Goal: Task Accomplishment & Management: Manage account settings

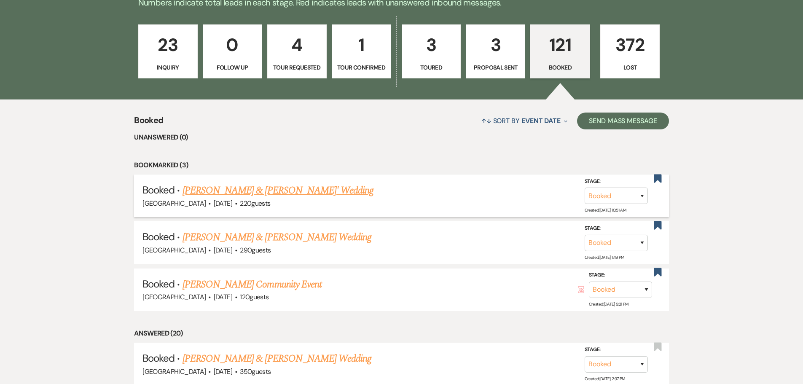
scroll to position [253, 0]
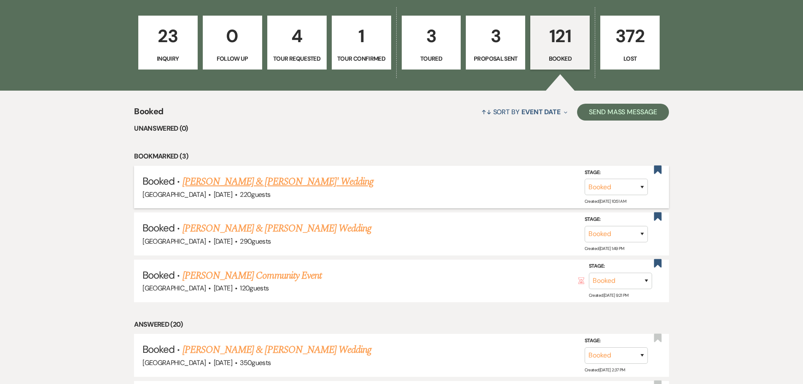
click at [241, 182] on link "[PERSON_NAME] & [PERSON_NAME]' Wedding" at bounding box center [277, 181] width 191 height 15
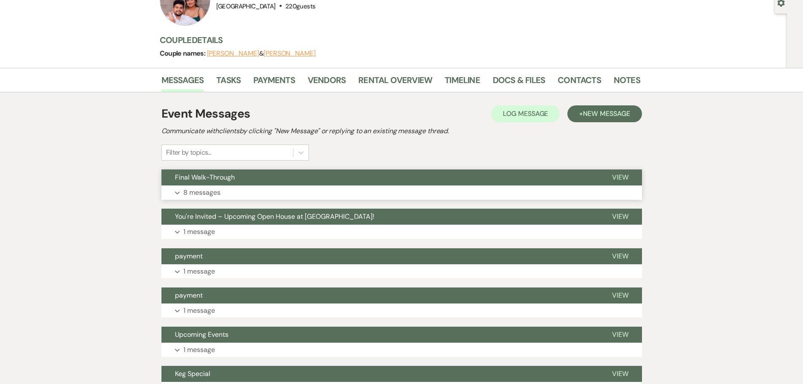
click at [205, 193] on p "8 messages" at bounding box center [201, 192] width 37 height 11
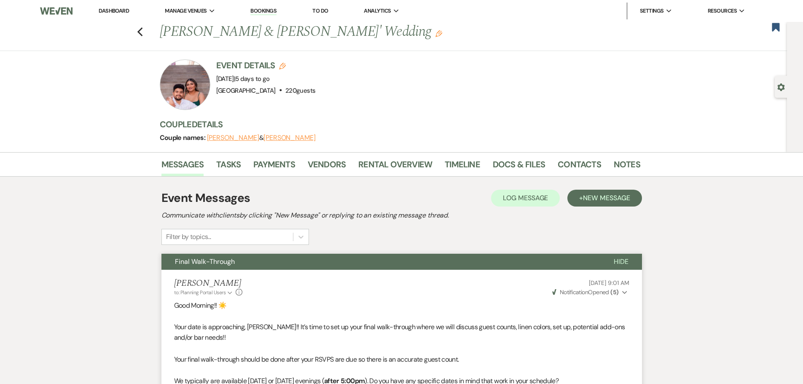
click at [224, 258] on span "Final Walk-Through" at bounding box center [205, 261] width 60 height 9
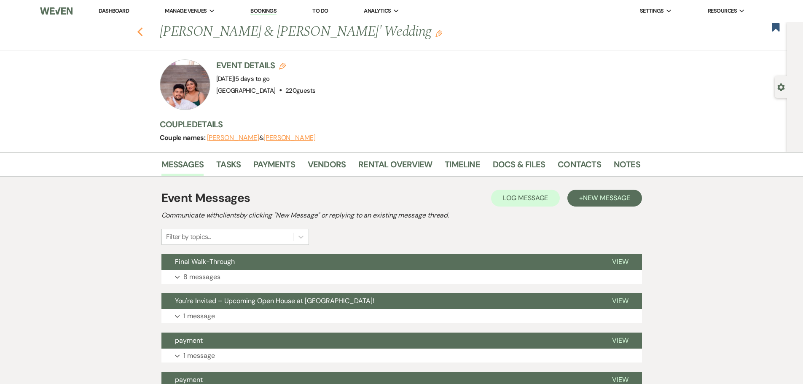
click at [142, 35] on use "button" at bounding box center [139, 31] width 5 height 9
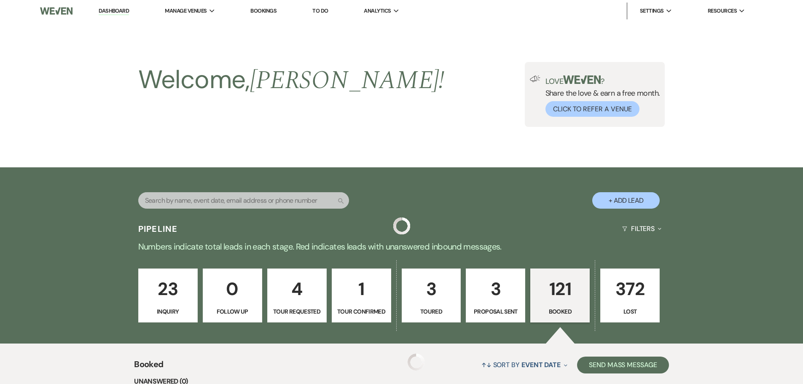
scroll to position [253, 0]
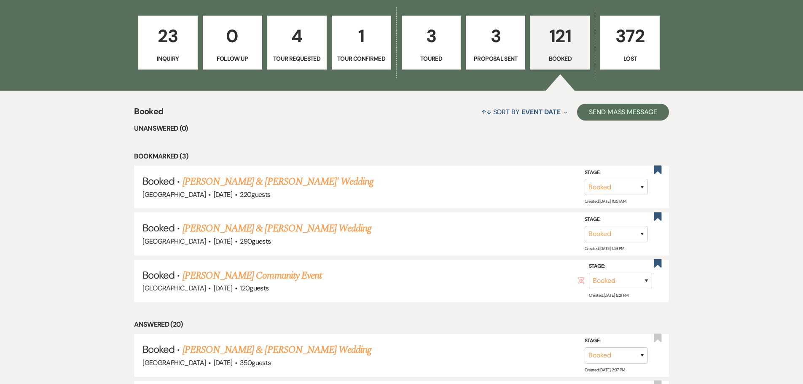
click at [354, 38] on p "1" at bounding box center [361, 36] width 48 height 28
select select "4"
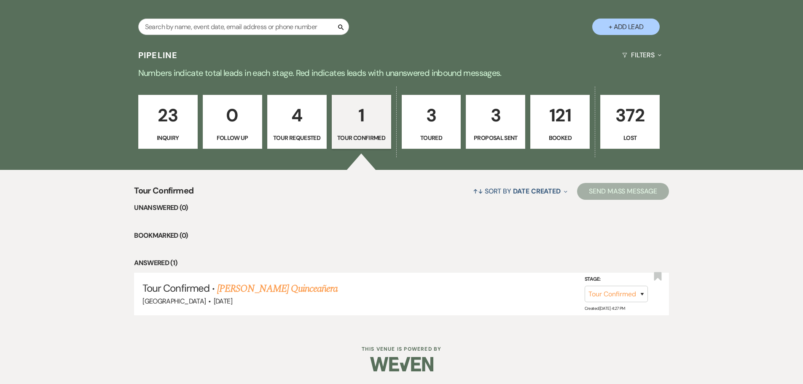
scroll to position [174, 0]
click at [295, 130] on link "4 Tour Requested" at bounding box center [296, 122] width 59 height 54
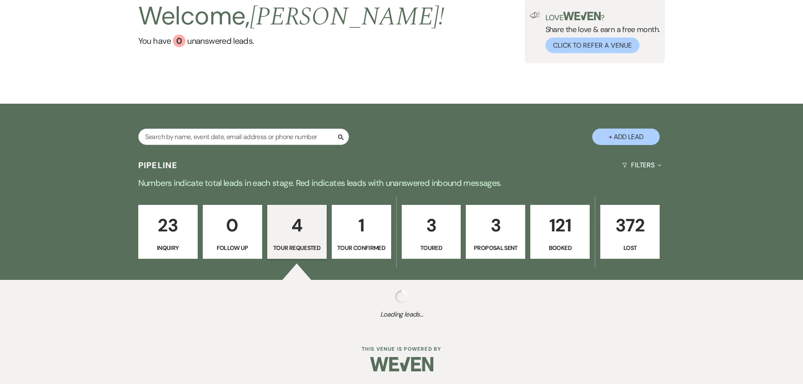
select select "2"
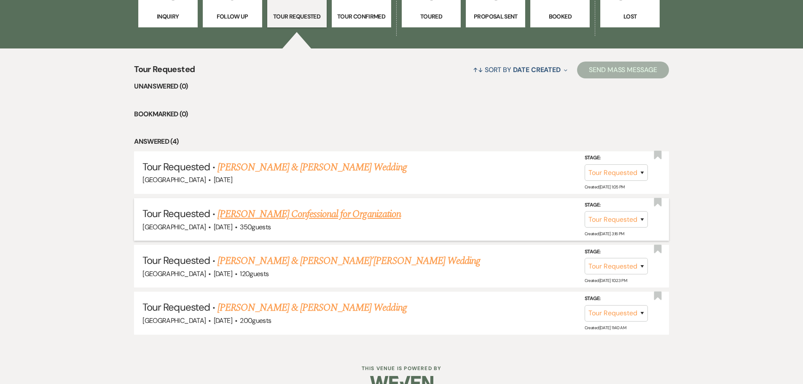
scroll to position [300, 0]
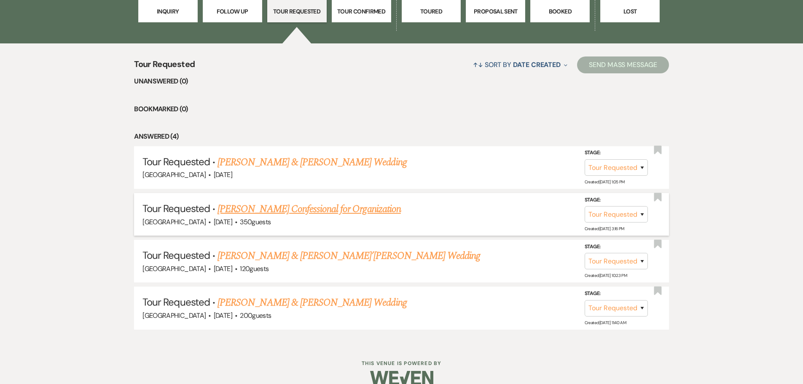
click at [286, 208] on link "Amanda Dedo's Confessional for Organization" at bounding box center [308, 208] width 183 height 15
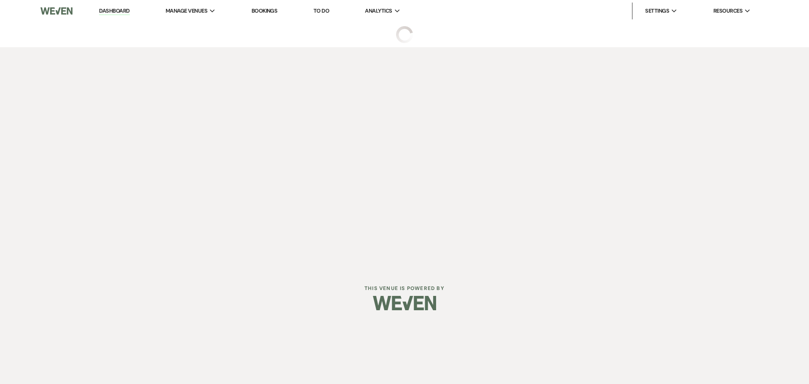
select select "2"
select select "20"
select select "13"
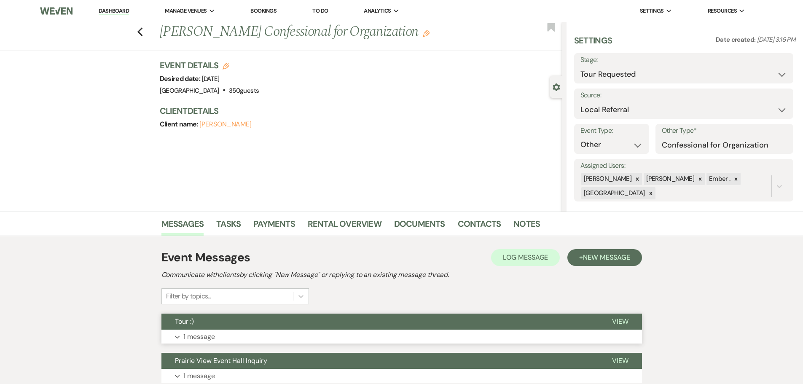
click at [185, 337] on p "1 message" at bounding box center [199, 336] width 32 height 11
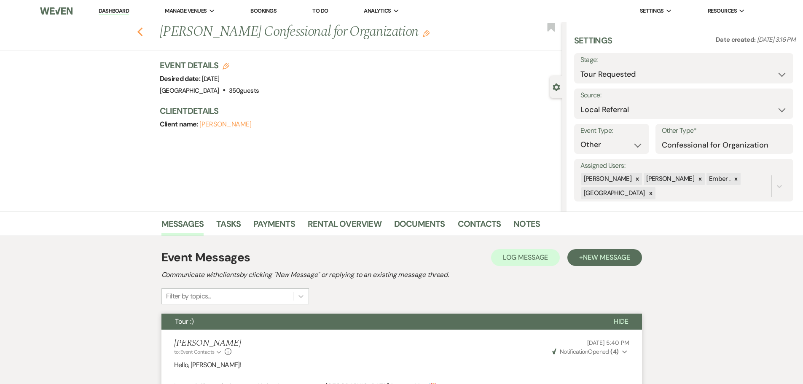
click at [142, 30] on icon "Previous" at bounding box center [140, 32] width 6 height 10
select select "2"
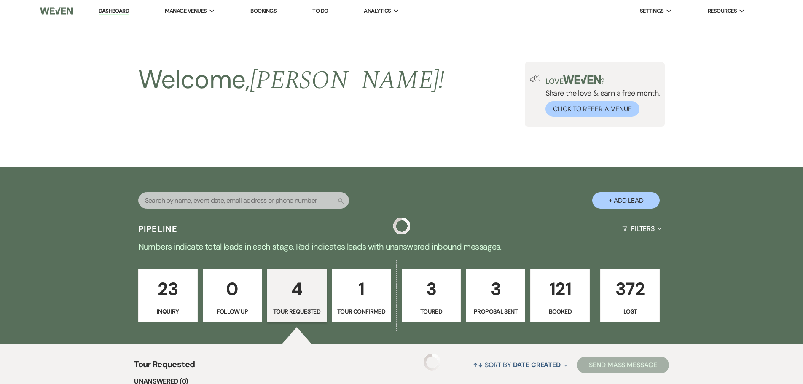
scroll to position [300, 0]
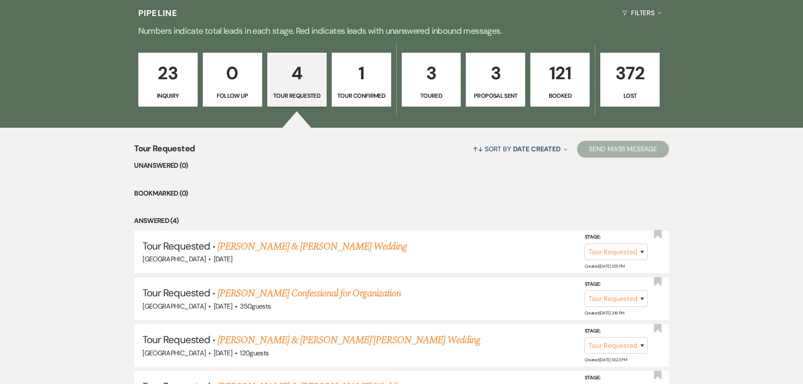
click at [488, 81] on p "3" at bounding box center [495, 73] width 48 height 28
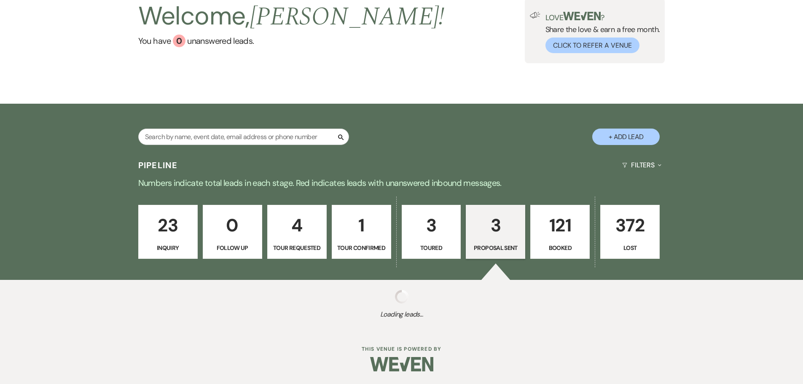
scroll to position [216, 0]
select select "6"
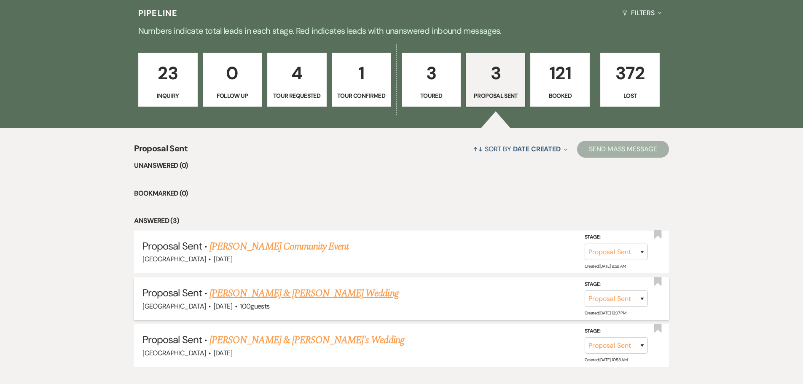
click at [274, 294] on link "Garret Olson & Ashley Gannon's Wedding" at bounding box center [303, 293] width 189 height 15
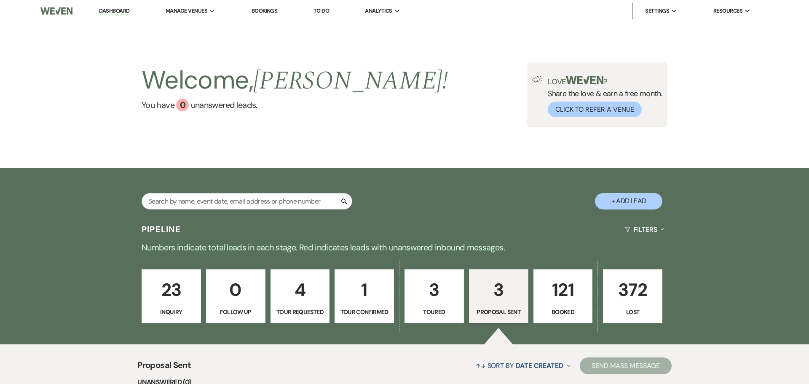
select select "6"
select select "5"
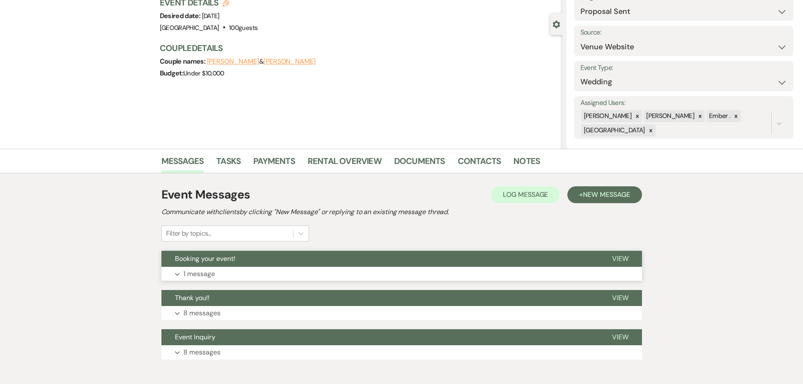
click at [207, 276] on p "1 message" at bounding box center [199, 273] width 32 height 11
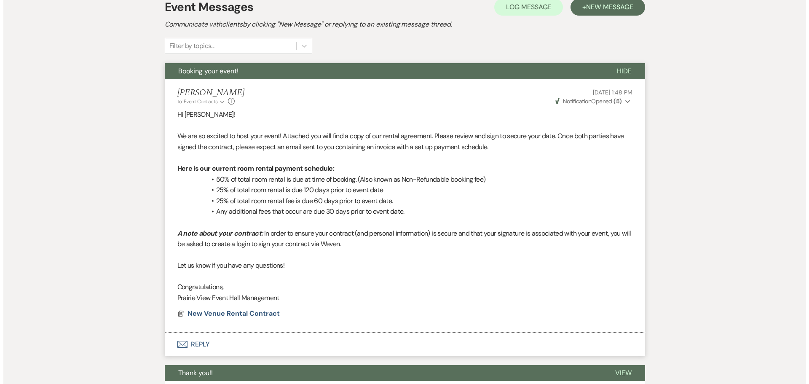
scroll to position [241, 0]
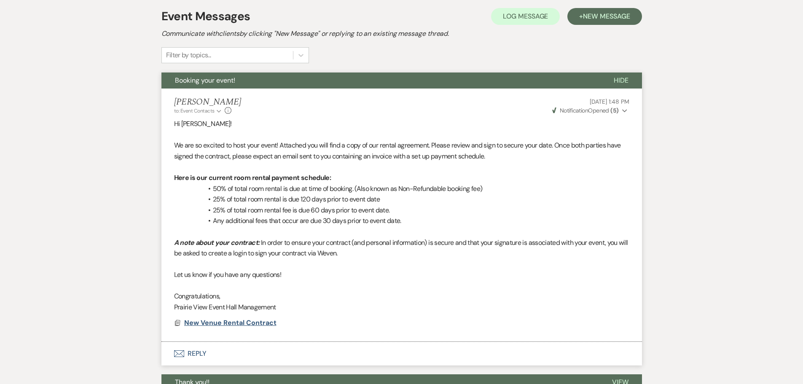
click at [241, 322] on span "New Venue Rental Contract" at bounding box center [230, 322] width 92 height 9
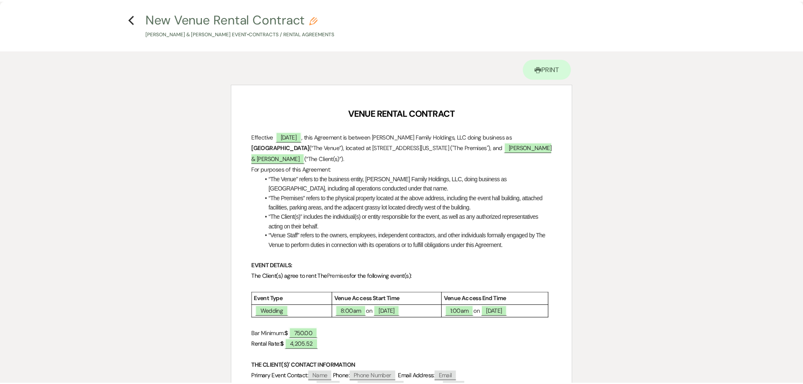
scroll to position [0, 0]
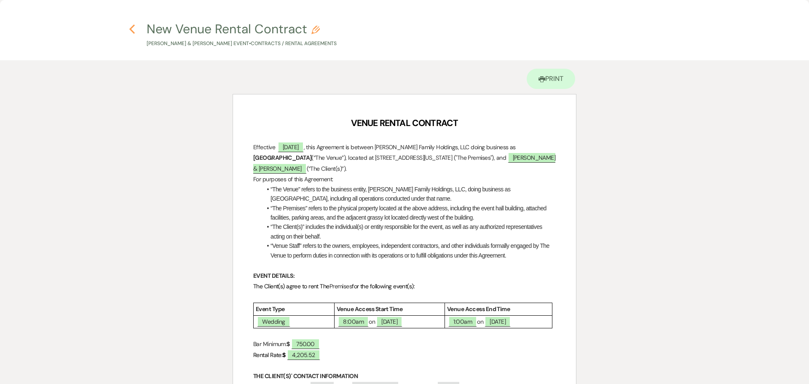
click at [132, 30] on use "button" at bounding box center [131, 28] width 5 height 9
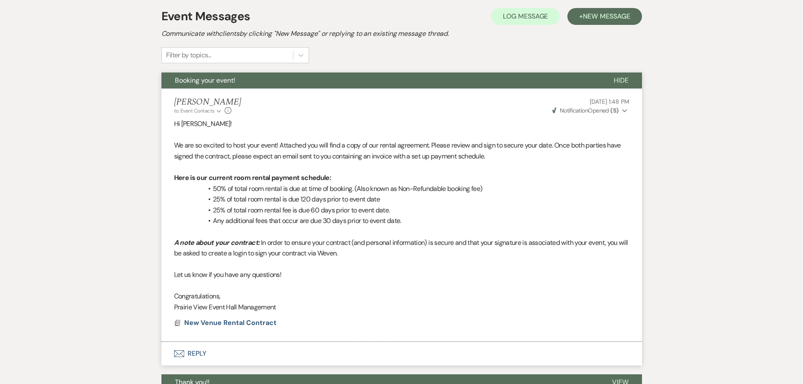
click at [194, 350] on button "Envelope Reply" at bounding box center [401, 354] width 480 height 24
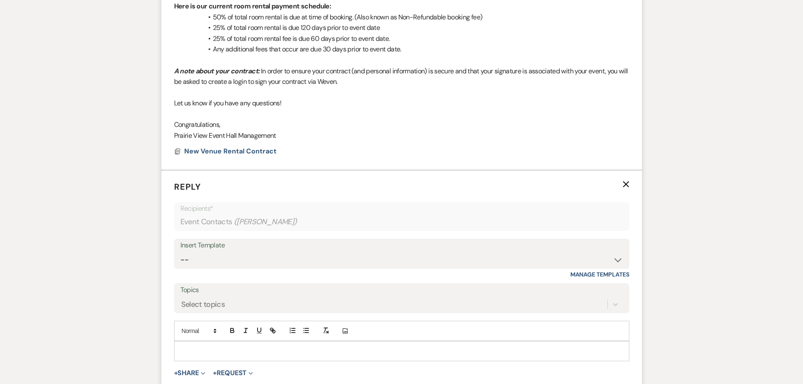
scroll to position [409, 0]
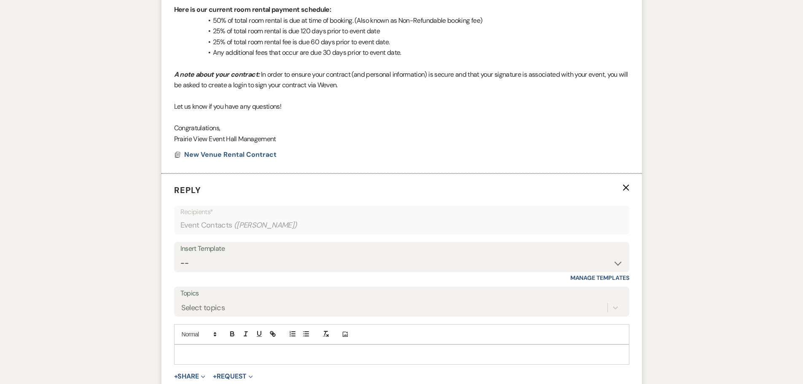
click at [238, 358] on p at bounding box center [402, 354] width 442 height 9
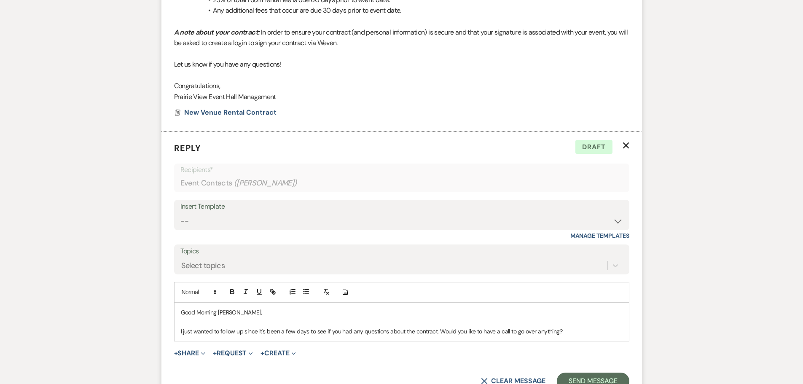
click at [244, 329] on p "I just wanted to follow up since it's been a few days to see if you had any que…" at bounding box center [402, 331] width 442 height 9
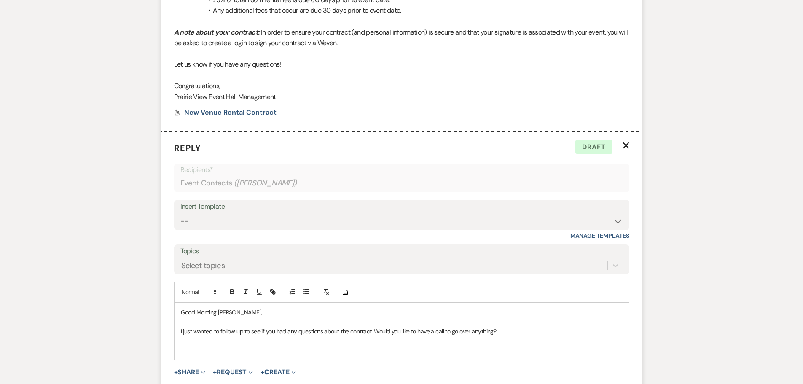
click at [402, 350] on p at bounding box center [402, 350] width 442 height 9
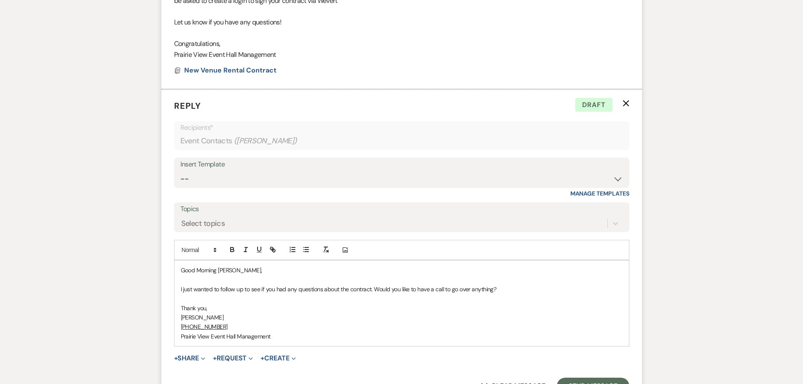
scroll to position [536, 0]
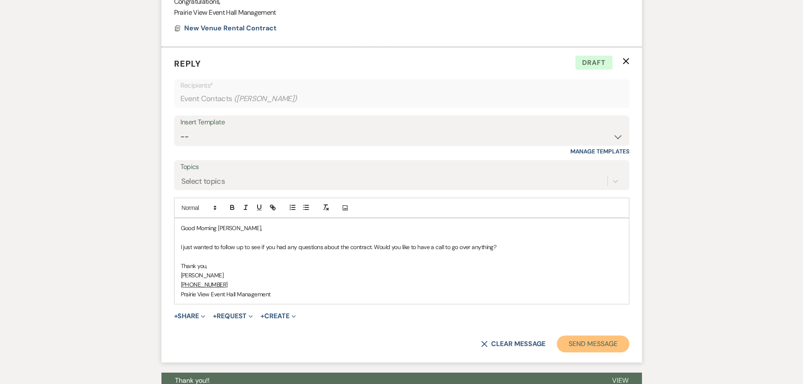
click at [592, 344] on button "Send Message" at bounding box center [593, 343] width 72 height 17
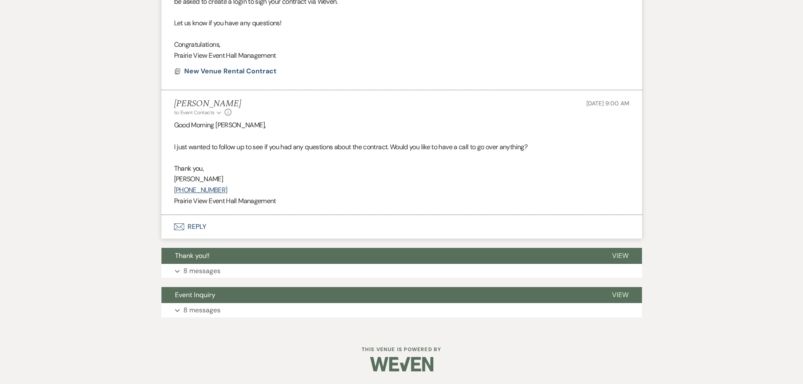
scroll to position [0, 0]
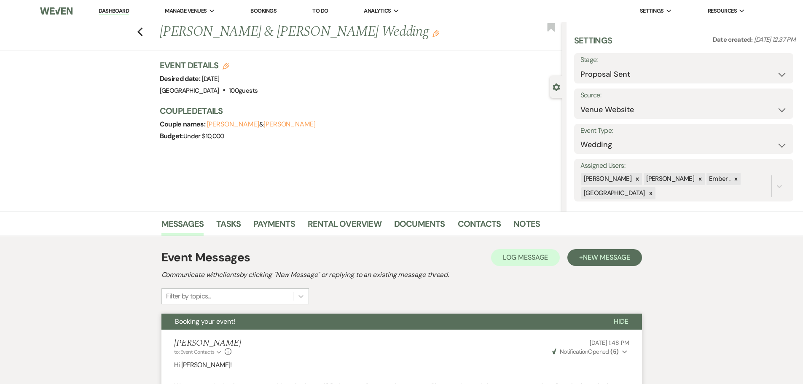
click at [142, 24] on div "Previous Garret Olson & Ashley Gannon's Wedding Edit Bookmark" at bounding box center [279, 36] width 566 height 29
click at [141, 27] on icon "Previous" at bounding box center [140, 32] width 6 height 10
select select "6"
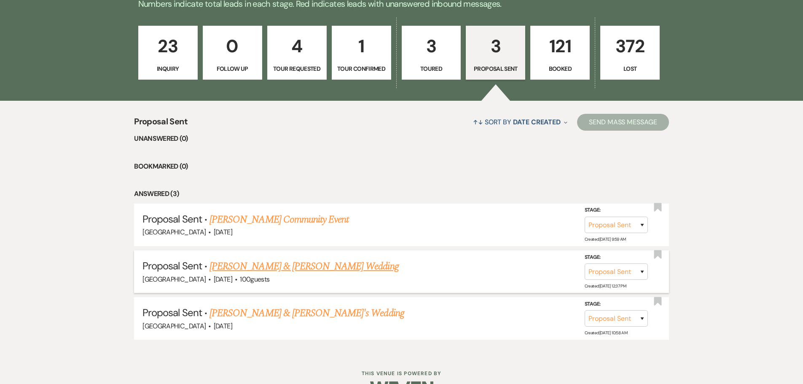
scroll to position [258, 0]
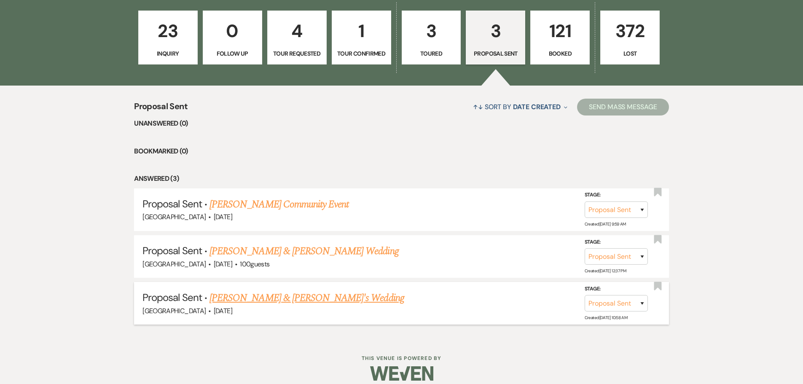
click at [293, 305] on link "Jayden Behnke & Fiance's Wedding" at bounding box center [306, 297] width 195 height 15
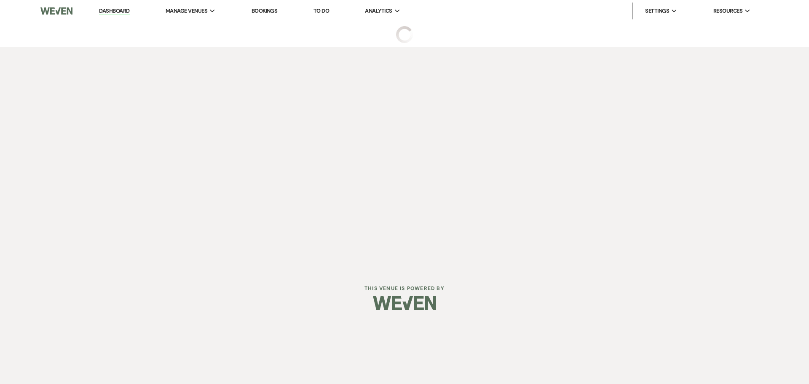
select select "6"
select select "5"
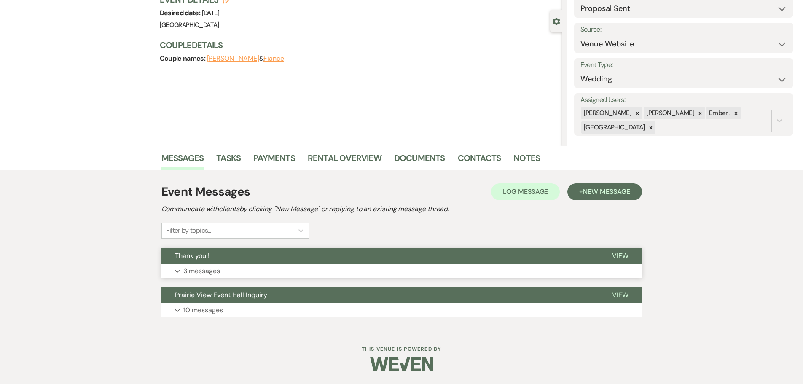
click at [199, 274] on p "3 messages" at bounding box center [201, 271] width 37 height 11
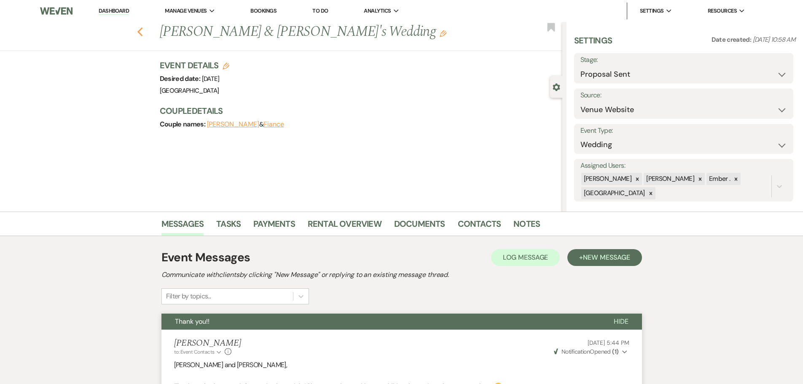
click at [140, 29] on icon "Previous" at bounding box center [140, 32] width 6 height 10
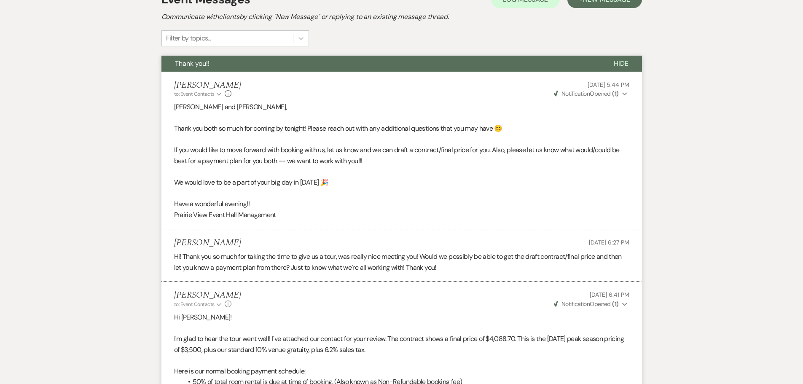
select select "6"
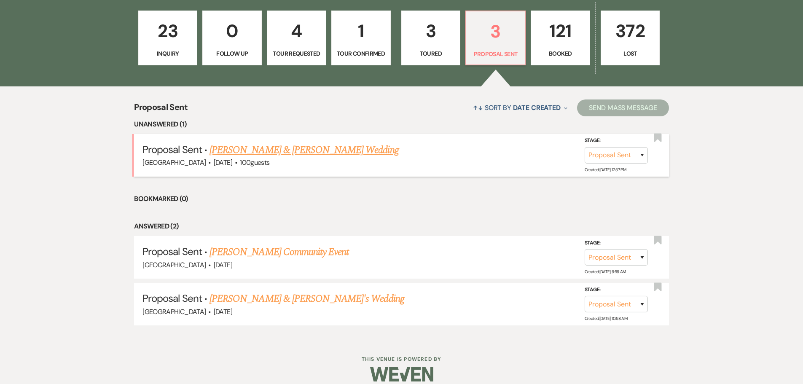
click at [280, 144] on link "Garret Olson & Ashley Gannon's Wedding" at bounding box center [303, 149] width 189 height 15
select select "6"
select select "5"
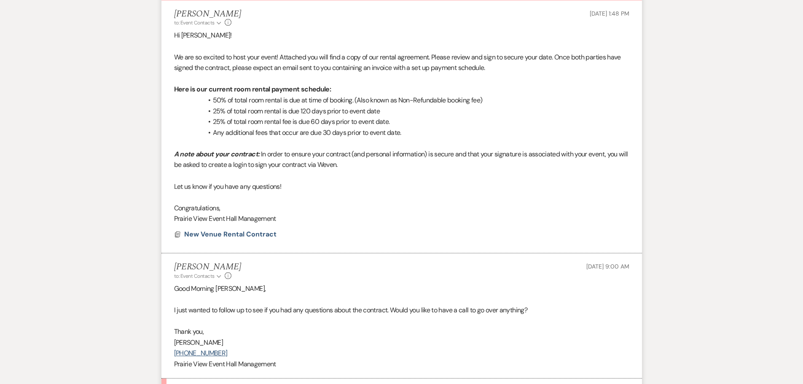
scroll to position [577, 0]
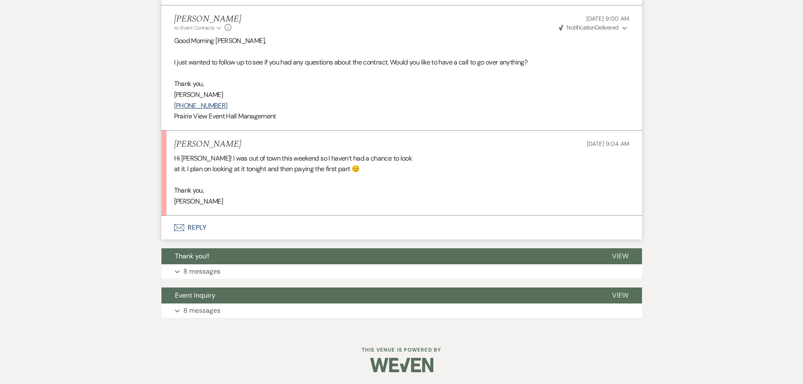
click at [200, 226] on button "Envelope Reply" at bounding box center [401, 228] width 480 height 24
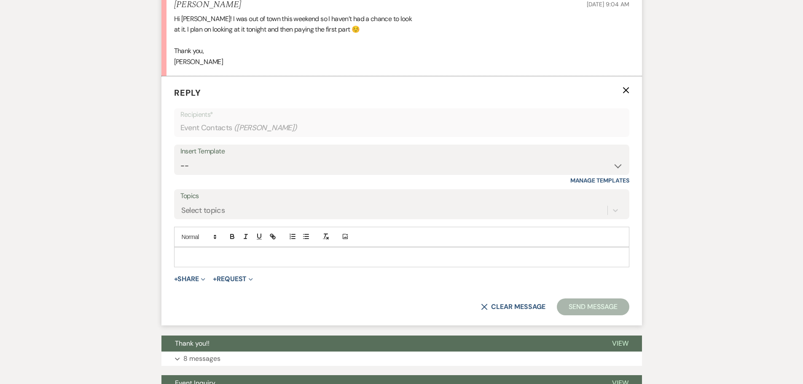
scroll to position [726, 0]
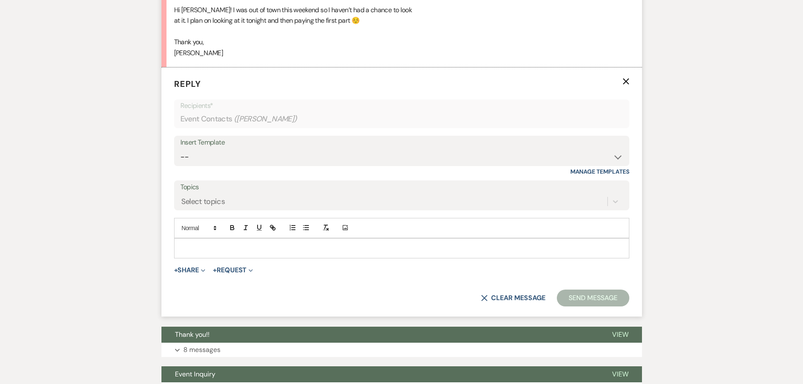
click at [203, 246] on p at bounding box center [402, 248] width 442 height 9
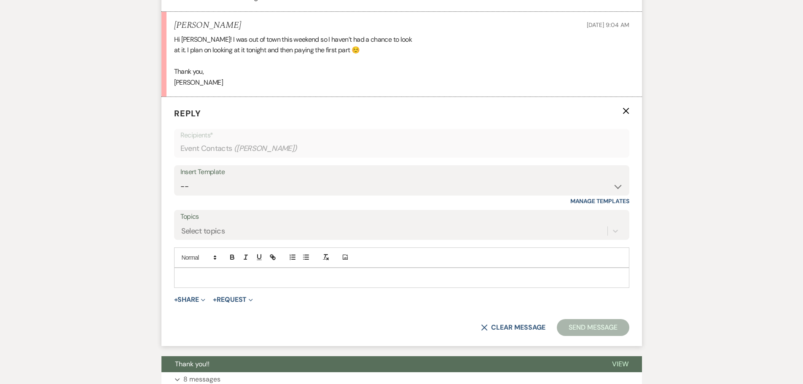
scroll to position [641, 0]
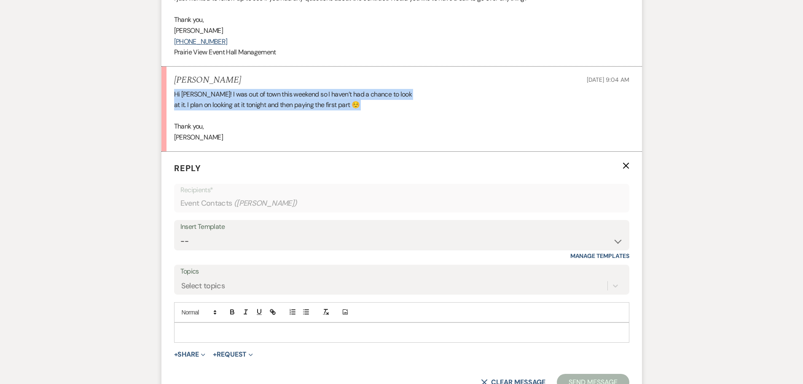
drag, startPoint x: 174, startPoint y: 94, endPoint x: 397, endPoint y: 111, distance: 223.2
click at [397, 111] on div "Hi Chad! I was out of town this weekend so I haven’t had a chance to look at it…" at bounding box center [401, 116] width 455 height 54
copy div "Hi Chad! I was out of town this weekend so I haven’t had a chance to look at it…"
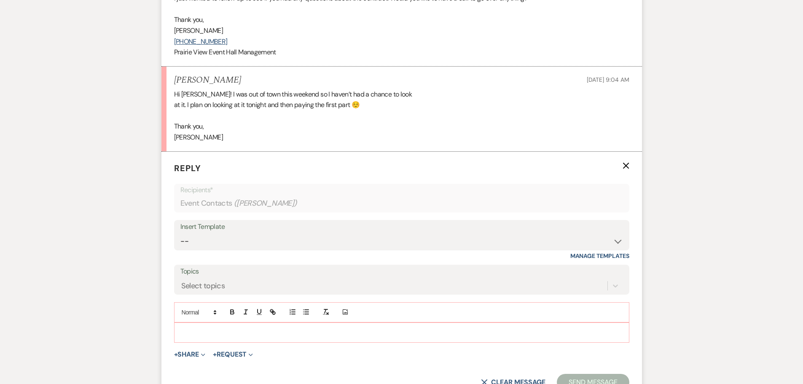
click at [360, 330] on p at bounding box center [402, 332] width 442 height 9
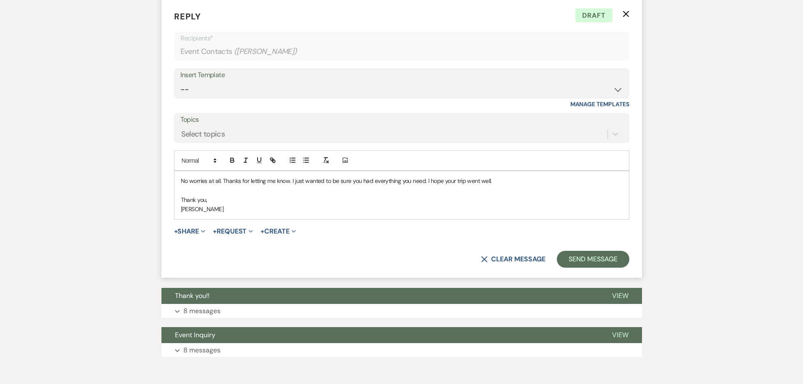
scroll to position [810, 0]
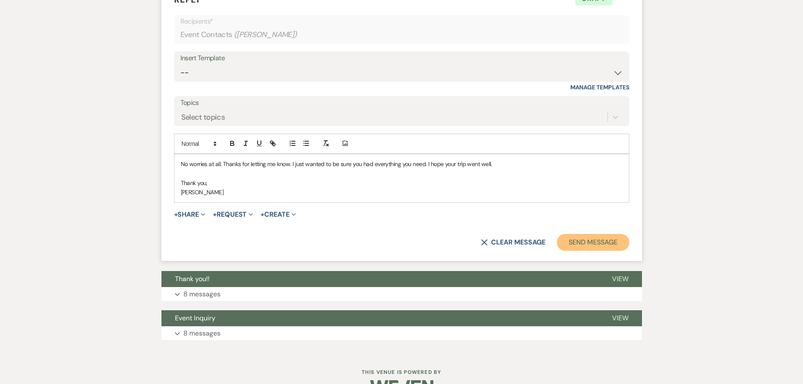
click at [590, 244] on button "Send Message" at bounding box center [593, 242] width 72 height 17
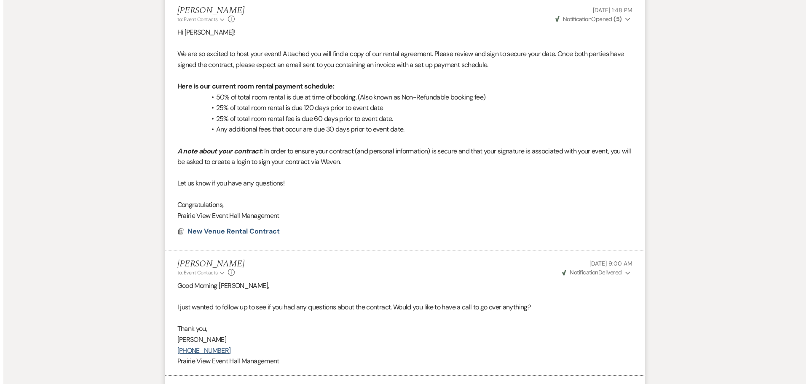
scroll to position [407, 0]
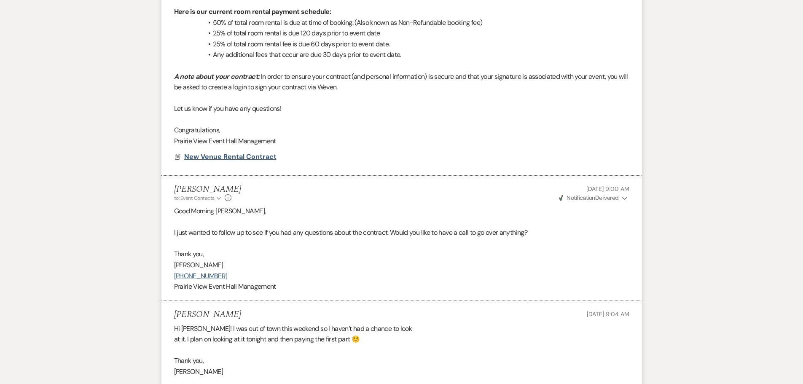
click at [224, 158] on span "New Venue Rental Contract" at bounding box center [230, 156] width 92 height 9
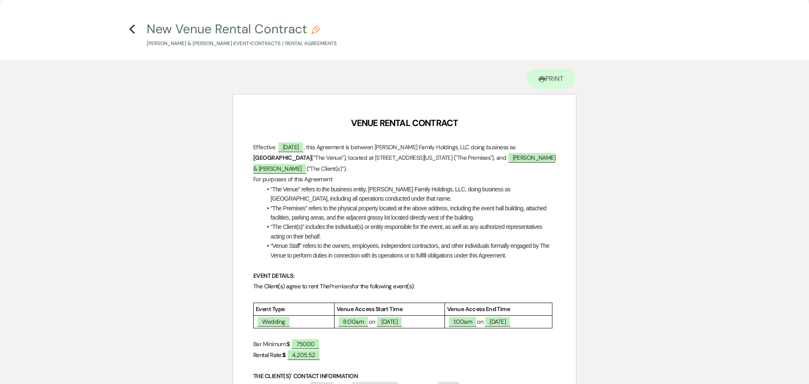
select select "6"
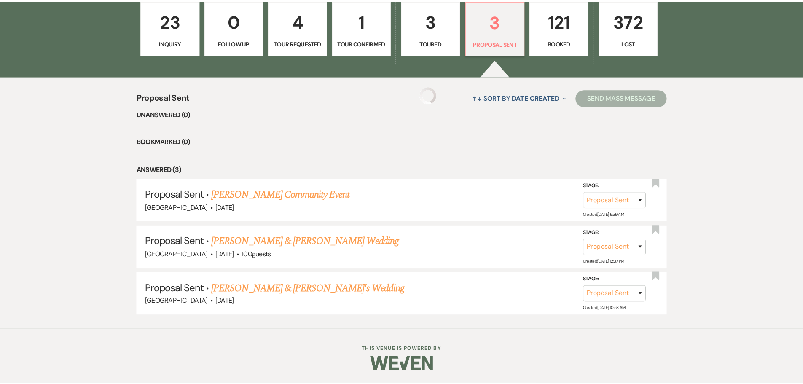
scroll to position [258, 0]
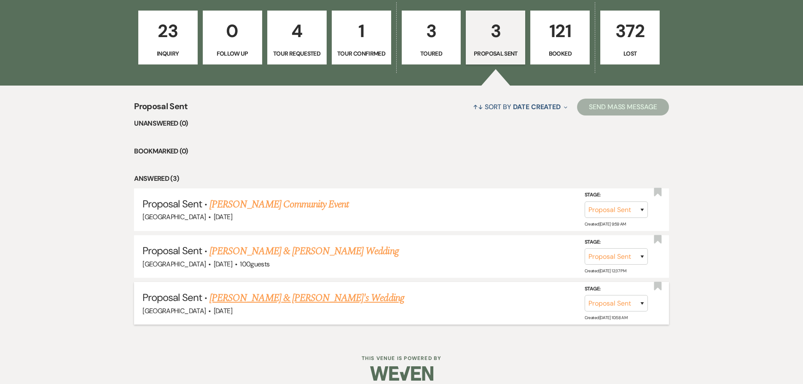
click at [308, 300] on link "Jayden Behnke & Fiance's Wedding" at bounding box center [306, 297] width 195 height 15
select select "6"
select select "5"
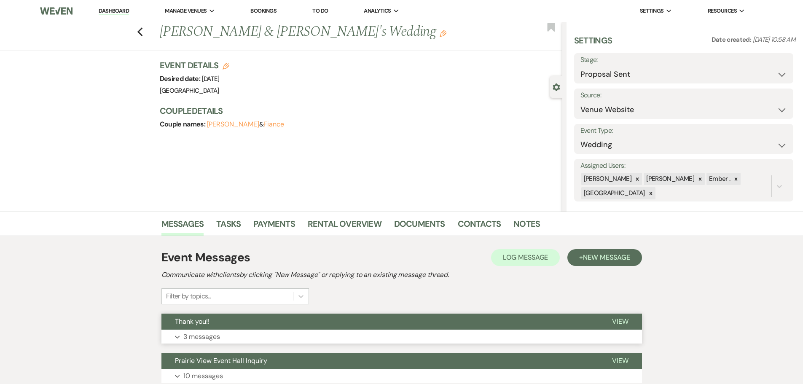
click at [233, 341] on button "Expand 3 messages" at bounding box center [401, 337] width 480 height 14
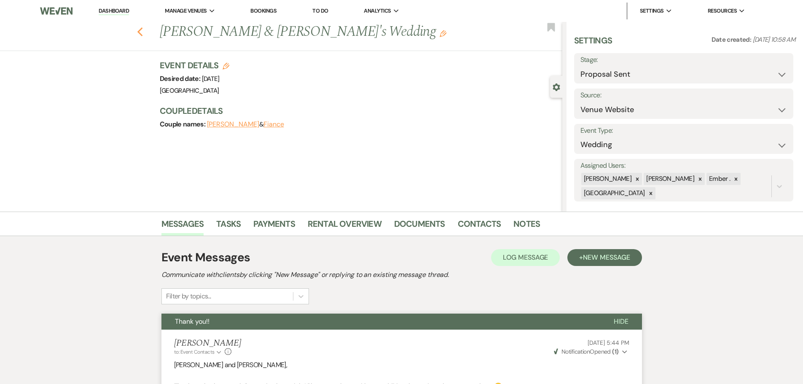
click at [143, 31] on icon "Previous" at bounding box center [140, 32] width 6 height 10
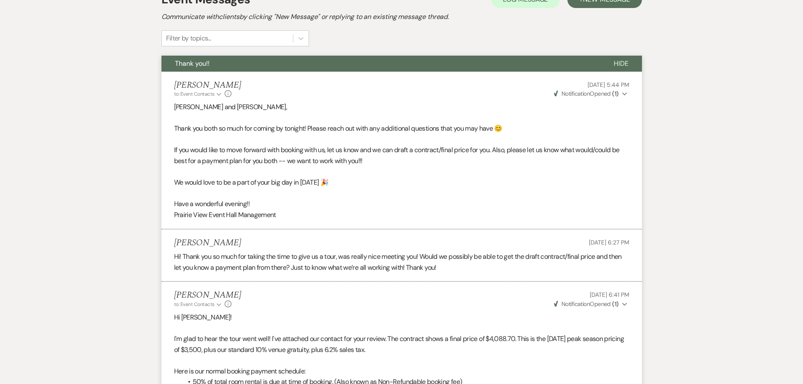
select select "6"
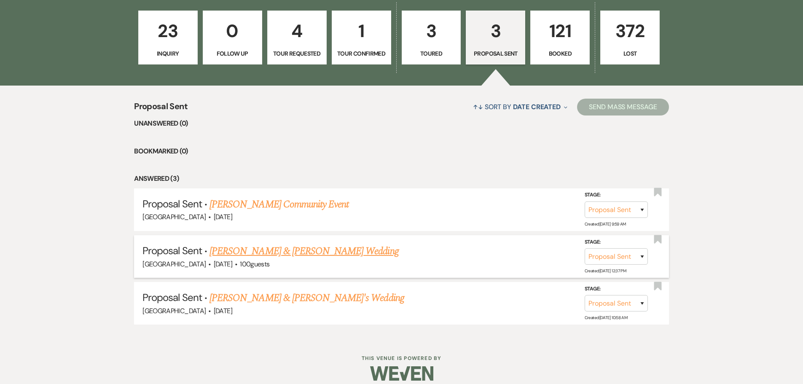
click at [300, 251] on link "Garret Olson & Ashley Gannon's Wedding" at bounding box center [303, 251] width 189 height 15
select select "6"
select select "5"
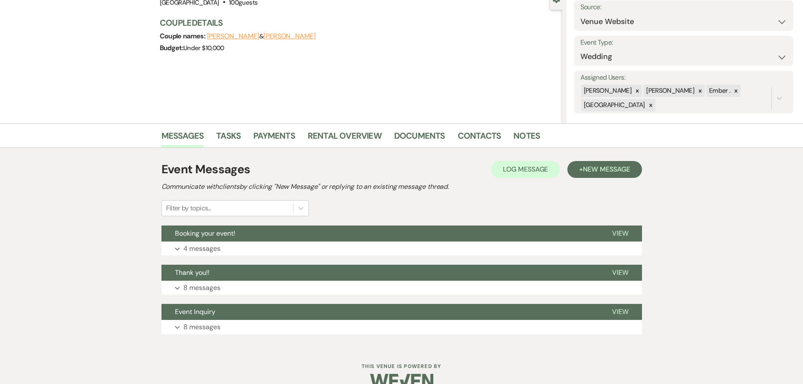
scroll to position [105, 0]
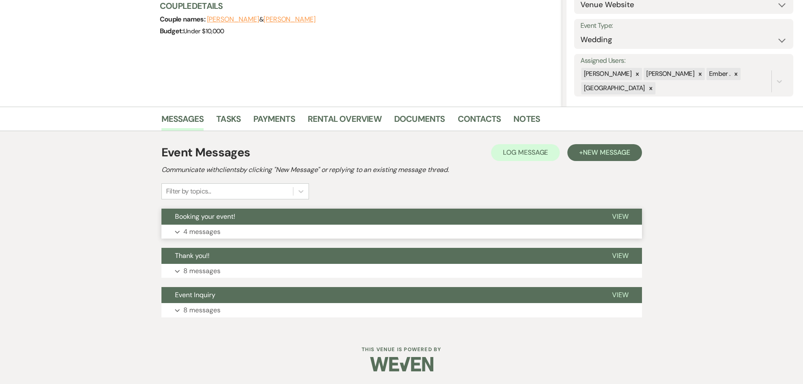
click at [280, 233] on button "Expand 4 messages" at bounding box center [401, 232] width 480 height 14
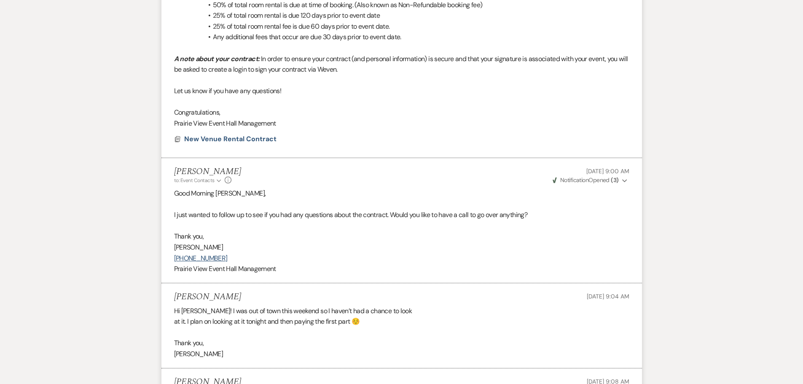
scroll to position [407, 0]
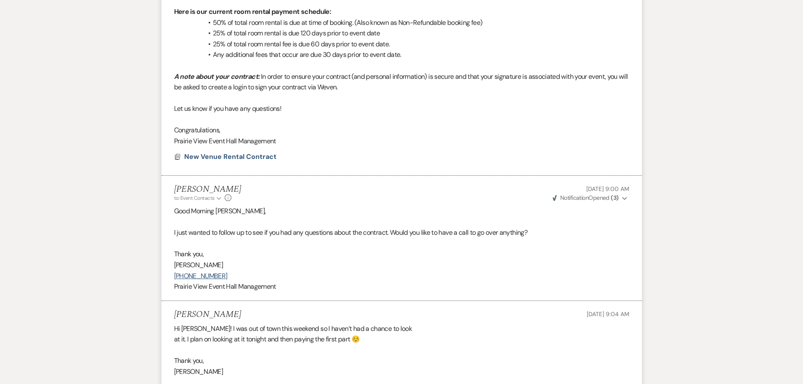
click at [178, 230] on p "I just wanted to follow up to see if you had any questions about the contract. …" at bounding box center [401, 232] width 455 height 11
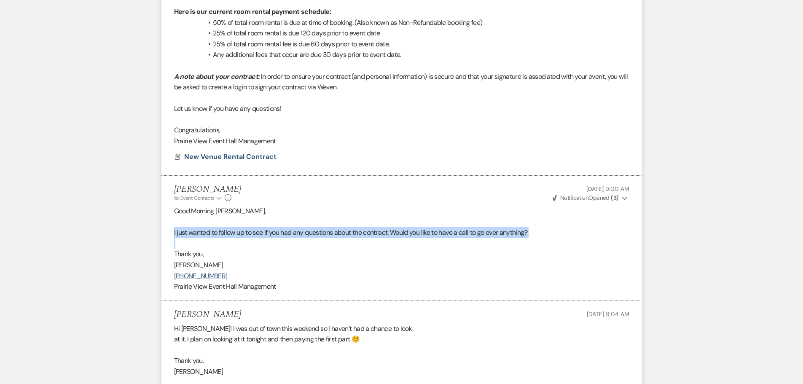
click at [178, 230] on p "I just wanted to follow up to see if you had any questions about the contract. …" at bounding box center [401, 232] width 455 height 11
copy p "I just wanted to follow up to see if you had any questions about the contract. …"
click at [118, 231] on div "Messages Tasks Payments Rental Overview Documents Contacts Notes Event Messages…" at bounding box center [401, 193] width 803 height 778
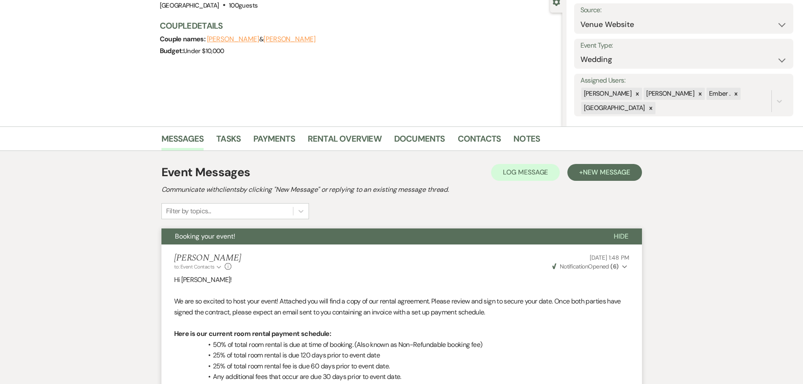
scroll to position [0, 0]
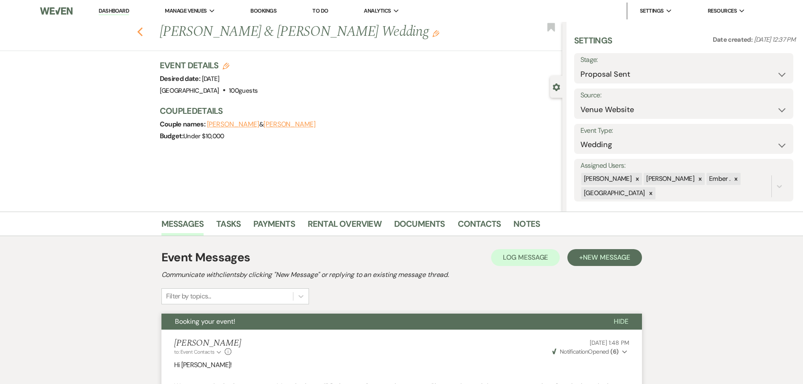
click at [140, 32] on icon "Previous" at bounding box center [140, 32] width 6 height 10
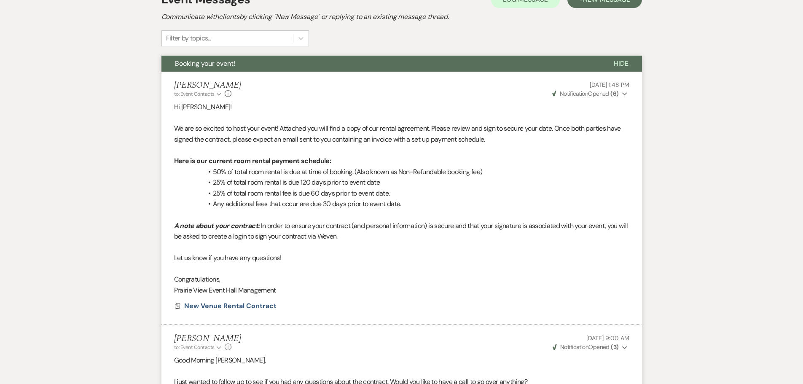
select select "6"
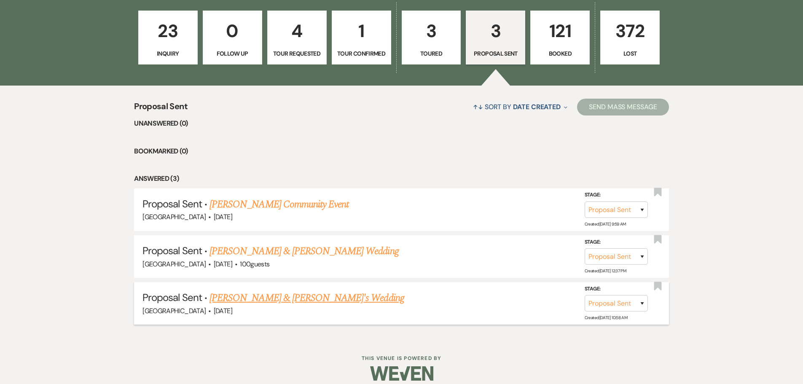
click at [257, 298] on link "Jayden Behnke & Fiance's Wedding" at bounding box center [306, 297] width 195 height 15
select select "6"
select select "5"
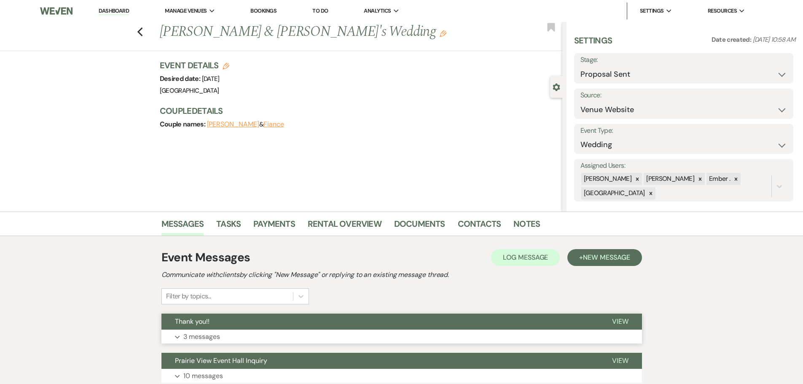
click at [241, 330] on button "Expand 3 messages" at bounding box center [401, 337] width 480 height 14
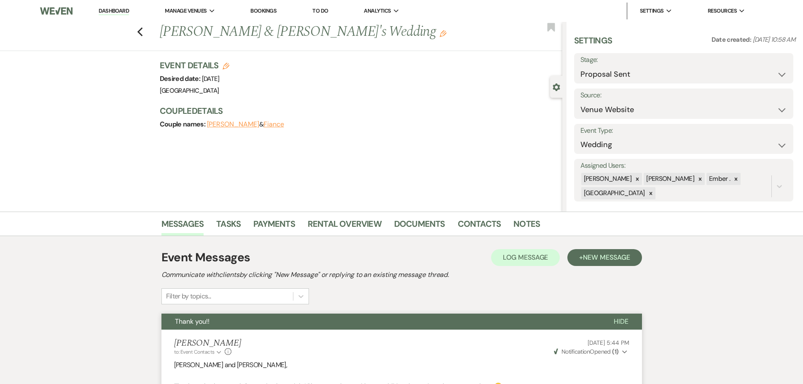
scroll to position [517, 0]
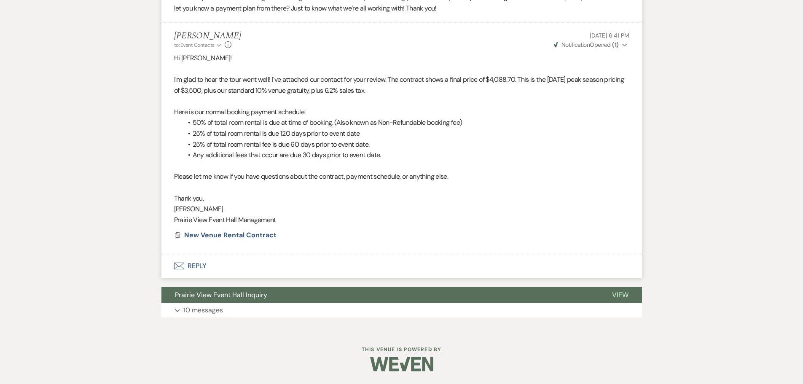
click at [204, 269] on button "Envelope Reply" at bounding box center [401, 266] width 480 height 24
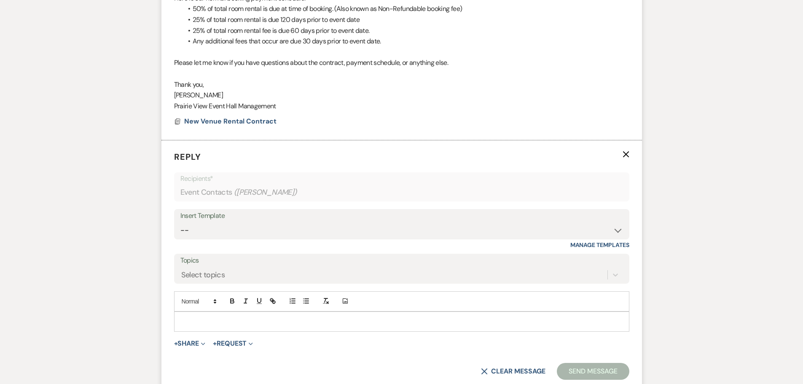
scroll to position [662, 0]
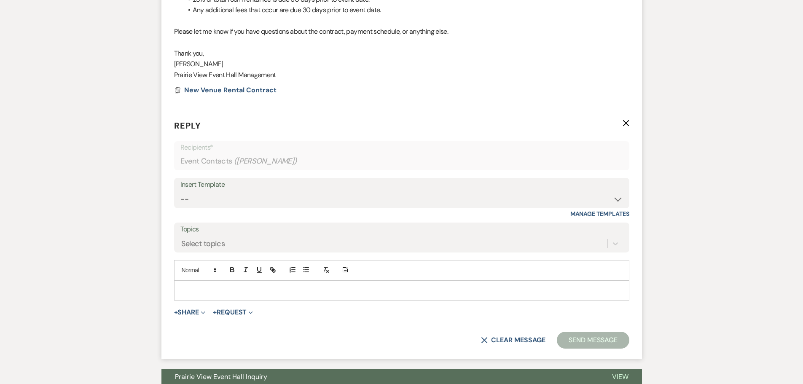
click at [437, 290] on p at bounding box center [402, 290] width 442 height 9
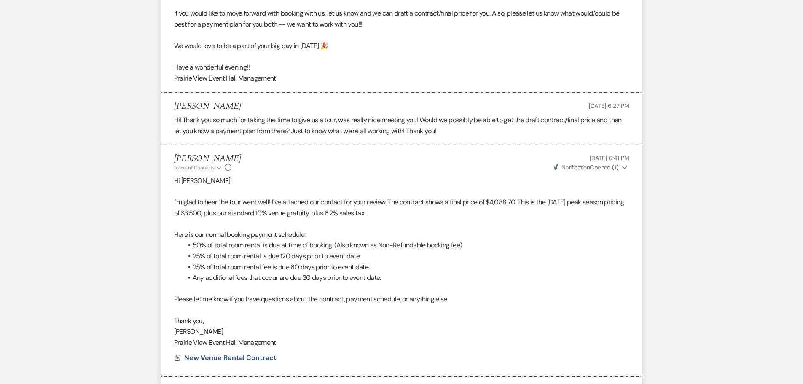
scroll to position [409, 0]
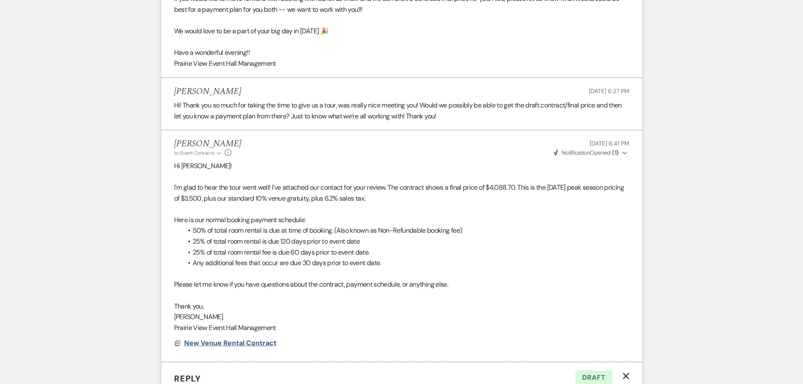
click at [225, 343] on span "New Venue Rental Contract" at bounding box center [230, 342] width 92 height 9
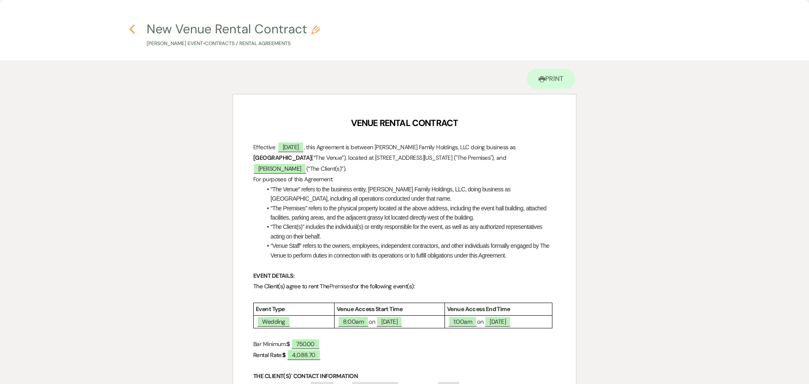
click at [131, 30] on use "button" at bounding box center [131, 28] width 5 height 9
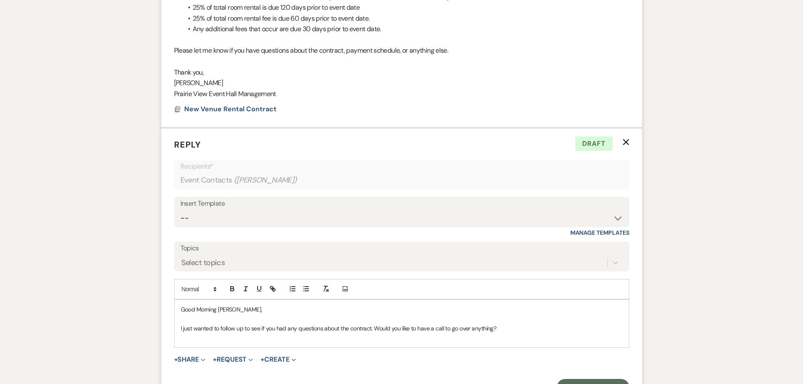
scroll to position [662, 0]
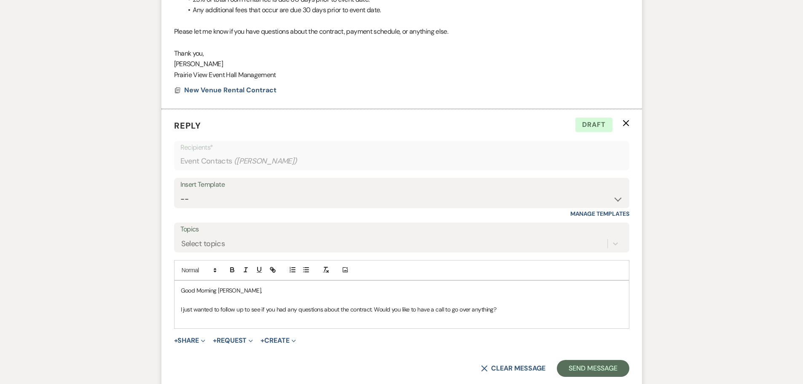
click at [368, 309] on p "I just wanted to follow up to see if you had any questions about the contract. …" at bounding box center [402, 309] width 442 height 9
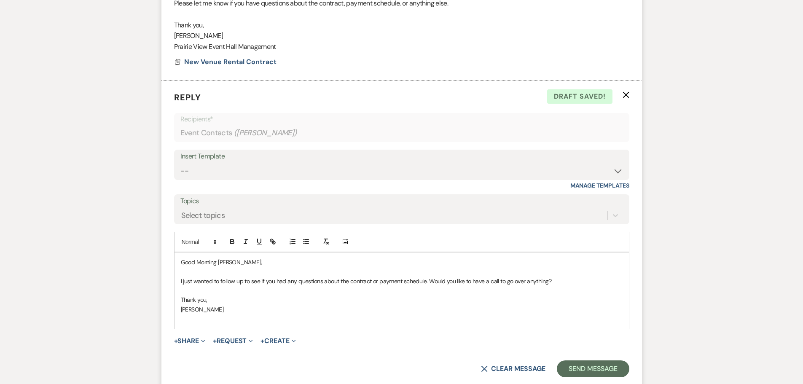
scroll to position [746, 0]
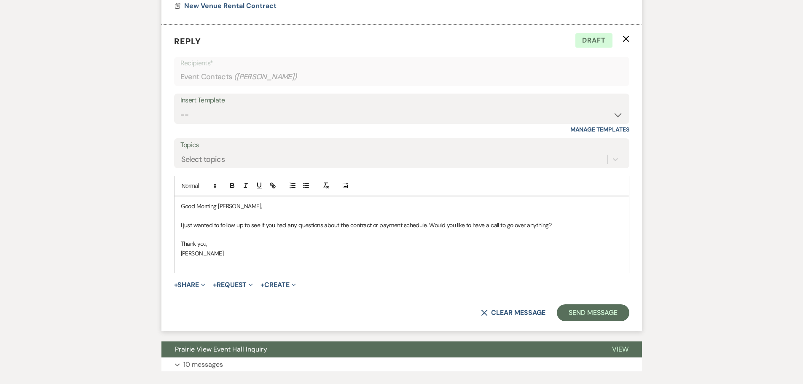
click at [210, 263] on p at bounding box center [402, 262] width 442 height 9
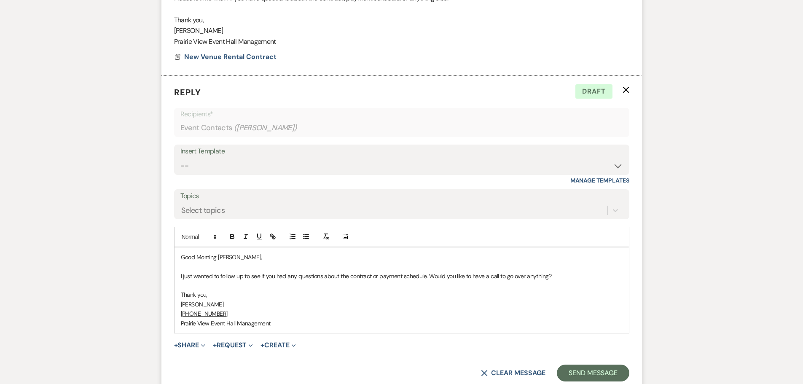
scroll to position [704, 0]
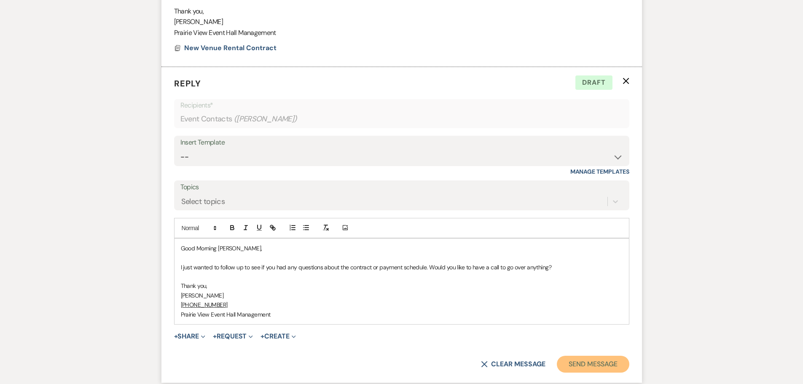
click at [594, 361] on button "Send Message" at bounding box center [593, 364] width 72 height 17
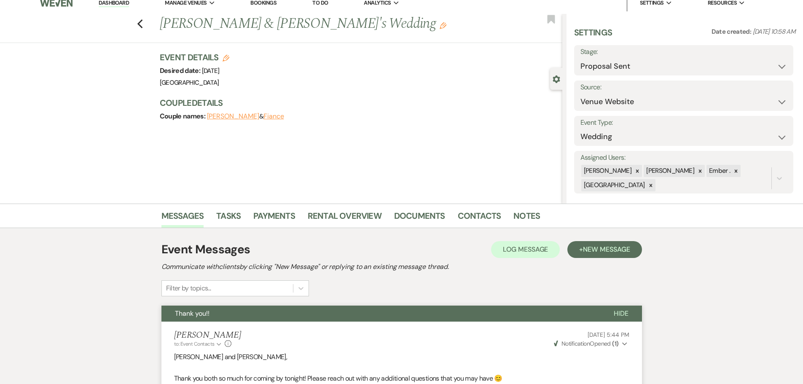
scroll to position [0, 0]
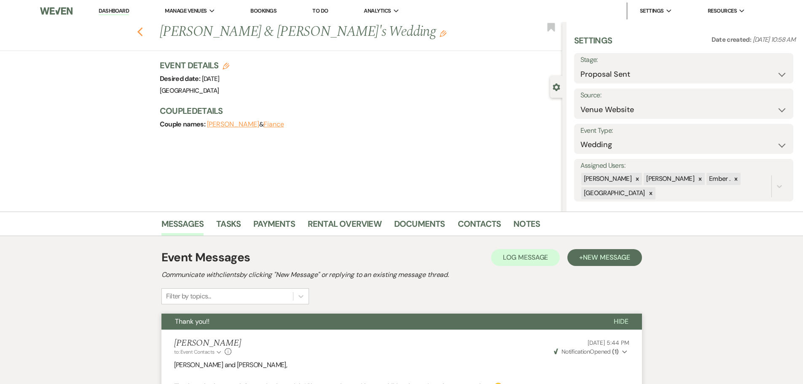
click at [141, 30] on icon "Previous" at bounding box center [140, 32] width 6 height 10
select select "6"
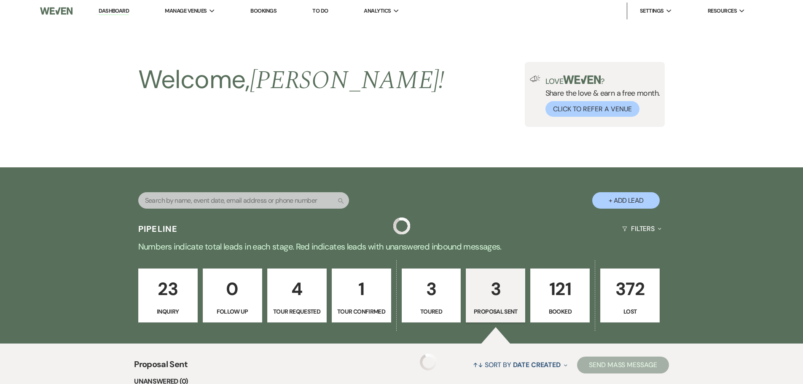
scroll to position [258, 0]
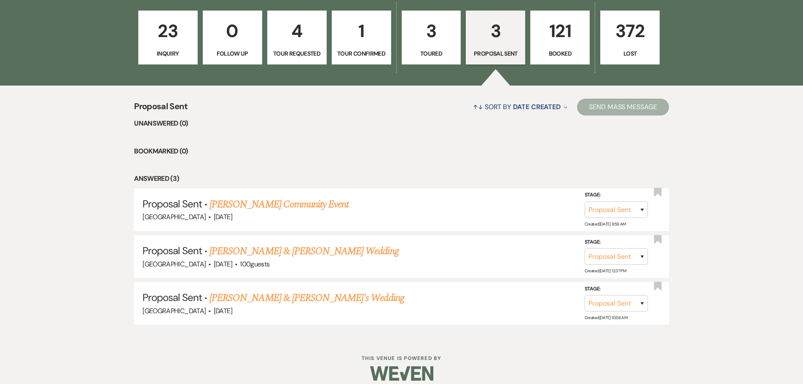
click at [431, 39] on p "3" at bounding box center [431, 31] width 48 height 28
select select "5"
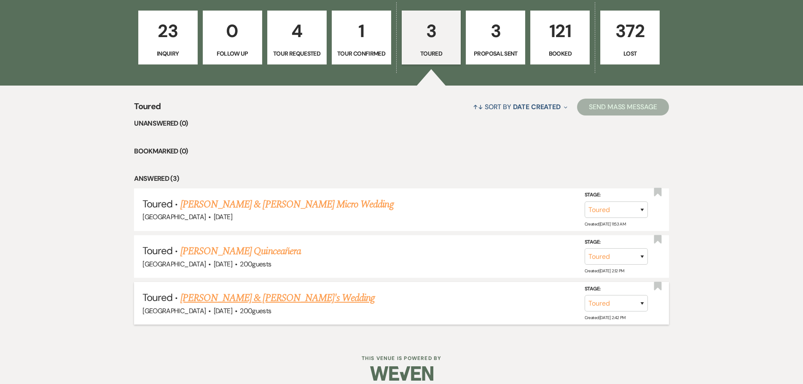
click at [237, 300] on link "Karylann Janney & Fiance's Wedding" at bounding box center [277, 297] width 195 height 15
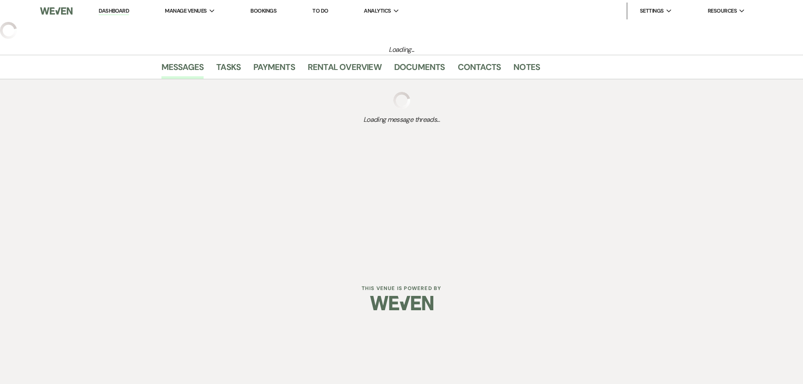
select select "5"
select select "14"
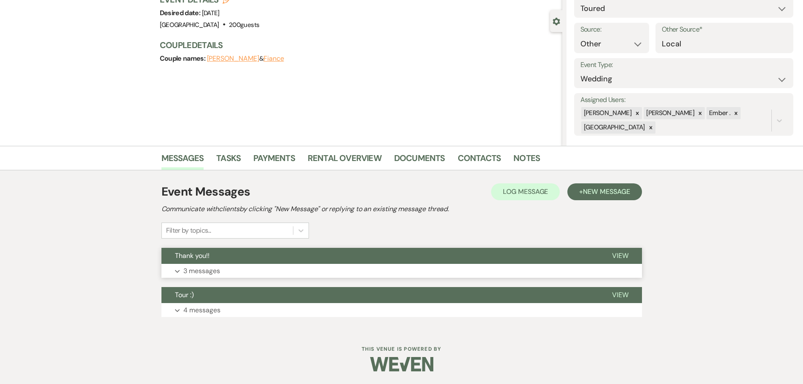
click at [212, 270] on p "3 messages" at bounding box center [201, 271] width 37 height 11
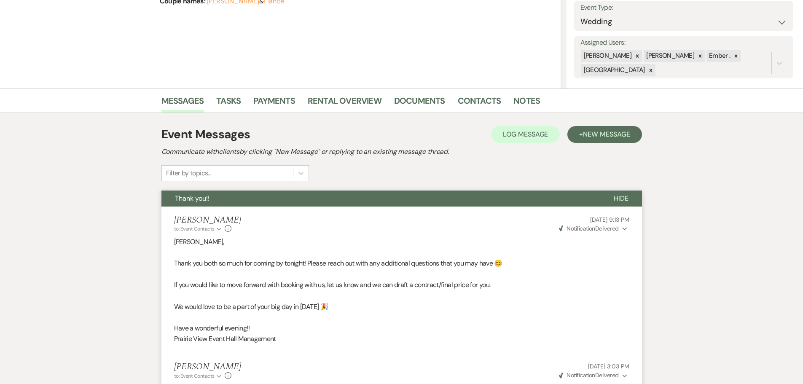
scroll to position [71, 0]
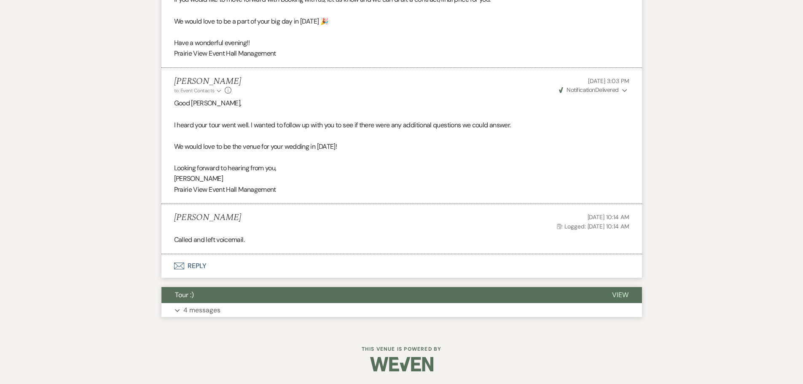
click at [241, 311] on button "Expand 4 messages" at bounding box center [401, 310] width 480 height 14
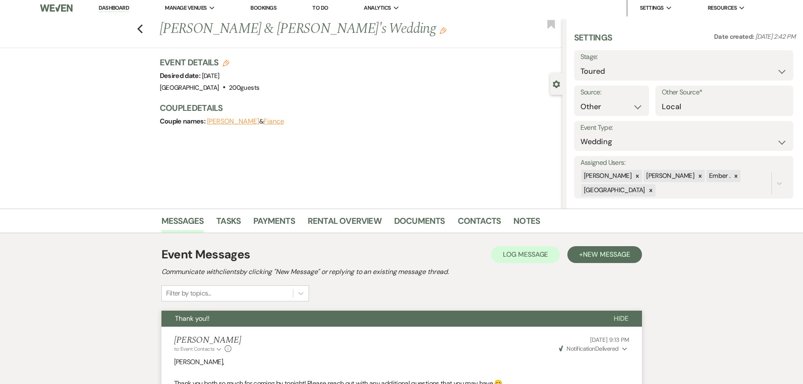
scroll to position [2, 0]
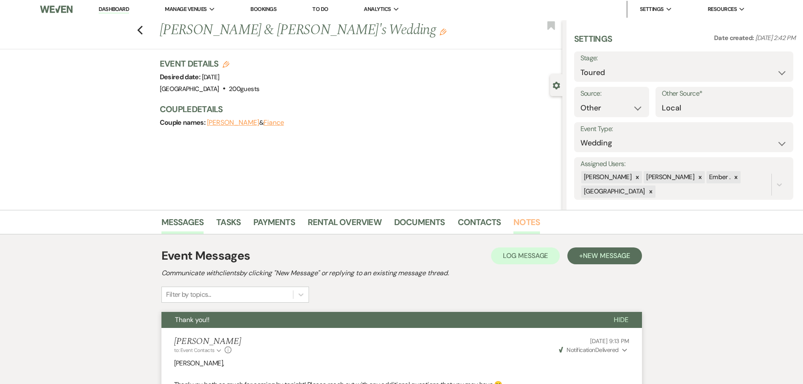
click at [531, 217] on link "Notes" at bounding box center [526, 224] width 27 height 19
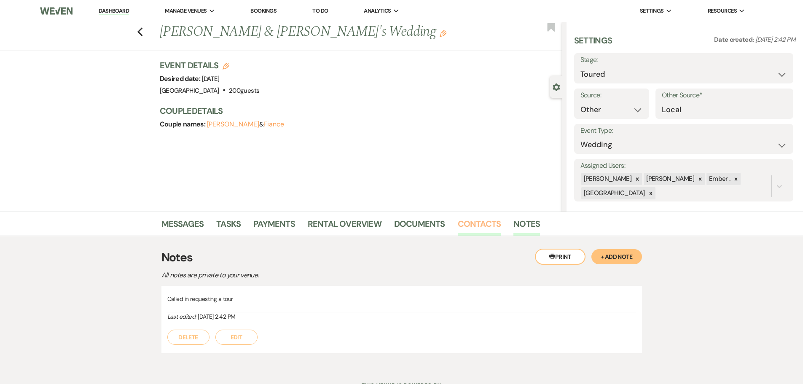
click at [467, 229] on link "Contacts" at bounding box center [479, 226] width 43 height 19
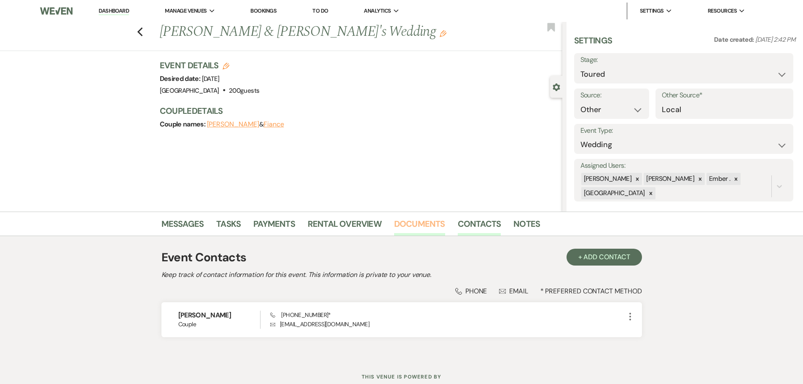
click at [422, 226] on link "Documents" at bounding box center [419, 226] width 51 height 19
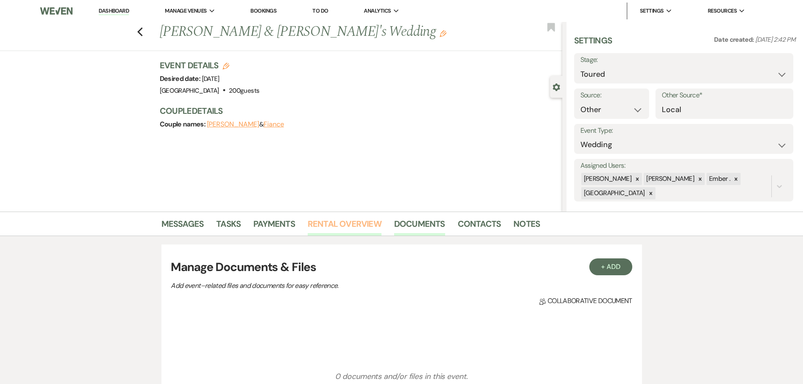
click at [329, 220] on link "Rental Overview" at bounding box center [345, 226] width 74 height 19
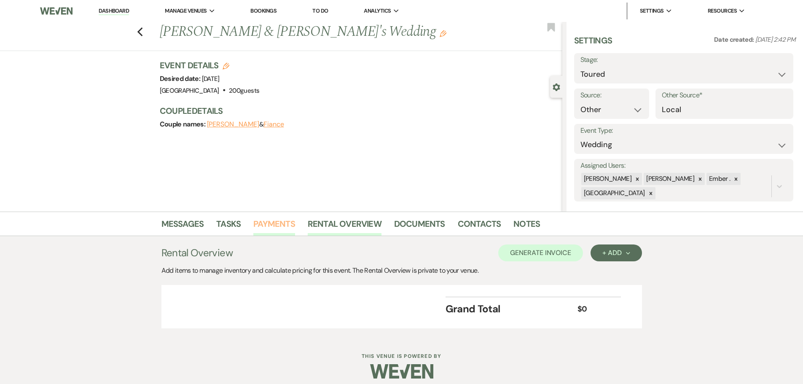
click at [274, 226] on link "Payments" at bounding box center [274, 226] width 42 height 19
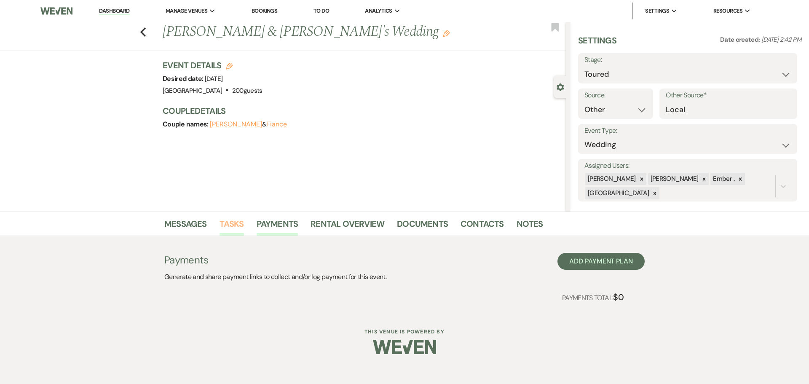
click at [224, 223] on link "Tasks" at bounding box center [232, 226] width 24 height 19
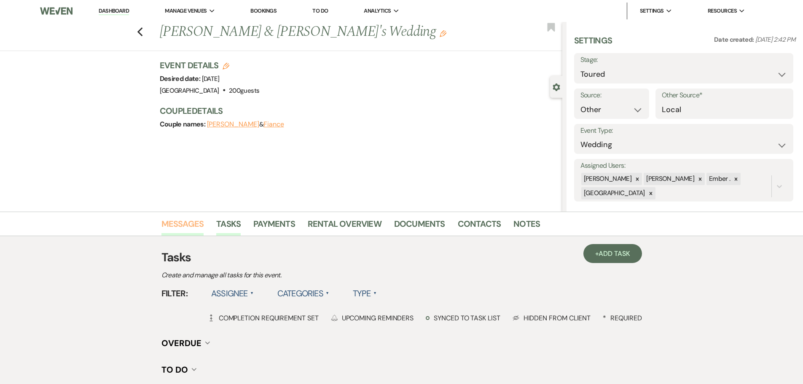
click at [172, 225] on link "Messages" at bounding box center [182, 226] width 43 height 19
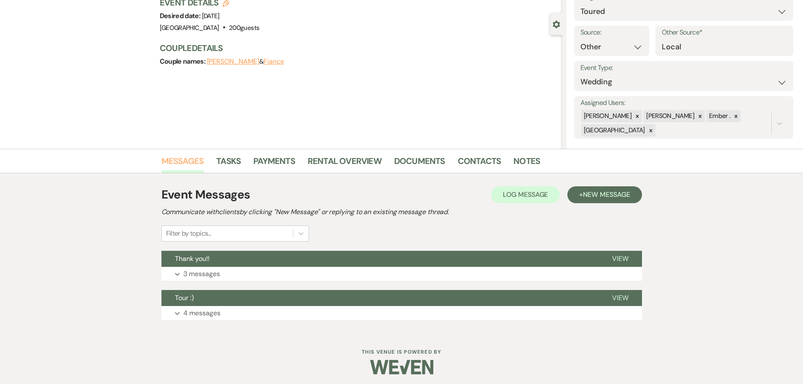
scroll to position [66, 0]
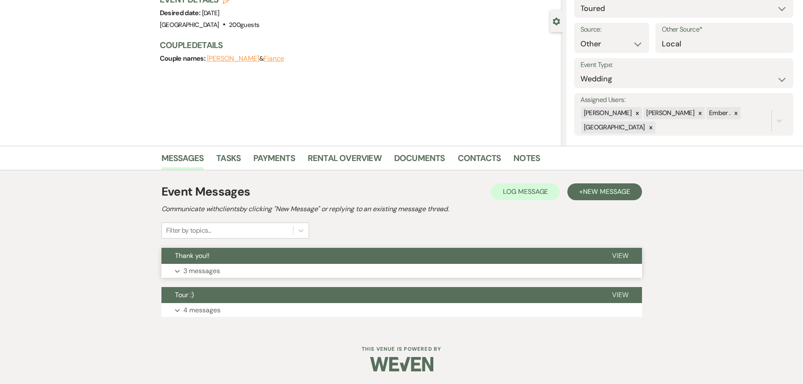
click at [206, 266] on p "3 messages" at bounding box center [201, 271] width 37 height 11
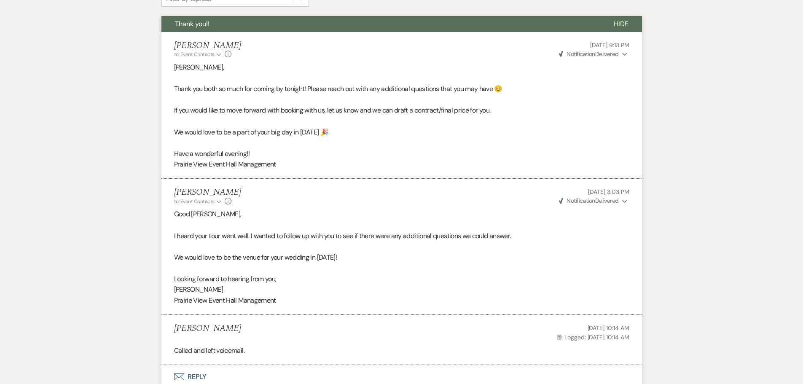
scroll to position [408, 0]
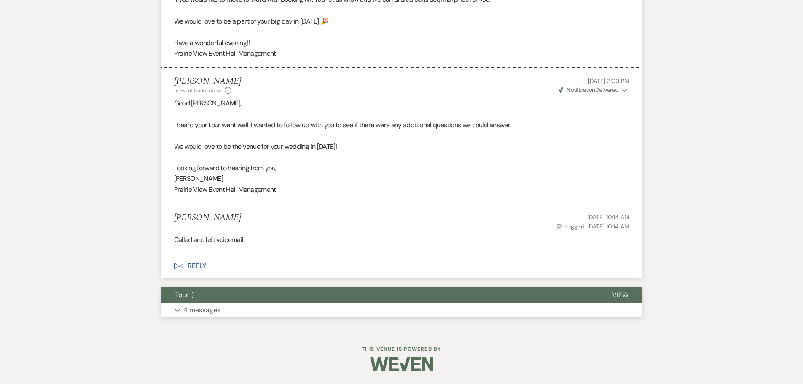
click at [207, 317] on button "Expand 4 messages" at bounding box center [401, 310] width 480 height 14
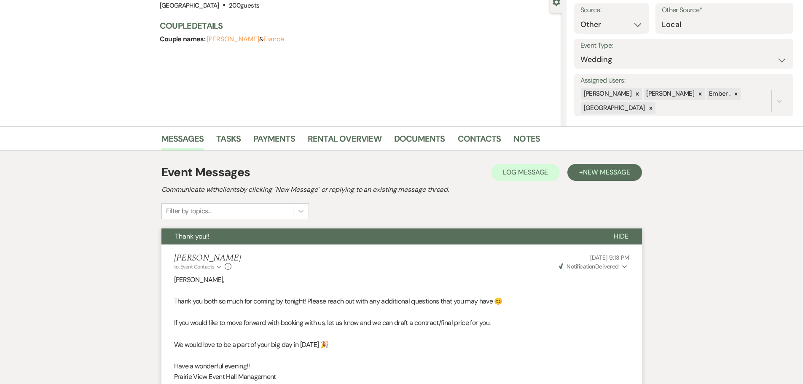
scroll to position [0, 0]
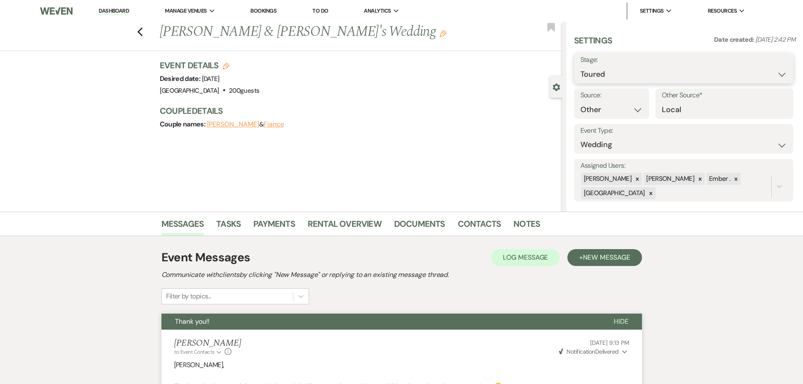
click at [682, 73] on select "Inquiry Follow Up Tour Requested Tour Confirmed Toured Proposal Sent Booked Lost" at bounding box center [683, 74] width 207 height 16
select select "8"
click at [580, 66] on select "Inquiry Follow Up Tour Requested Tour Confirmed Toured Proposal Sent Booked Lost" at bounding box center [683, 74] width 207 height 16
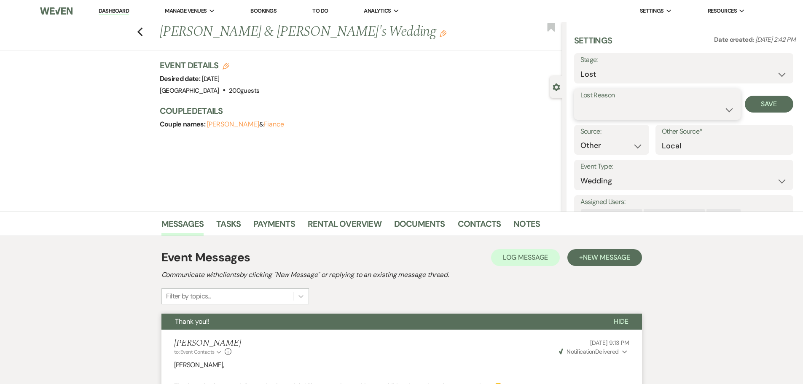
click at [686, 102] on select "Booked Elsewhere Budget Date Unavailable No Response Not a Good Match Capacity …" at bounding box center [657, 110] width 154 height 16
select select "5"
click at [580, 102] on select "Booked Elsewhere Budget Date Unavailable No Response Not a Good Match Capacity …" at bounding box center [657, 110] width 154 height 16
click at [772, 103] on button "Save" at bounding box center [769, 104] width 48 height 17
click at [142, 27] on icon "Previous" at bounding box center [140, 32] width 6 height 10
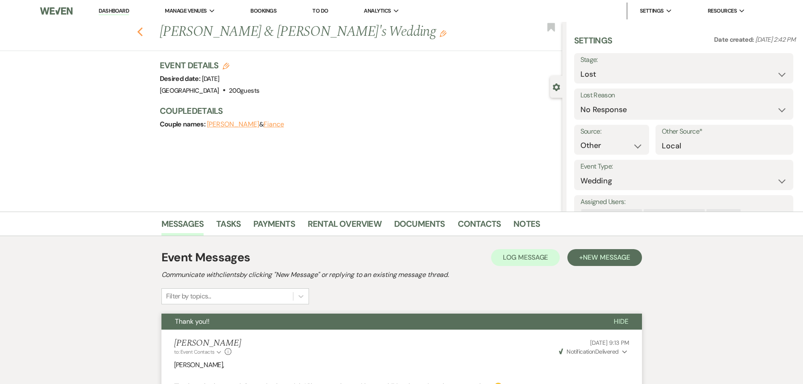
select select "5"
select select "8"
select select "5"
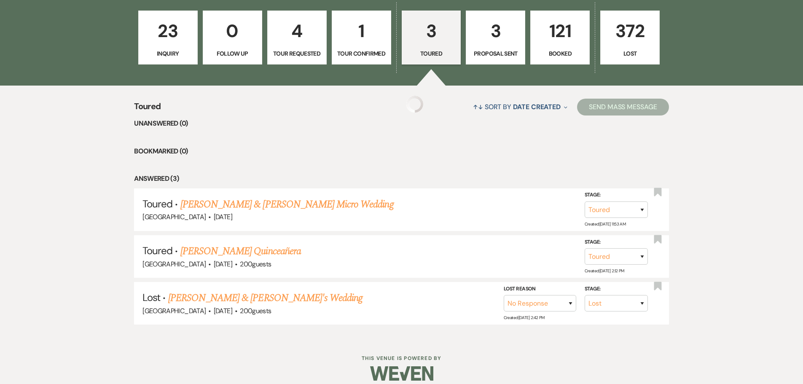
scroll to position [220, 0]
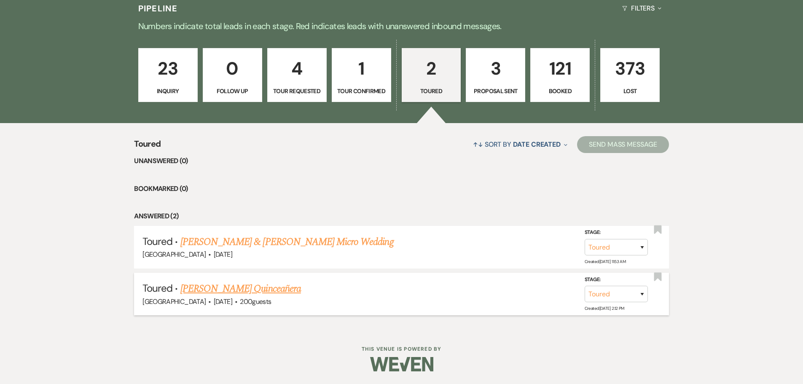
click at [226, 287] on link "Jenny Cervantes's Quinceañera" at bounding box center [240, 288] width 121 height 15
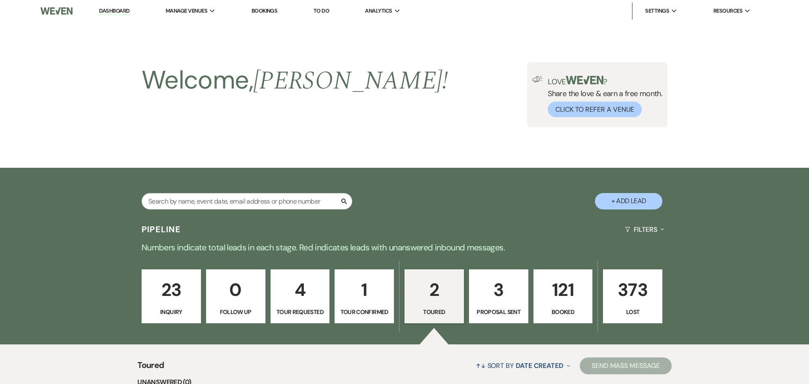
select select "5"
select select "22"
select select "15"
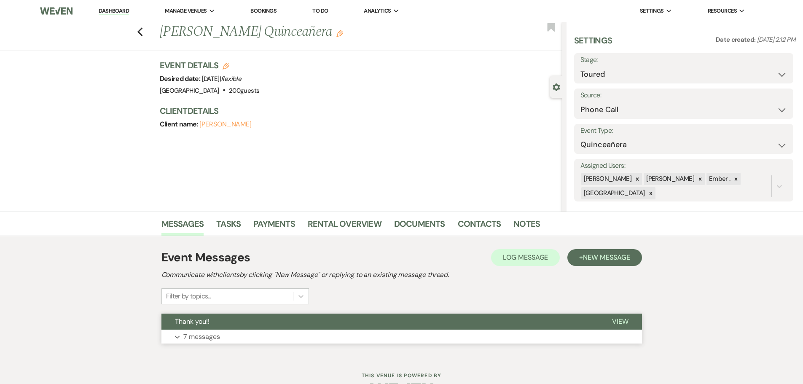
click at [333, 342] on button "Expand 7 messages" at bounding box center [401, 337] width 480 height 14
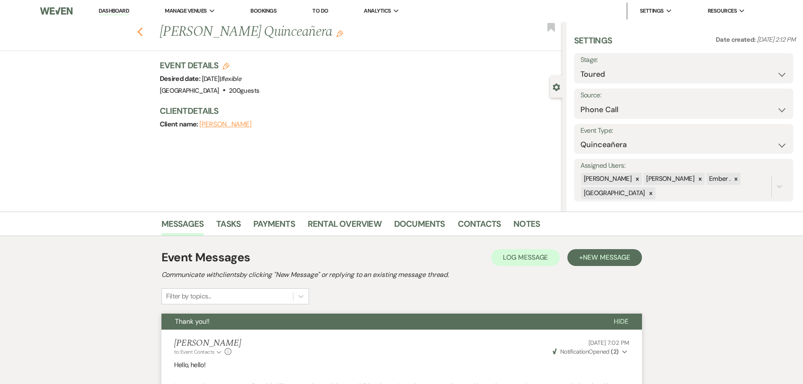
click at [143, 35] on icon "Previous" at bounding box center [140, 32] width 6 height 10
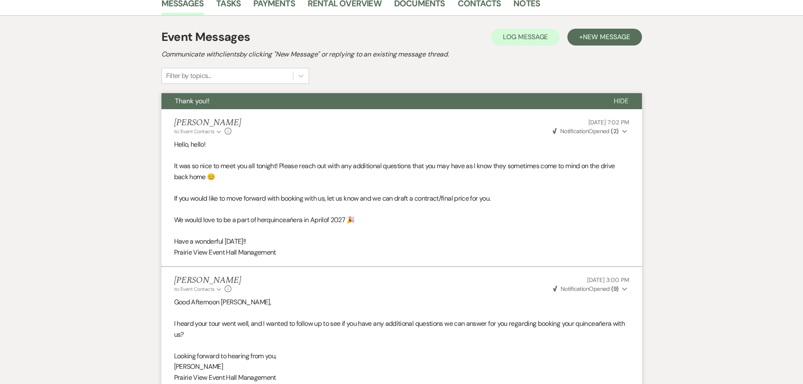
select select "5"
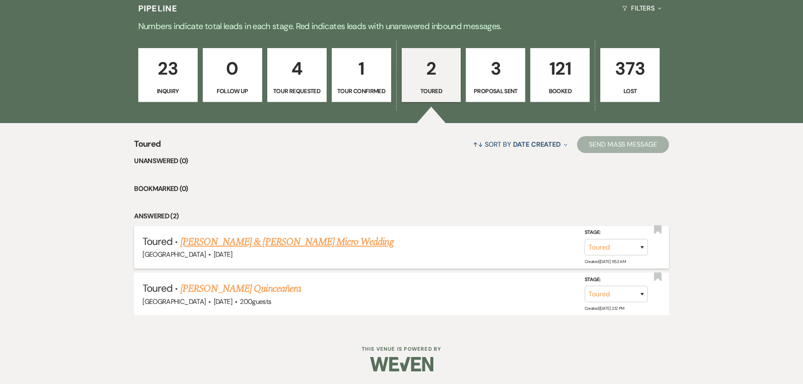
click at [265, 242] on link "Lucas & Angela Hanson's Micro Wedding" at bounding box center [286, 241] width 213 height 15
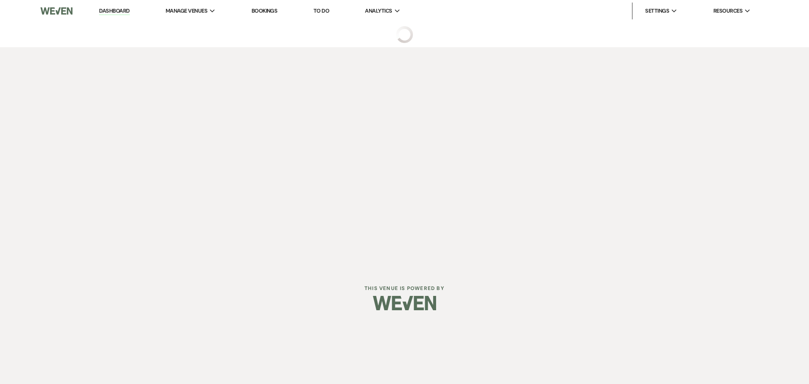
select select "5"
select select "16"
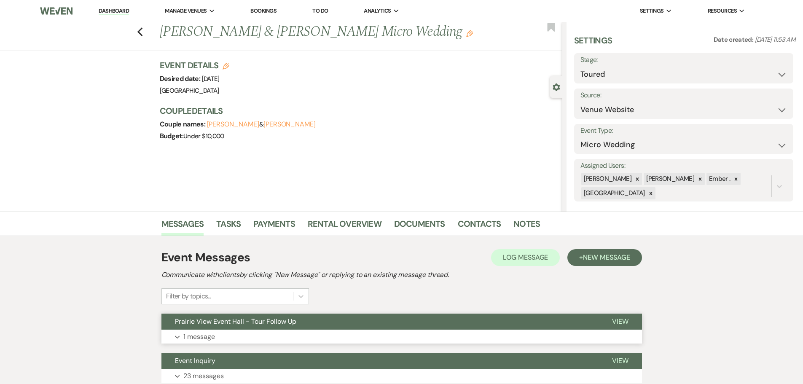
click at [328, 334] on button "Expand 1 message" at bounding box center [401, 337] width 480 height 14
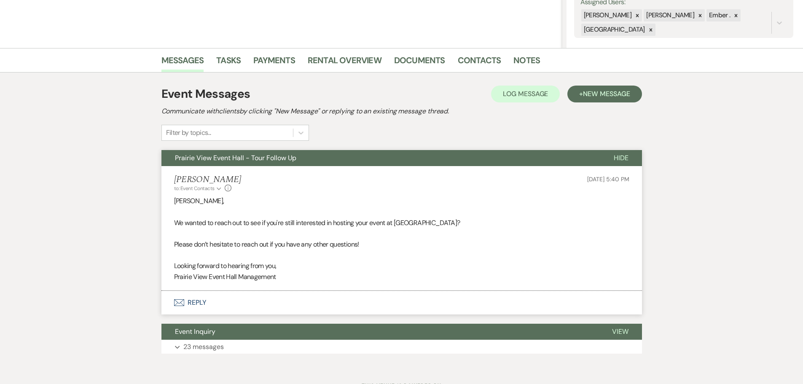
scroll to position [200, 0]
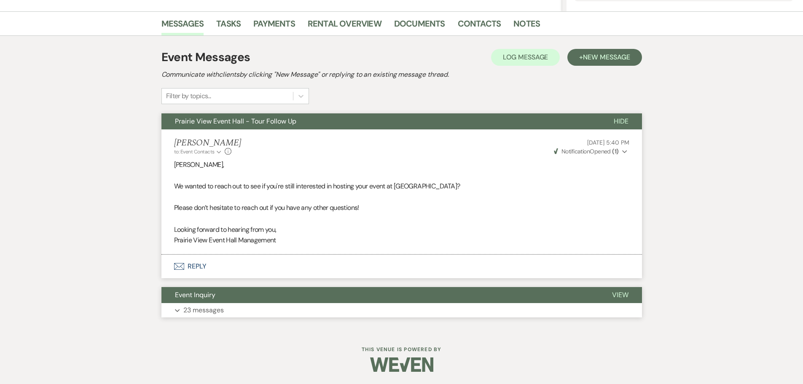
click at [338, 313] on button "Expand 23 messages" at bounding box center [401, 310] width 480 height 14
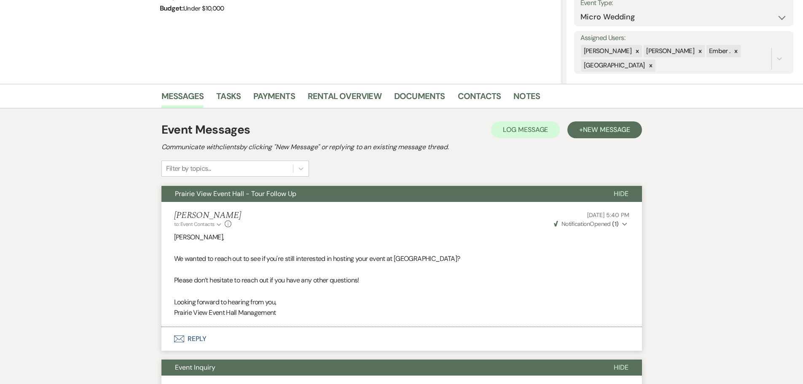
scroll to position [177, 0]
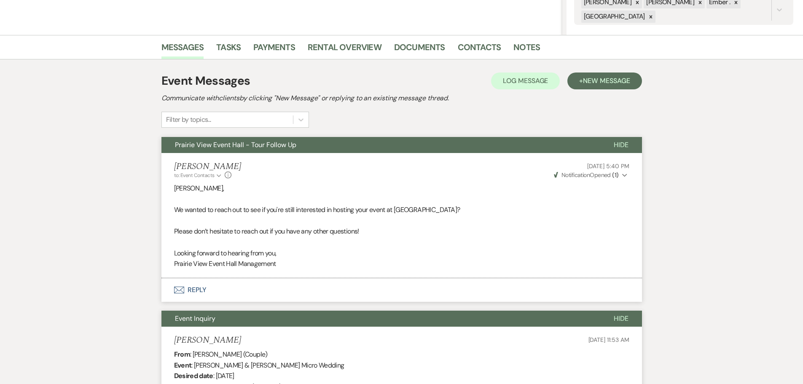
click at [196, 290] on button "Envelope Reply" at bounding box center [401, 290] width 480 height 24
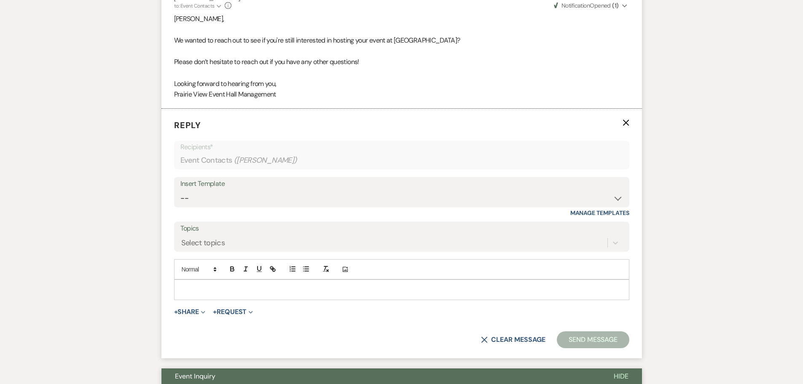
scroll to position [346, 0]
click at [252, 289] on p at bounding box center [402, 289] width 442 height 9
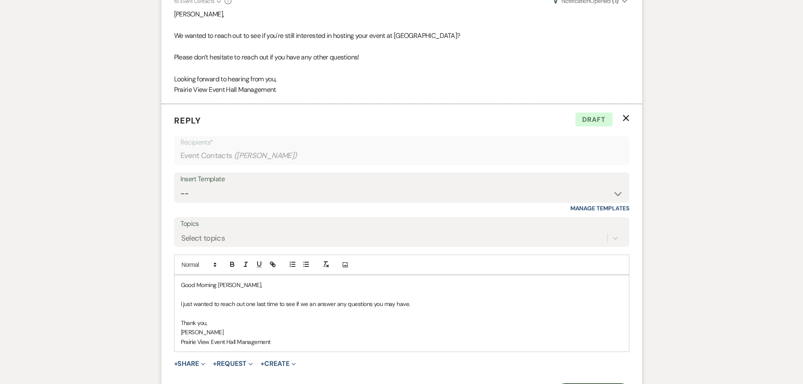
scroll to position [0, 0]
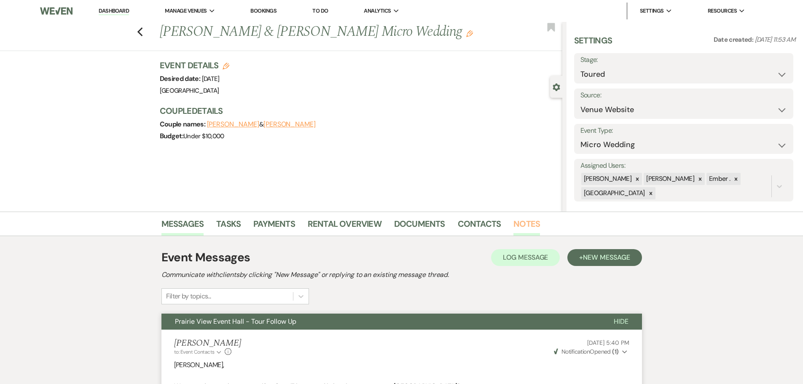
click at [523, 230] on link "Notes" at bounding box center [526, 226] width 27 height 19
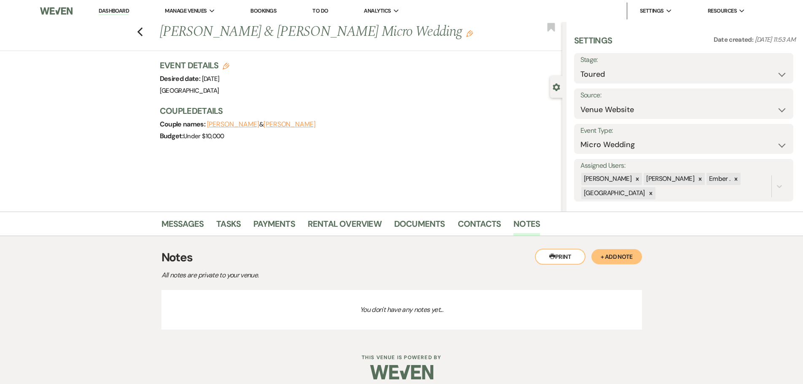
click at [161, 228] on div "Messages Tasks Payments Rental Overview Documents Contacts Notes" at bounding box center [401, 224] width 803 height 24
click at [183, 233] on link "Messages" at bounding box center [182, 226] width 43 height 19
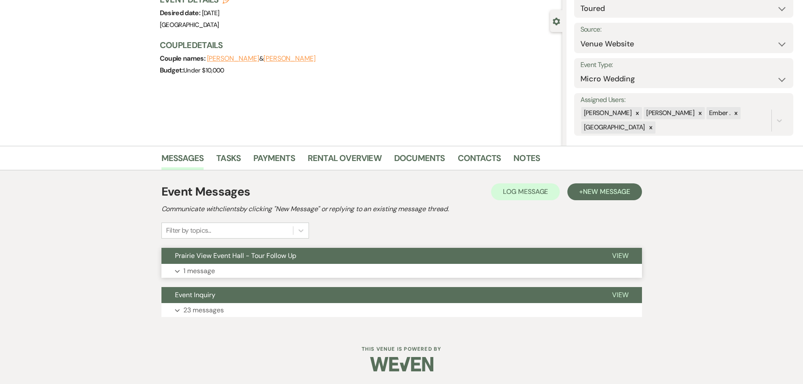
click at [456, 269] on button "Expand 1 message" at bounding box center [401, 271] width 480 height 14
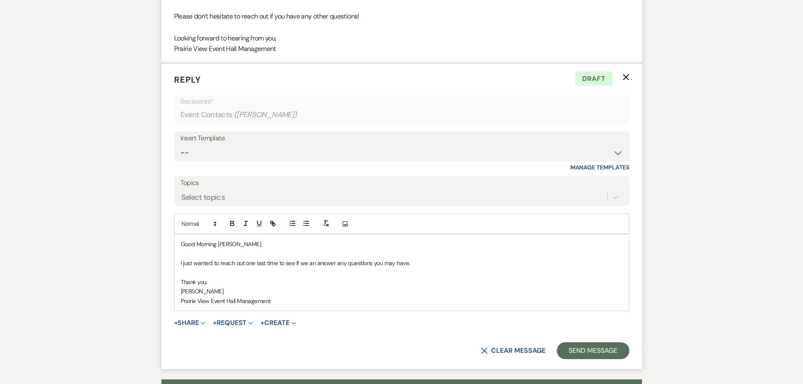
scroll to position [400, 0]
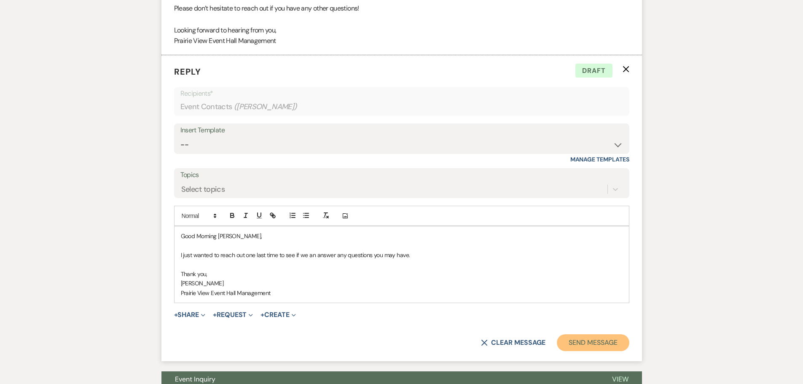
click at [595, 344] on button "Send Message" at bounding box center [593, 342] width 72 height 17
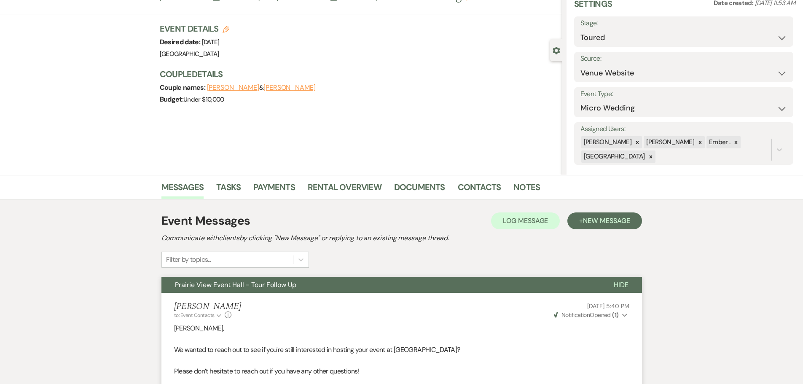
scroll to position [0, 0]
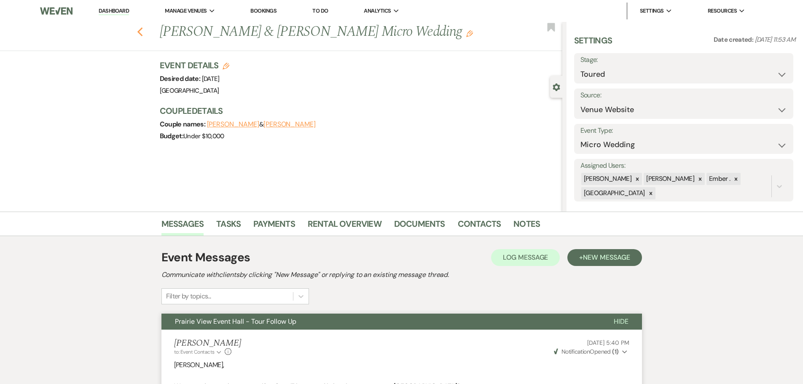
click at [142, 29] on icon "Previous" at bounding box center [140, 32] width 6 height 10
select select "5"
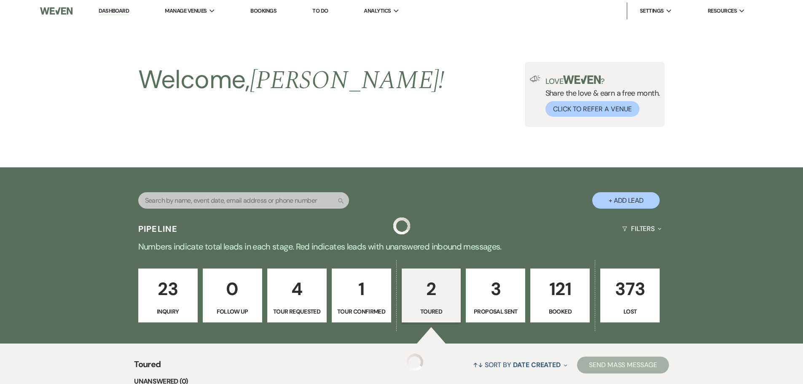
scroll to position [220, 0]
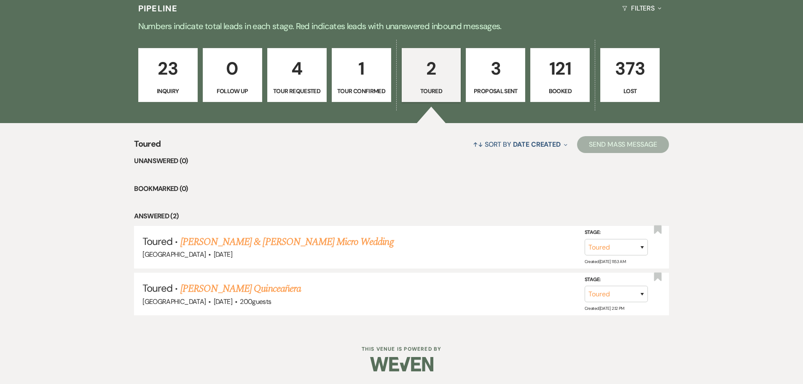
click at [502, 76] on p "3" at bounding box center [495, 68] width 48 height 28
select select "6"
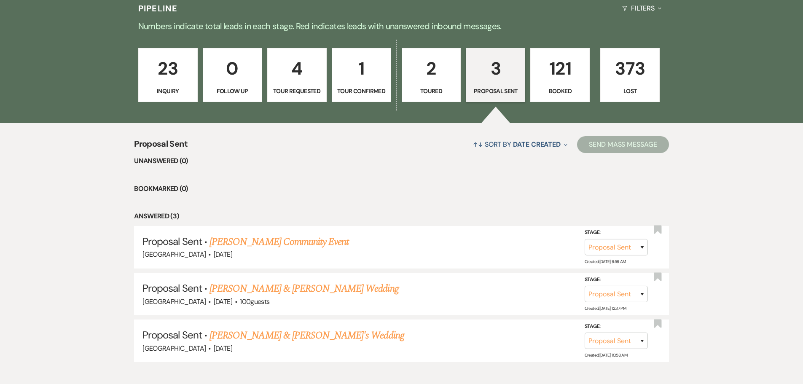
click at [559, 77] on p "121" at bounding box center [560, 68] width 48 height 28
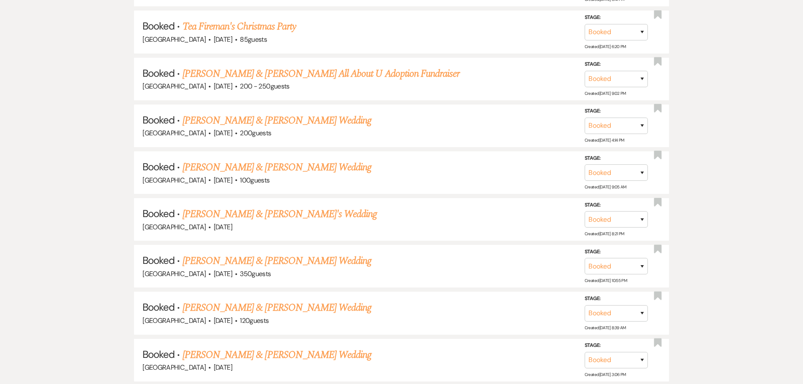
scroll to position [853, 0]
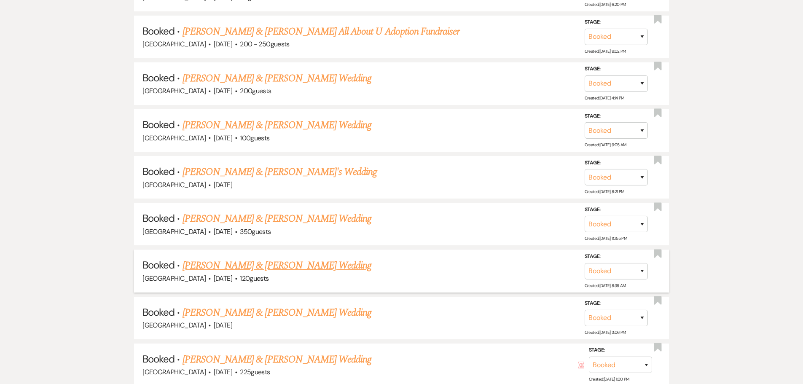
click at [329, 264] on link "[PERSON_NAME] & [PERSON_NAME] Wedding" at bounding box center [276, 265] width 189 height 15
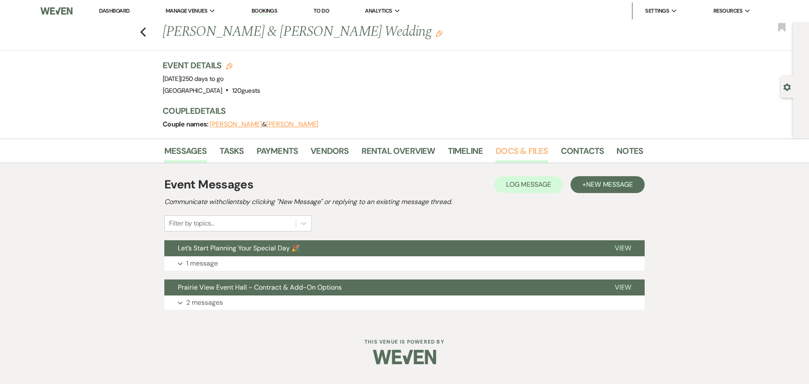
click at [517, 156] on link "Docs & Files" at bounding box center [522, 153] width 52 height 19
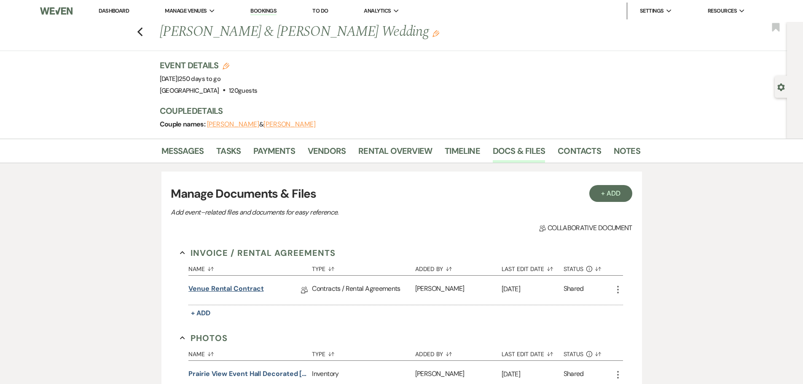
click at [236, 287] on link "Venue Rental Contract" at bounding box center [225, 290] width 75 height 13
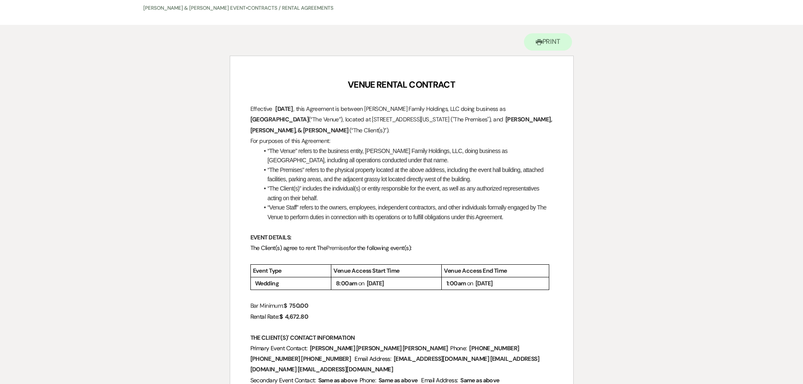
scroll to position [42, 0]
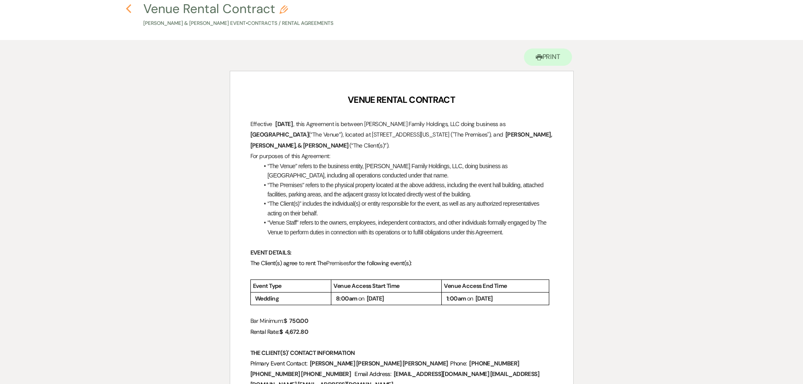
click at [127, 8] on use "button" at bounding box center [128, 8] width 5 height 9
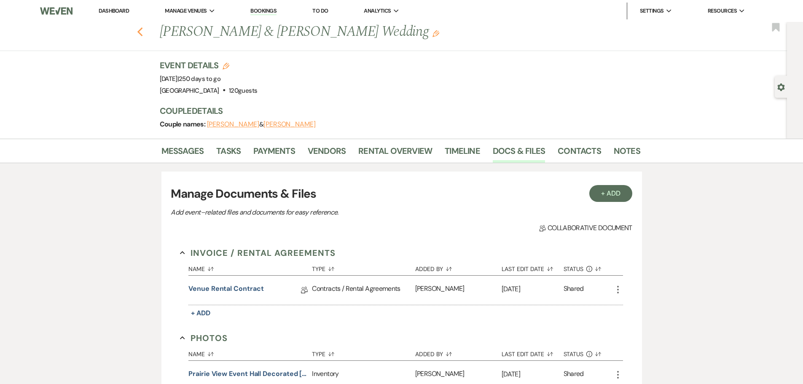
click at [142, 32] on use "button" at bounding box center [139, 31] width 5 height 9
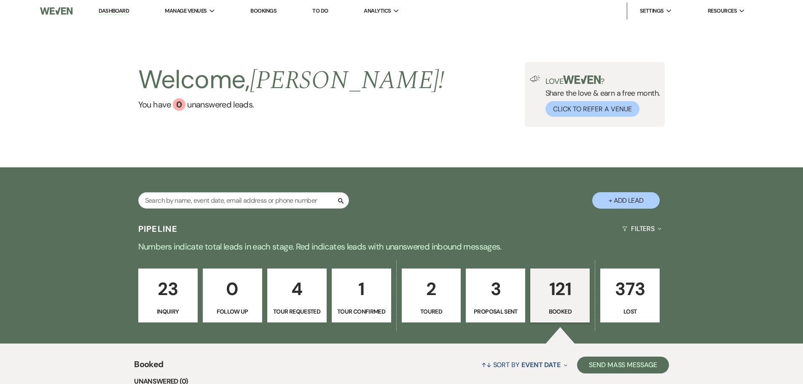
click at [492, 284] on p "3" at bounding box center [495, 289] width 48 height 28
select select "6"
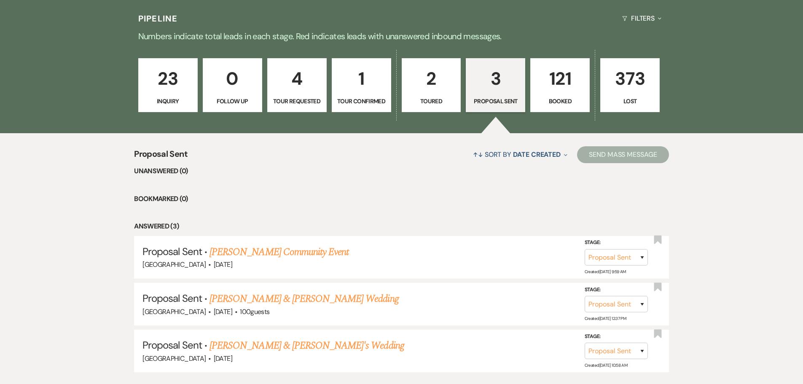
scroll to position [211, 0]
click at [274, 301] on link "Garret Olson & Ashley Gannon's Wedding" at bounding box center [303, 298] width 189 height 15
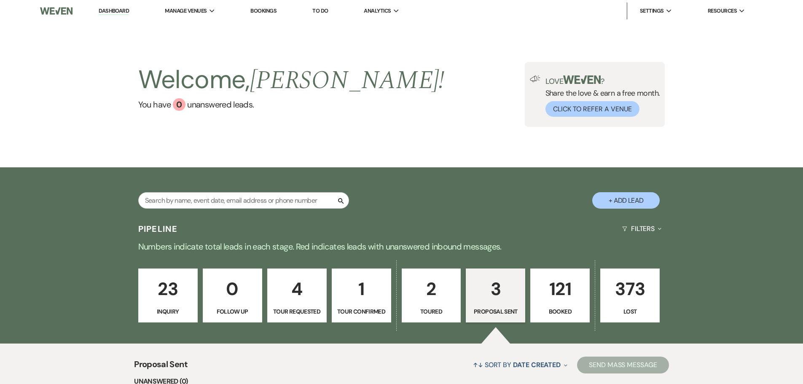
select select "6"
select select "5"
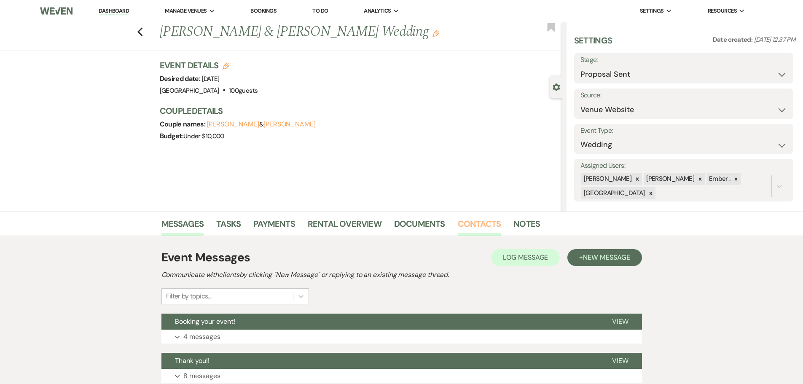
click at [467, 220] on link "Contacts" at bounding box center [479, 226] width 43 height 19
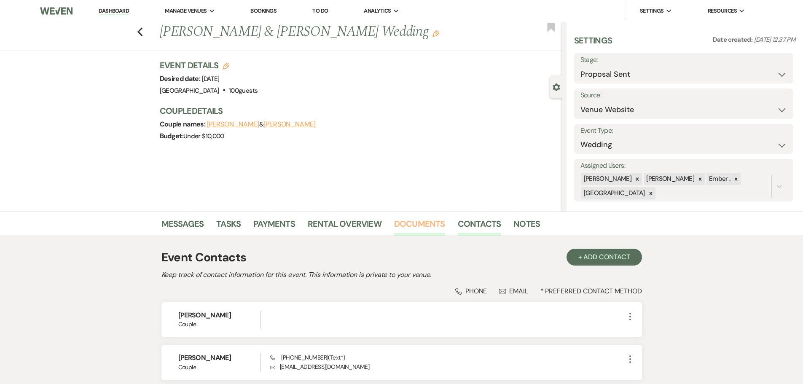
click at [426, 229] on link "Documents" at bounding box center [419, 226] width 51 height 19
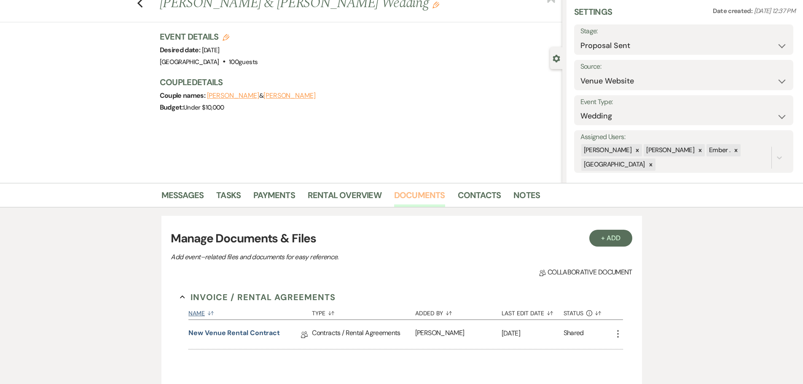
scroll to position [42, 0]
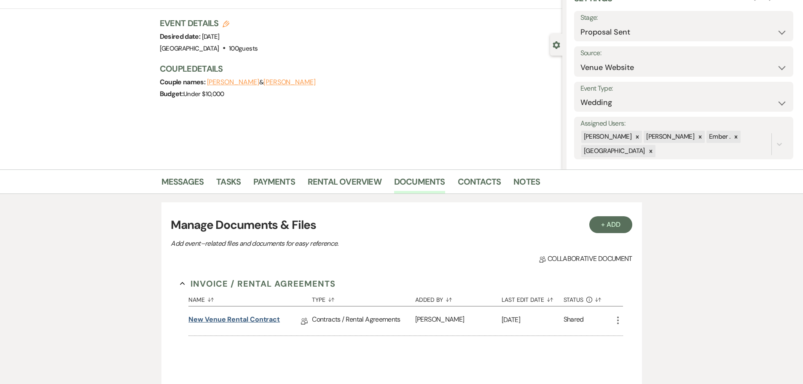
click at [242, 321] on link "New Venue Rental Contract" at bounding box center [233, 320] width 91 height 13
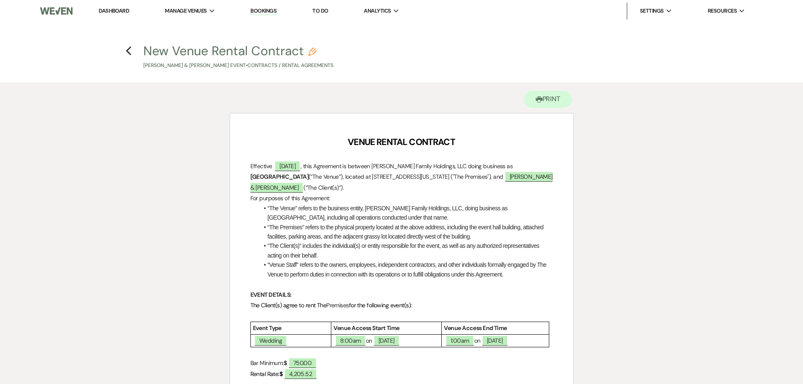
click at [131, 56] on div "Previous" at bounding box center [129, 49] width 6 height 13
click at [129, 54] on use "button" at bounding box center [128, 50] width 5 height 9
select select "6"
select select "5"
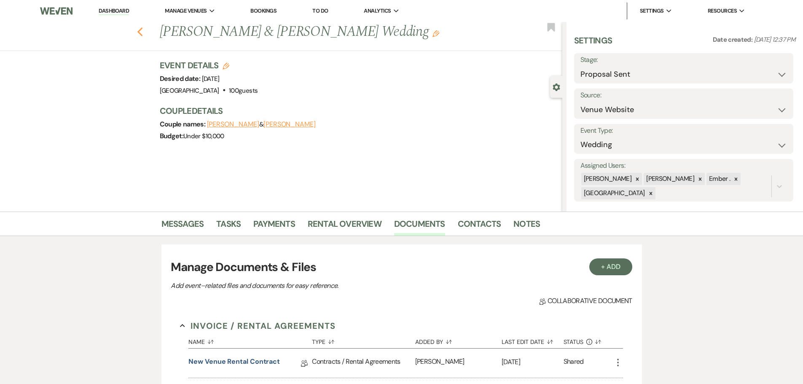
click at [142, 34] on use "button" at bounding box center [139, 31] width 5 height 9
select select "6"
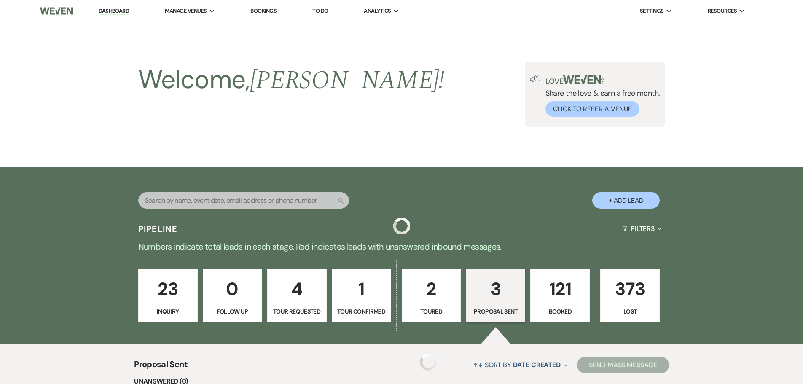
scroll to position [211, 0]
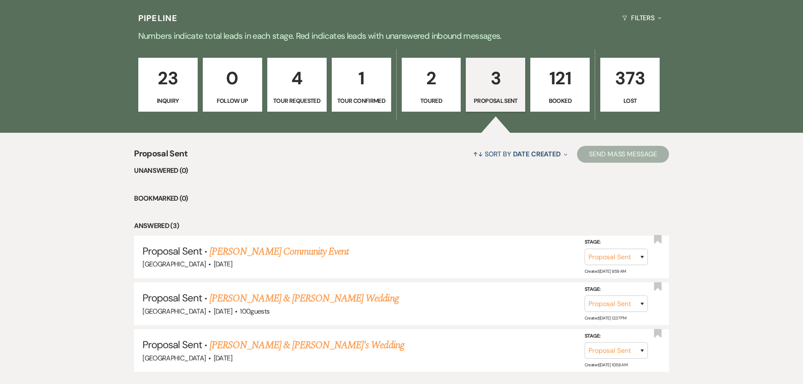
click at [166, 90] on p "23" at bounding box center [168, 78] width 48 height 28
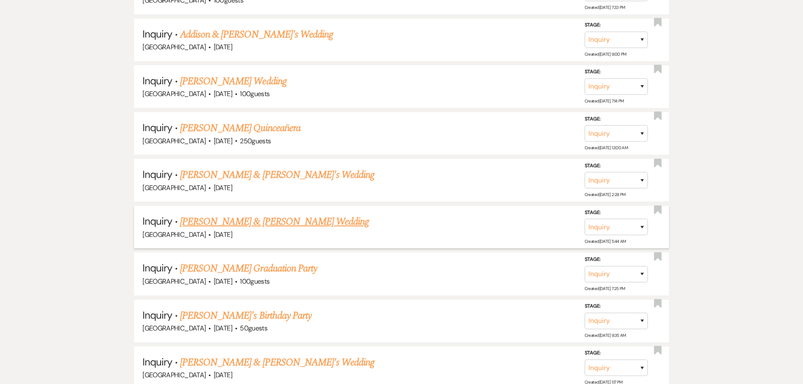
scroll to position [1204, 0]
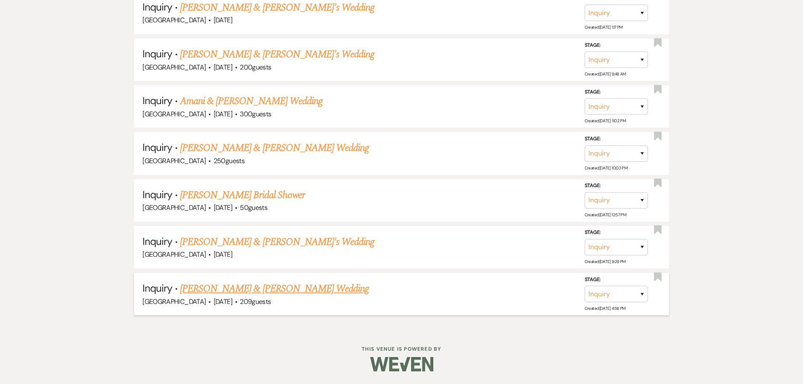
click at [304, 290] on link "Grant Schaefer & Alyssa Hanson's Wedding" at bounding box center [274, 288] width 189 height 15
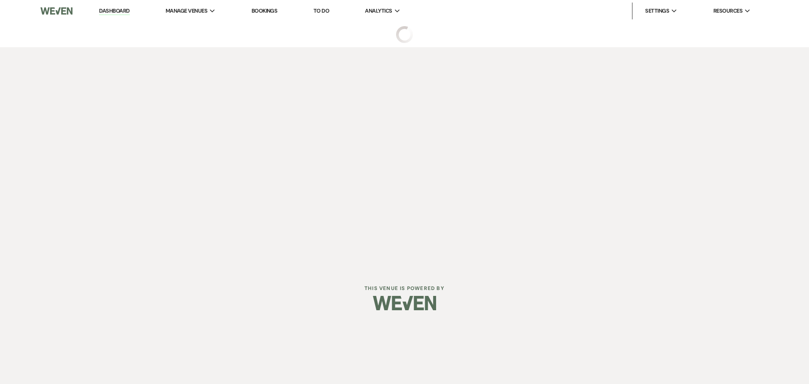
select select "5"
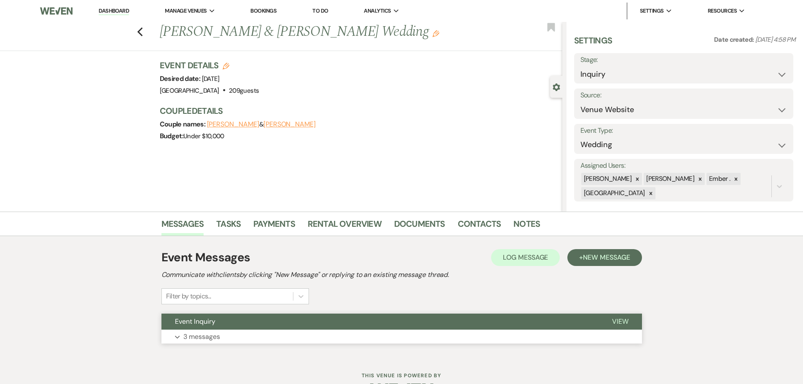
click at [362, 338] on button "Expand 3 messages" at bounding box center [401, 337] width 480 height 14
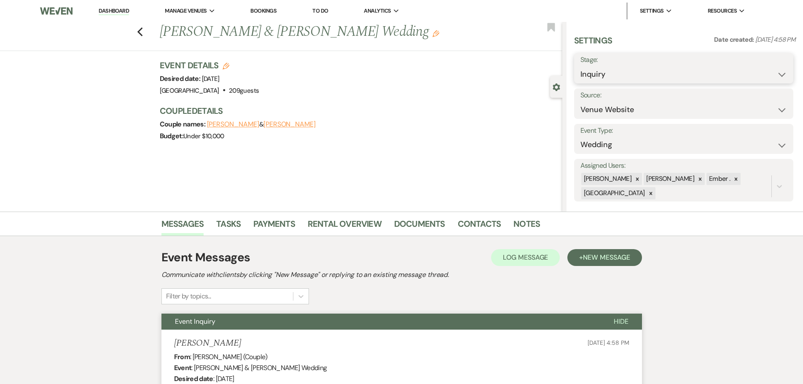
click at [679, 76] on select "Inquiry Follow Up Tour Requested Tour Confirmed Toured Proposal Sent Booked Lost" at bounding box center [683, 74] width 207 height 16
select select "8"
click at [580, 66] on select "Inquiry Follow Up Tour Requested Tour Confirmed Toured Proposal Sent Booked Lost" at bounding box center [683, 74] width 207 height 16
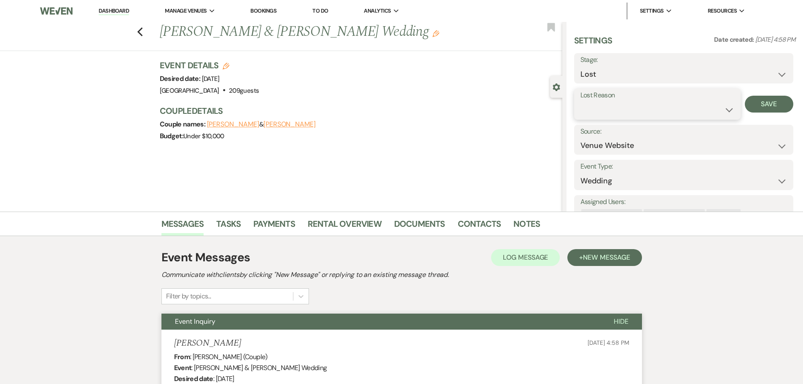
click at [624, 103] on select "Booked Elsewhere Budget Date Unavailable No Response Not a Good Match Capacity …" at bounding box center [657, 110] width 154 height 16
select select "5"
click at [580, 102] on select "Booked Elsewhere Budget Date Unavailable No Response Not a Good Match Capacity …" at bounding box center [657, 110] width 154 height 16
click at [763, 107] on button "Save" at bounding box center [769, 104] width 48 height 17
click at [143, 32] on icon "Previous" at bounding box center [140, 32] width 6 height 10
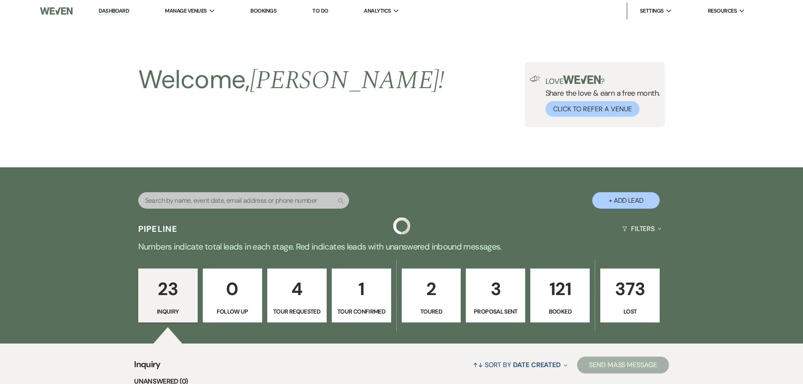
scroll to position [1158, 0]
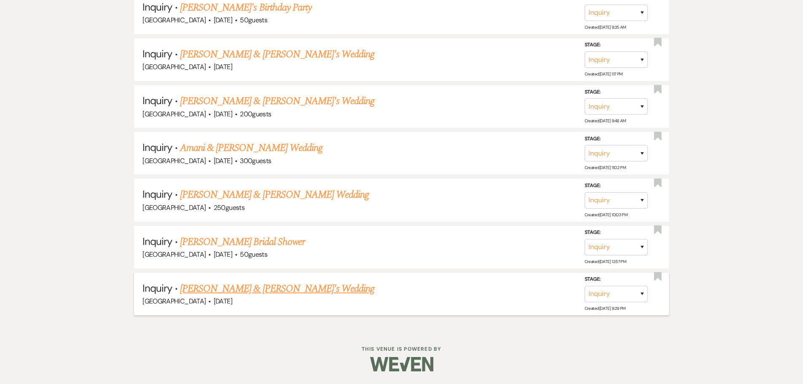
click at [216, 291] on link "Ryan & Margarita's Wedding" at bounding box center [277, 288] width 195 height 15
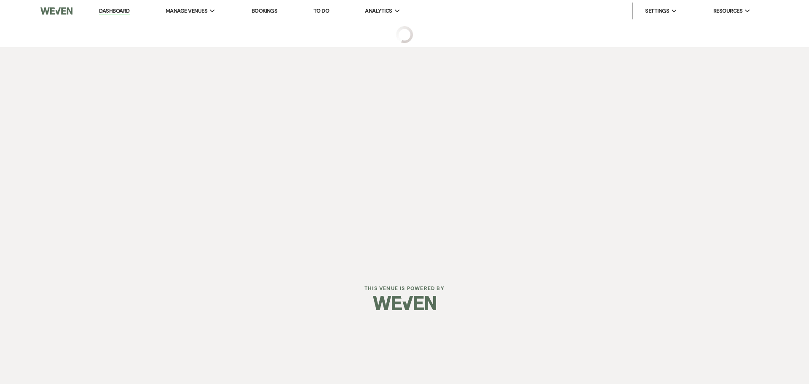
select select "5"
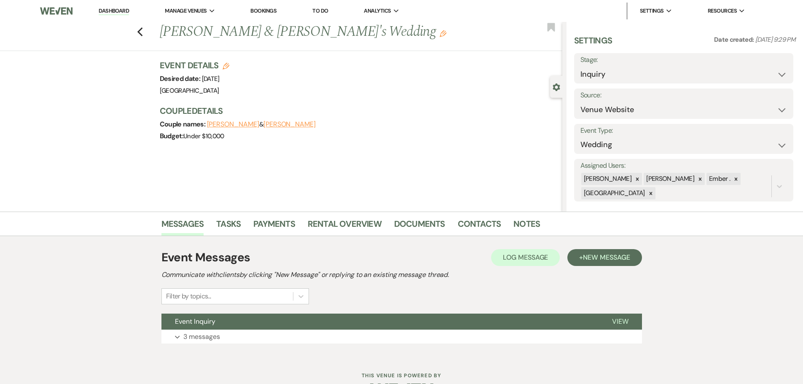
click at [321, 344] on div "Event Messages Log Log Message + New Message Communicate with clients by clicki…" at bounding box center [401, 295] width 480 height 103
click at [329, 335] on button "Expand 3 messages" at bounding box center [401, 337] width 480 height 14
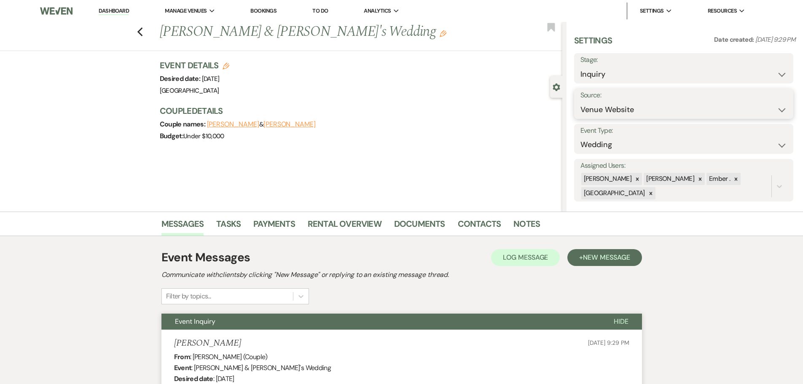
click at [696, 108] on select "Weven Venue Website Instagram Facebook Pinterest Google The Knot Wedding Wire H…" at bounding box center [683, 110] width 207 height 16
click at [679, 79] on select "Inquiry Follow Up Tour Requested Tour Confirmed Toured Proposal Sent Booked Lost" at bounding box center [683, 74] width 207 height 16
select select "8"
click at [580, 66] on select "Inquiry Follow Up Tour Requested Tour Confirmed Toured Proposal Sent Booked Lost" at bounding box center [683, 74] width 207 height 16
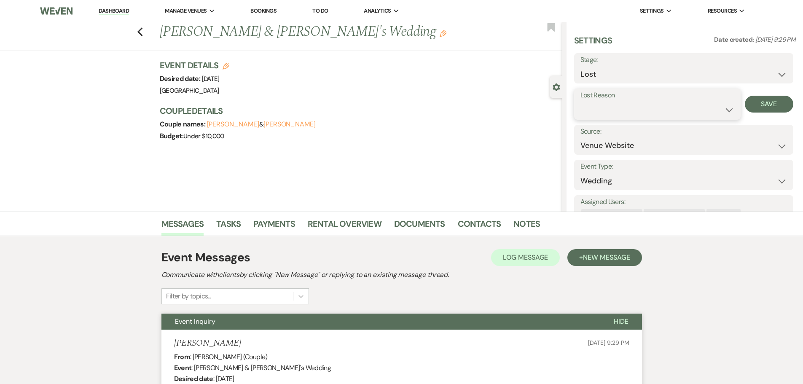
click at [666, 113] on select "Booked Elsewhere Budget Date Unavailable No Response Not a Good Match Capacity …" at bounding box center [657, 110] width 154 height 16
select select "5"
click at [580, 102] on select "Booked Elsewhere Budget Date Unavailable No Response Not a Good Match Capacity …" at bounding box center [657, 110] width 154 height 16
click at [767, 103] on button "Save" at bounding box center [769, 104] width 48 height 17
click at [142, 30] on use "button" at bounding box center [139, 31] width 5 height 9
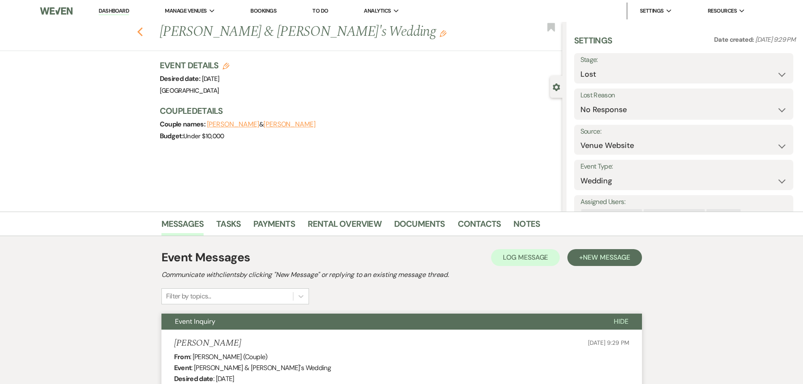
select select "8"
select select "5"
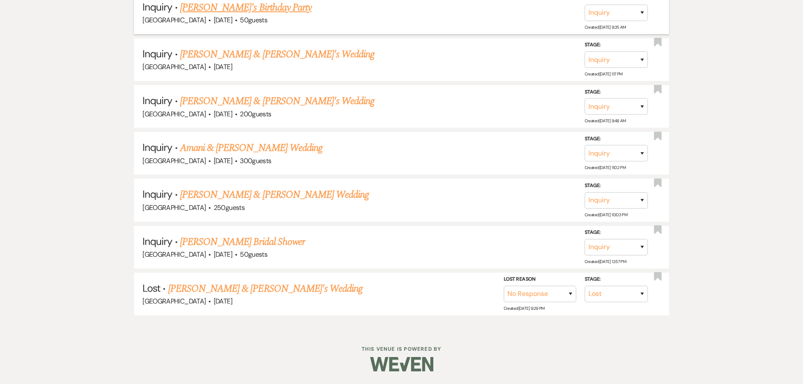
scroll to position [1111, 0]
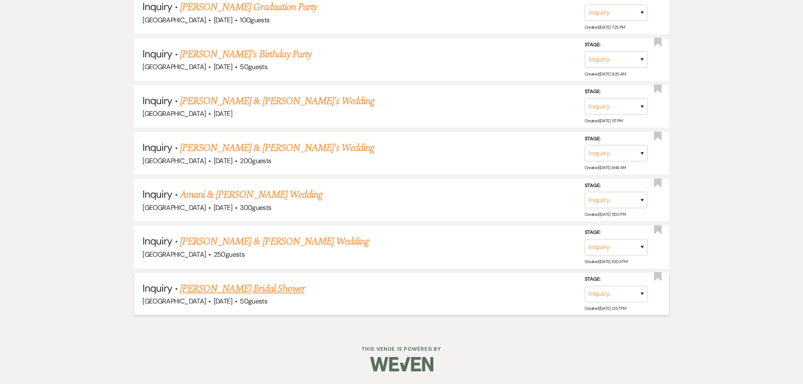
click at [252, 288] on link "Teagan Hanson's Bridal Shower" at bounding box center [242, 288] width 125 height 15
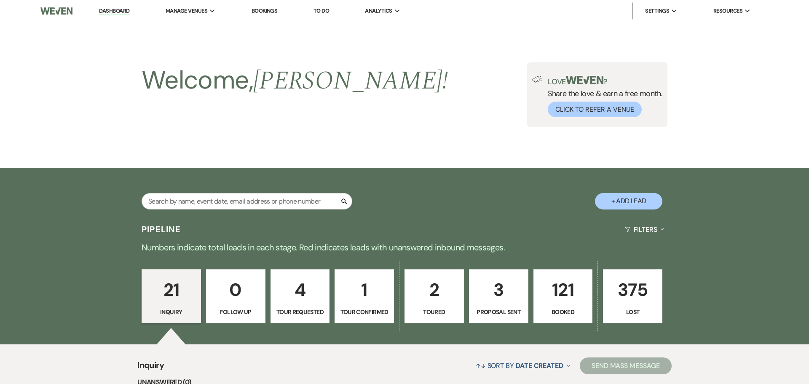
select select "5"
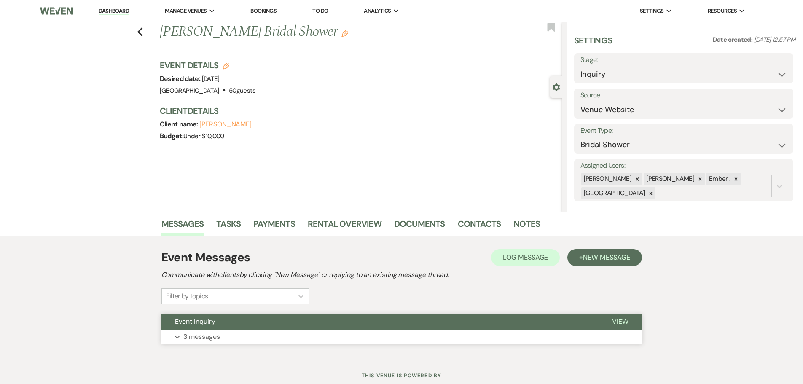
click at [433, 337] on button "Expand 3 messages" at bounding box center [401, 337] width 480 height 14
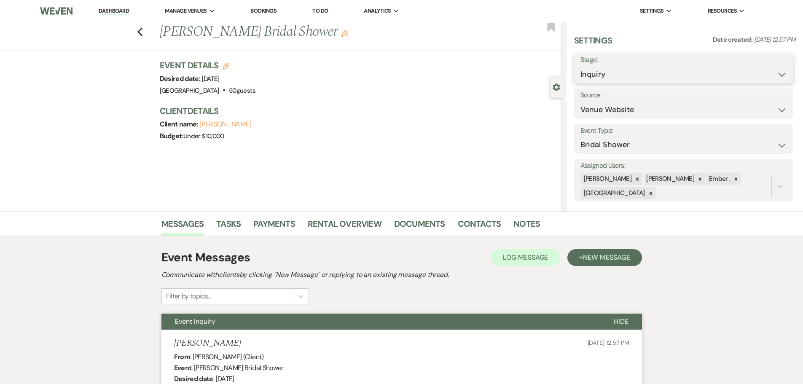
click at [643, 69] on select "Inquiry Follow Up Tour Requested Tour Confirmed Toured Proposal Sent Booked Lost" at bounding box center [683, 74] width 207 height 16
select select "8"
click at [580, 66] on select "Inquiry Follow Up Tour Requested Tour Confirmed Toured Proposal Sent Booked Lost" at bounding box center [683, 74] width 207 height 16
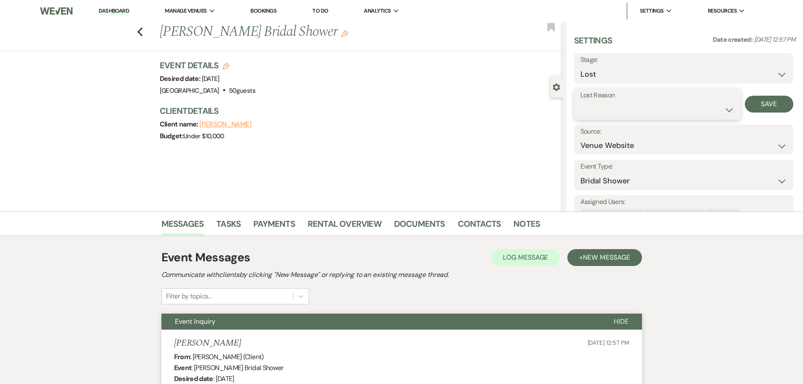
click at [674, 108] on select "Booked Elsewhere Budget Date Unavailable No Response Not a Good Match Capacity …" at bounding box center [657, 110] width 154 height 16
select select "5"
click at [580, 102] on select "Booked Elsewhere Budget Date Unavailable No Response Not a Good Match Capacity …" at bounding box center [657, 110] width 154 height 16
click at [774, 107] on button "Save" at bounding box center [769, 104] width 48 height 17
click at [141, 28] on icon "Previous" at bounding box center [140, 32] width 6 height 10
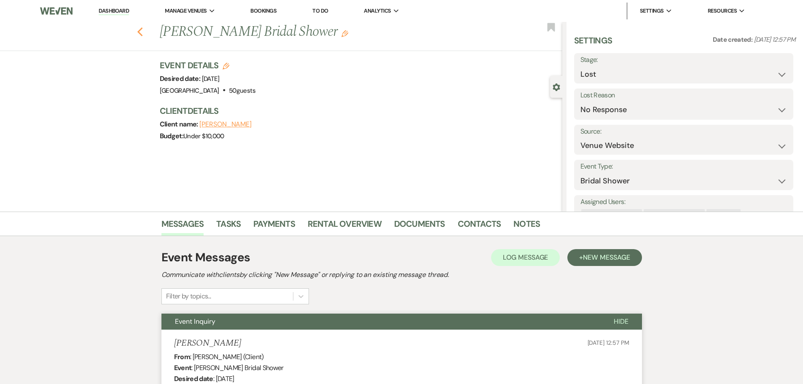
select select "8"
select select "5"
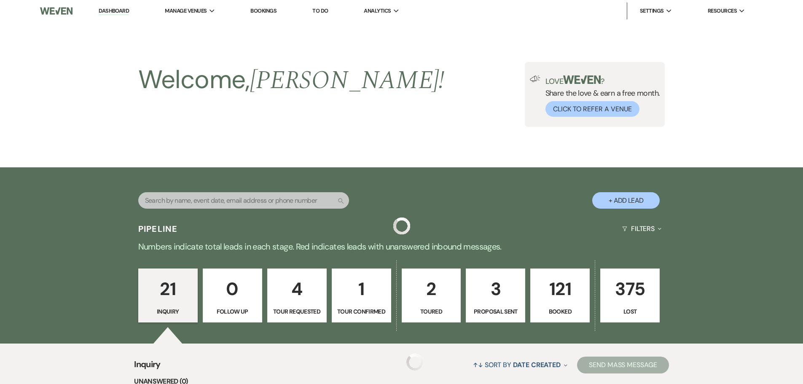
scroll to position [1064, 0]
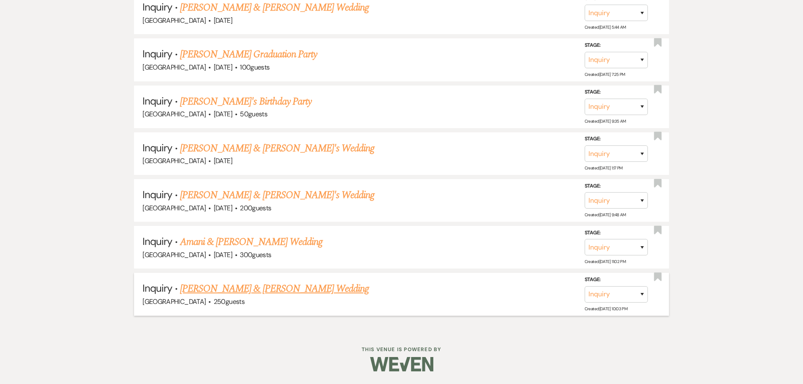
click at [231, 290] on link "Bryan Young & Krista Kreidt's Wedding" at bounding box center [274, 288] width 189 height 15
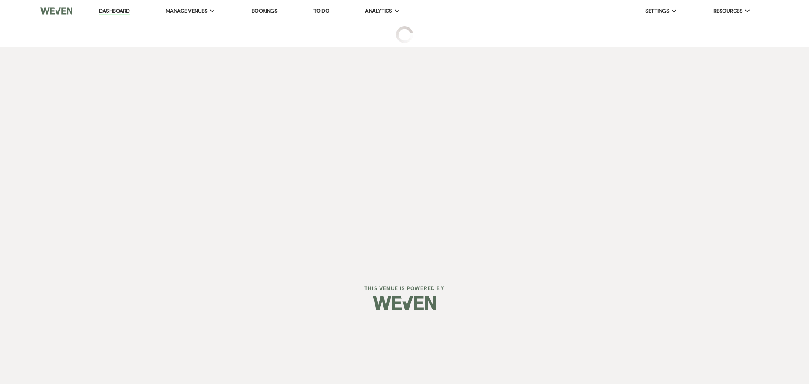
select select "5"
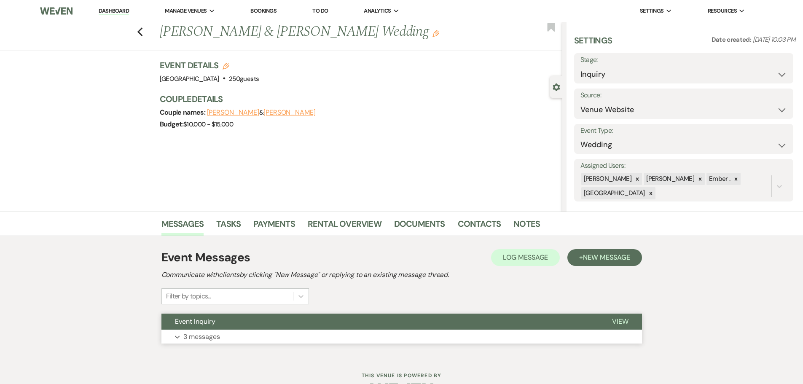
click at [375, 333] on button "Expand 3 messages" at bounding box center [401, 337] width 480 height 14
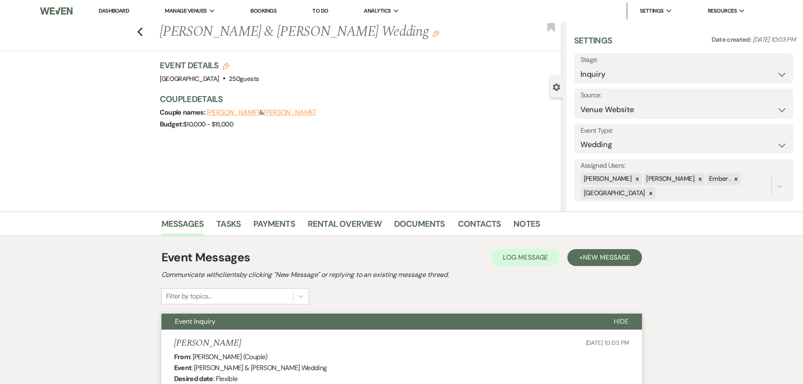
click at [622, 64] on label "Stage:" at bounding box center [683, 60] width 207 height 12
click at [621, 79] on select "Inquiry Follow Up Tour Requested Tour Confirmed Toured Proposal Sent Booked Lost" at bounding box center [683, 74] width 207 height 16
select select "8"
click at [580, 66] on select "Inquiry Follow Up Tour Requested Tour Confirmed Toured Proposal Sent Booked Lost" at bounding box center [683, 74] width 207 height 16
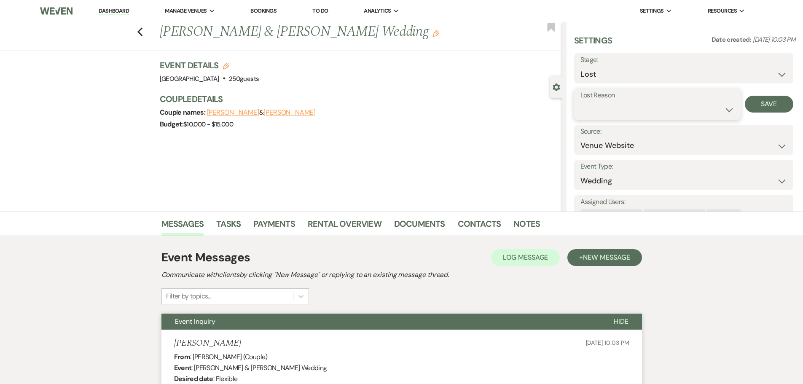
click at [636, 109] on select "Booked Elsewhere Budget Date Unavailable No Response Not a Good Match Capacity …" at bounding box center [657, 110] width 154 height 16
select select "5"
click at [580, 102] on select "Booked Elsewhere Budget Date Unavailable No Response Not a Good Match Capacity …" at bounding box center [657, 110] width 154 height 16
click at [760, 103] on button "Save" at bounding box center [769, 104] width 48 height 17
click at [142, 31] on use "button" at bounding box center [139, 31] width 5 height 9
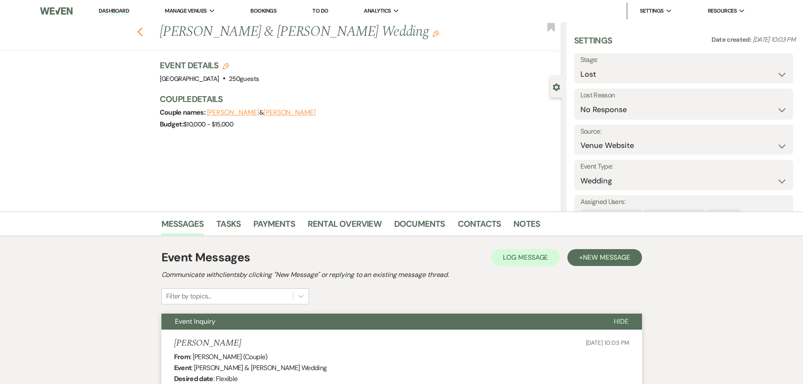
select select "8"
select select "5"
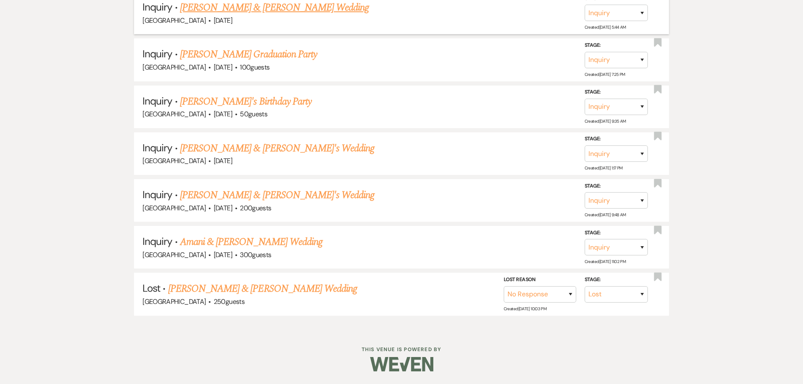
scroll to position [1017, 0]
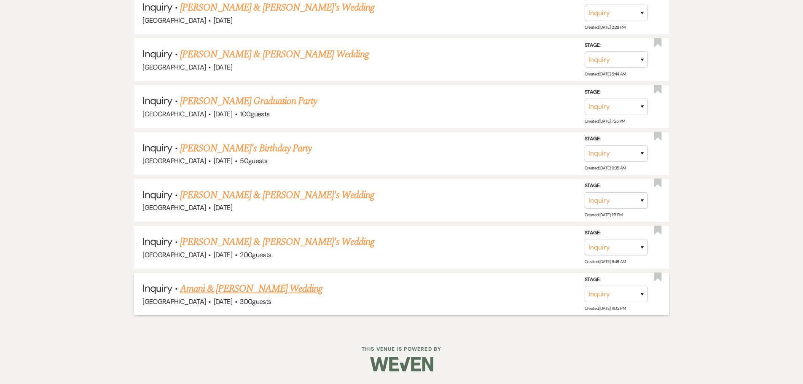
click at [255, 285] on link "Amani & Boas's Wedding" at bounding box center [251, 288] width 142 height 15
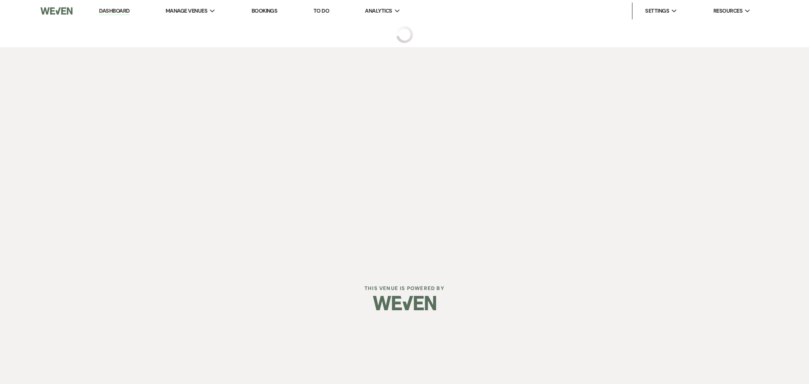
select select "5"
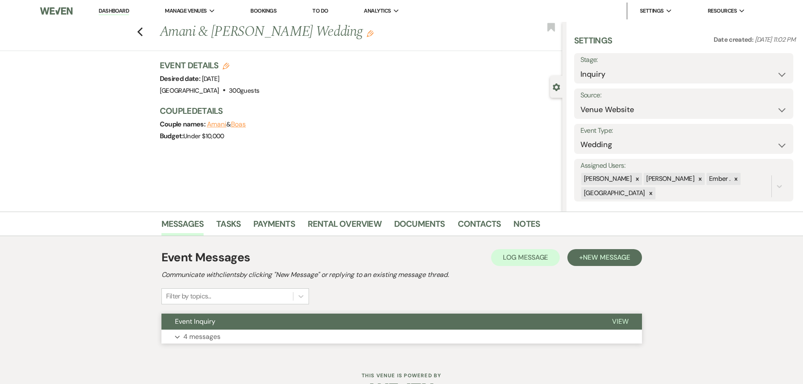
click at [444, 335] on button "Expand 4 messages" at bounding box center [401, 337] width 480 height 14
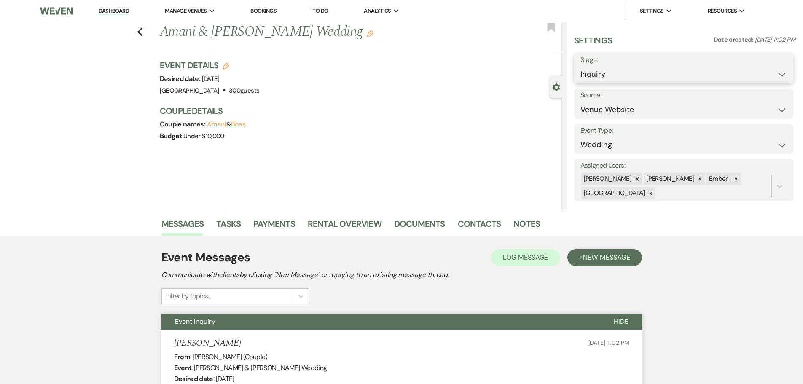
click at [665, 68] on select "Inquiry Follow Up Tour Requested Tour Confirmed Toured Proposal Sent Booked Lost" at bounding box center [683, 74] width 207 height 16
select select "8"
click at [580, 66] on select "Inquiry Follow Up Tour Requested Tour Confirmed Toured Proposal Sent Booked Lost" at bounding box center [683, 74] width 207 height 16
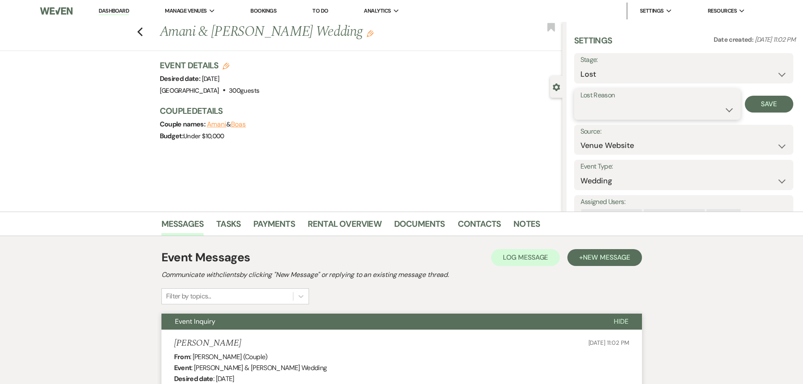
click at [619, 113] on select "Booked Elsewhere Budget Date Unavailable No Response Not a Good Match Capacity …" at bounding box center [657, 110] width 154 height 16
select select "5"
click at [580, 102] on select "Booked Elsewhere Budget Date Unavailable No Response Not a Good Match Capacity …" at bounding box center [657, 110] width 154 height 16
click at [764, 107] on button "Save" at bounding box center [769, 104] width 48 height 17
click at [142, 34] on use "button" at bounding box center [139, 31] width 5 height 9
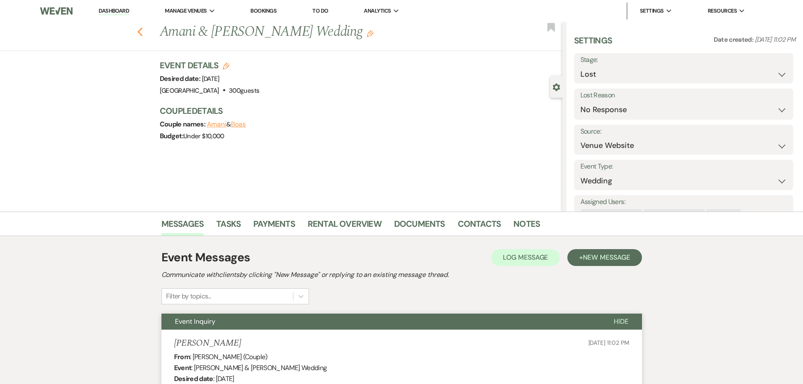
select select "8"
select select "5"
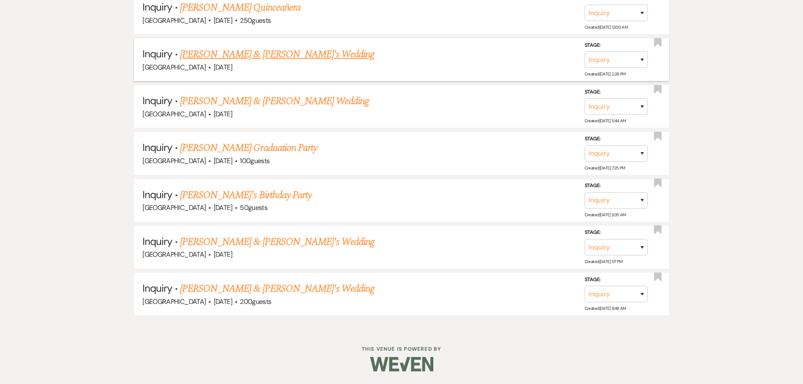
scroll to position [970, 0]
click at [231, 288] on link "Sam & Khloe's Wedding" at bounding box center [277, 288] width 195 height 15
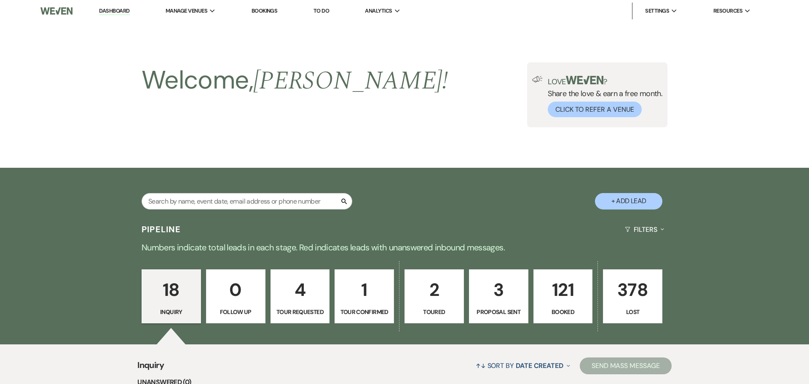
select select "5"
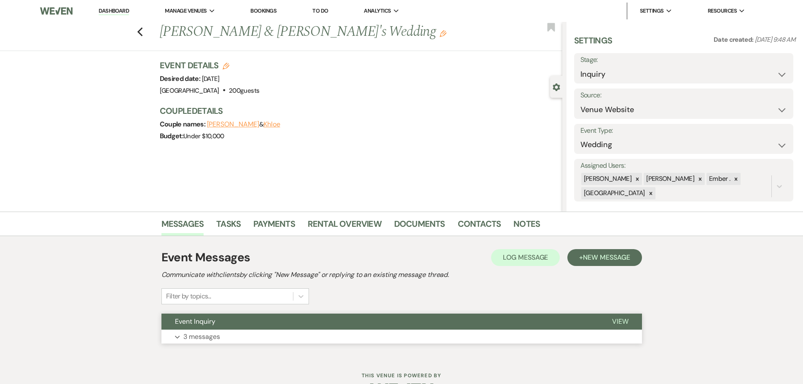
click at [381, 334] on button "Expand 3 messages" at bounding box center [401, 337] width 480 height 14
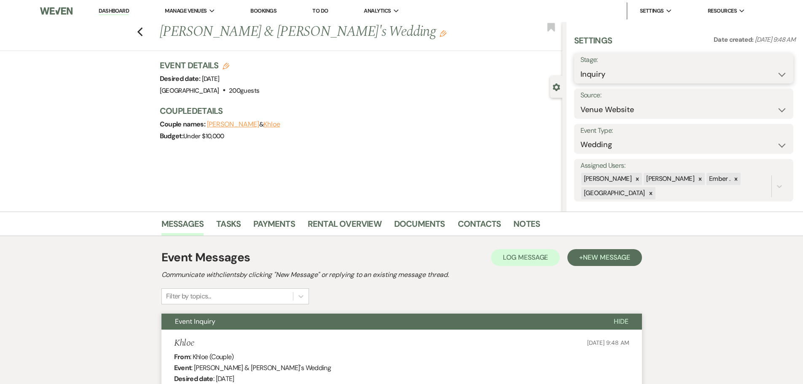
drag, startPoint x: 649, startPoint y: 67, endPoint x: 646, endPoint y: 73, distance: 7.4
click at [649, 67] on select "Inquiry Follow Up Tour Requested Tour Confirmed Toured Proposal Sent Booked Lost" at bounding box center [683, 74] width 207 height 16
select select "8"
click at [580, 66] on select "Inquiry Follow Up Tour Requested Tour Confirmed Toured Proposal Sent Booked Lost" at bounding box center [683, 74] width 207 height 16
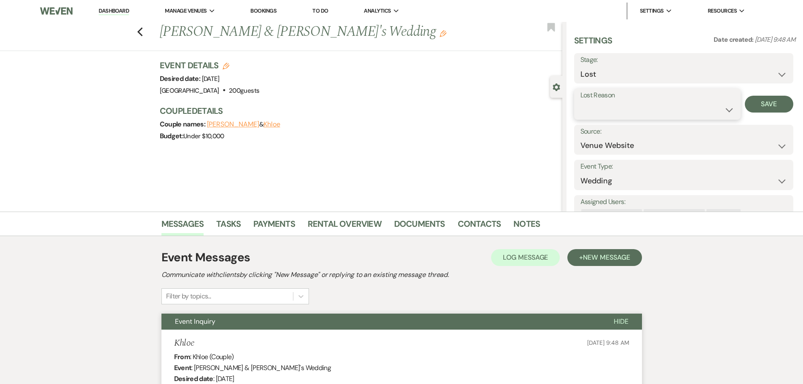
click at [704, 109] on select "Booked Elsewhere Budget Date Unavailable No Response Not a Good Match Capacity …" at bounding box center [657, 110] width 154 height 16
click at [580, 102] on select "Booked Elsewhere Budget Date Unavailable No Response Not a Good Match Capacity …" at bounding box center [657, 110] width 154 height 16
click at [768, 104] on button "Save" at bounding box center [774, 104] width 37 height 17
click at [682, 105] on select "Booked Elsewhere Budget Date Unavailable No Response Not a Good Match Capacity …" at bounding box center [645, 110] width 130 height 16
select select "5"
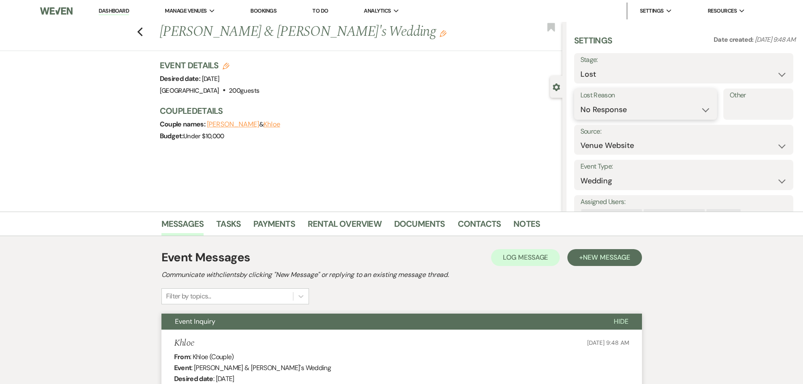
click at [580, 102] on select "Booked Elsewhere Budget Date Unavailable No Response Not a Good Match Capacity …" at bounding box center [645, 110] width 130 height 16
click at [771, 104] on button "Save" at bounding box center [769, 104] width 48 height 17
click at [140, 30] on icon "Previous" at bounding box center [140, 32] width 6 height 10
select select "8"
select select "5"
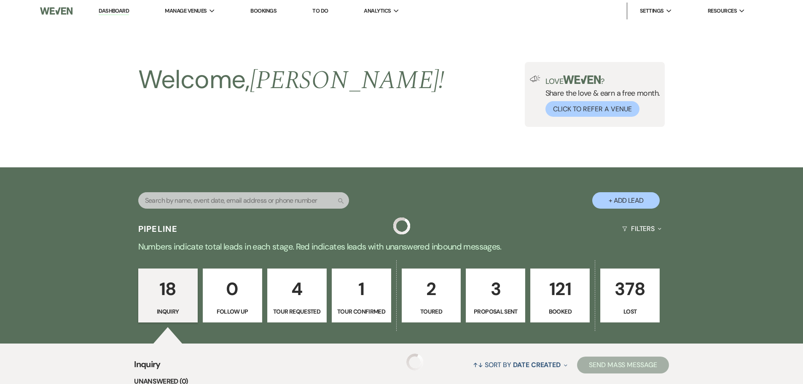
scroll to position [923, 0]
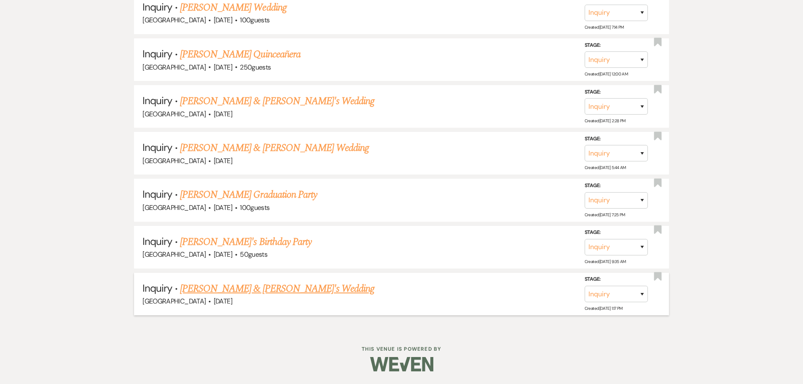
click at [276, 290] on link "Bobbi Thompson & Fiance's Wedding" at bounding box center [277, 288] width 195 height 15
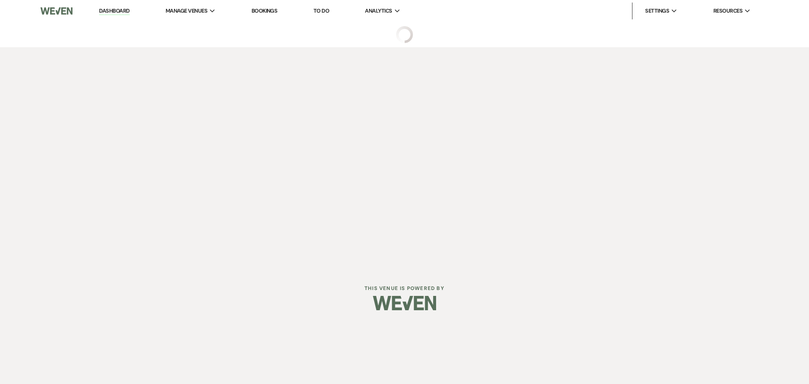
select select "8"
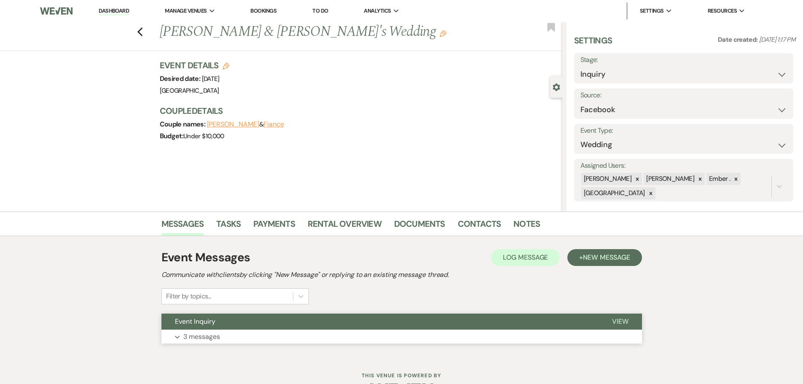
click at [305, 334] on button "Expand 3 messages" at bounding box center [401, 337] width 480 height 14
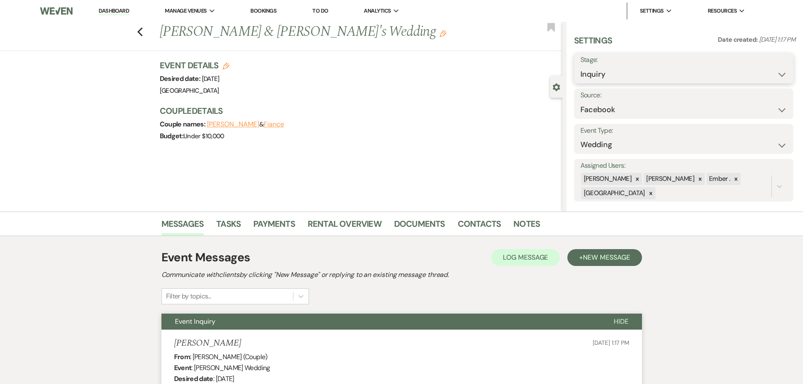
click at [671, 71] on select "Inquiry Follow Up Tour Requested Tour Confirmed Toured Proposal Sent Booked Lost" at bounding box center [683, 74] width 207 height 16
select select "8"
click at [580, 66] on select "Inquiry Follow Up Tour Requested Tour Confirmed Toured Proposal Sent Booked Lost" at bounding box center [683, 74] width 207 height 16
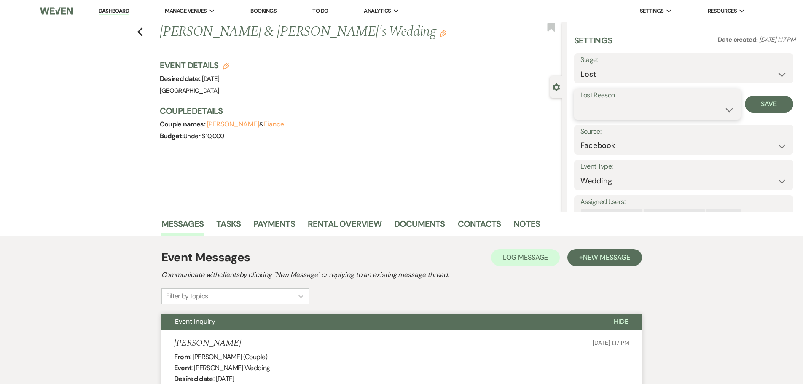
click at [665, 107] on select "Booked Elsewhere Budget Date Unavailable No Response Not a Good Match Capacity …" at bounding box center [657, 110] width 154 height 16
select select "5"
click at [580, 102] on select "Booked Elsewhere Budget Date Unavailable No Response Not a Good Match Capacity …" at bounding box center [657, 110] width 154 height 16
click at [769, 105] on button "Save" at bounding box center [769, 104] width 48 height 17
click at [141, 30] on icon "Previous" at bounding box center [140, 32] width 6 height 10
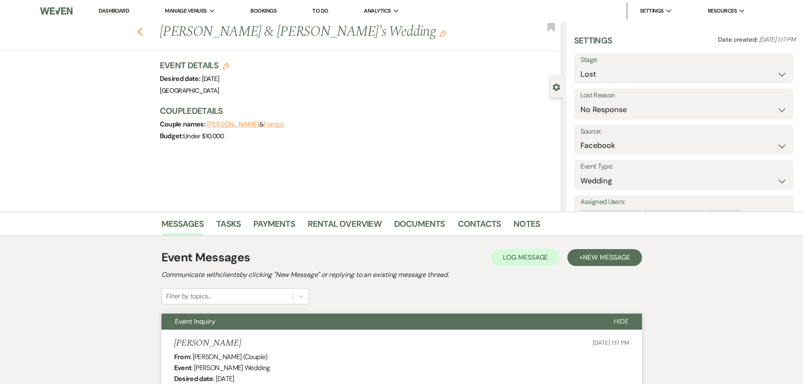
select select "8"
select select "5"
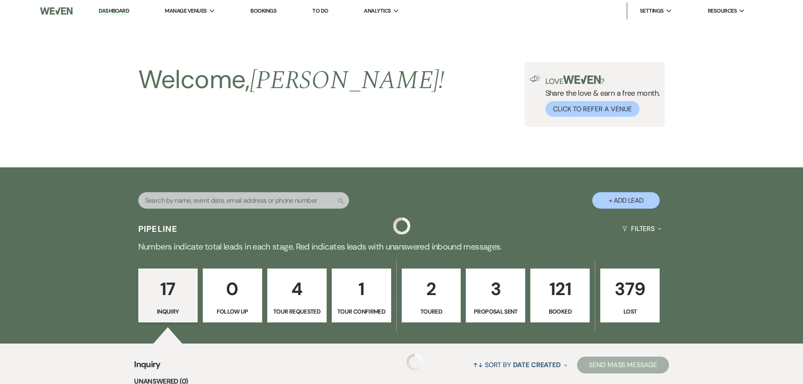
scroll to position [877, 0]
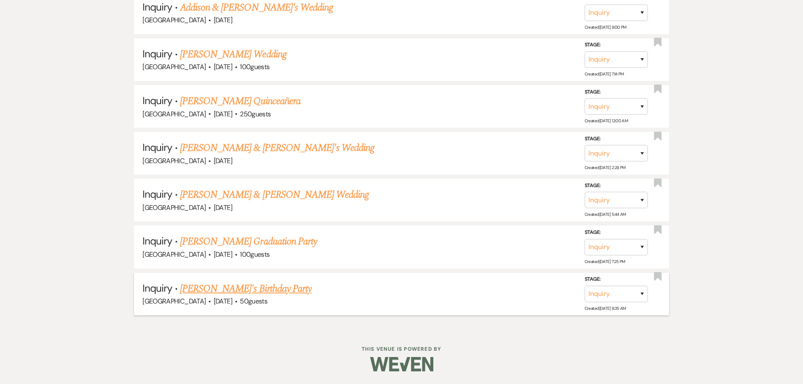
click at [241, 292] on link "Ashley's Birthday Party" at bounding box center [245, 288] width 131 height 15
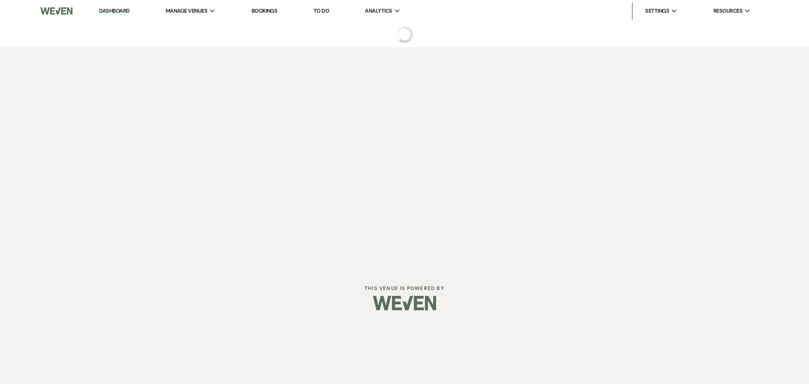
select select "5"
select select "4"
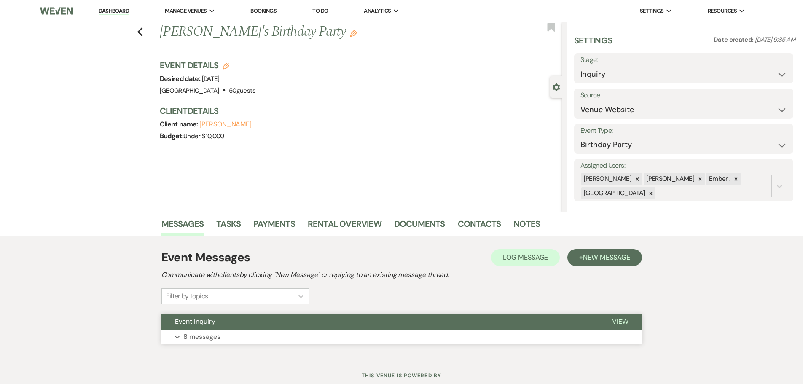
click at [401, 341] on button "Expand 8 messages" at bounding box center [401, 337] width 480 height 14
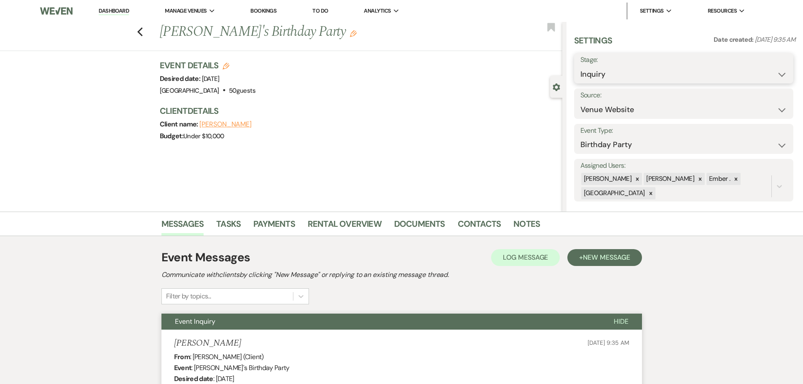
click at [639, 72] on select "Inquiry Follow Up Tour Requested Tour Confirmed Toured Proposal Sent Booked Lost" at bounding box center [683, 74] width 207 height 16
select select "8"
click at [580, 66] on select "Inquiry Follow Up Tour Requested Tour Confirmed Toured Proposal Sent Booked Lost" at bounding box center [683, 74] width 207 height 16
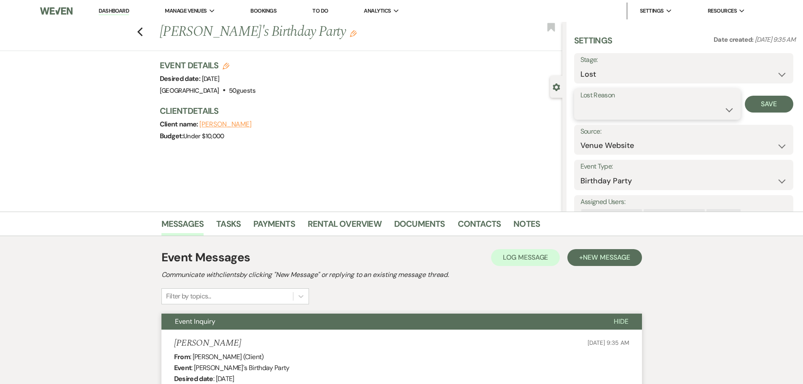
click at [641, 107] on select "Booked Elsewhere Budget Date Unavailable No Response Not a Good Match Capacity …" at bounding box center [657, 110] width 154 height 16
select select "5"
click at [580, 102] on select "Booked Elsewhere Budget Date Unavailable No Response Not a Good Match Capacity …" at bounding box center [657, 110] width 154 height 16
click at [765, 105] on button "Save" at bounding box center [769, 104] width 48 height 17
click at [142, 29] on icon "Previous" at bounding box center [140, 32] width 6 height 10
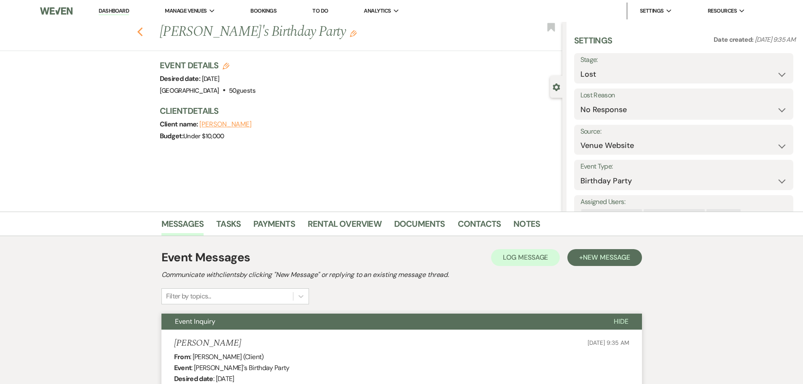
select select "8"
select select "5"
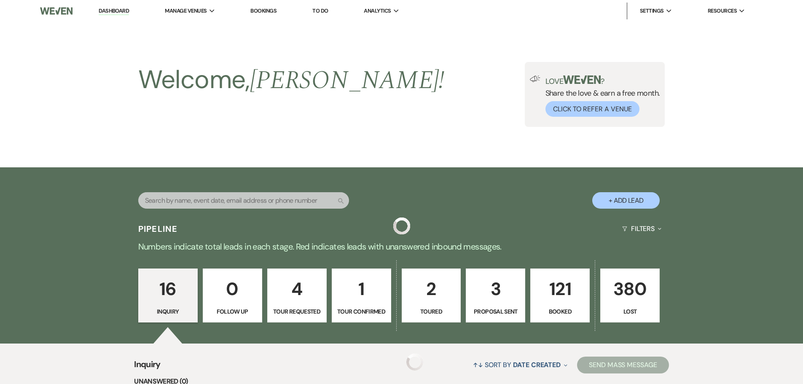
scroll to position [829, 0]
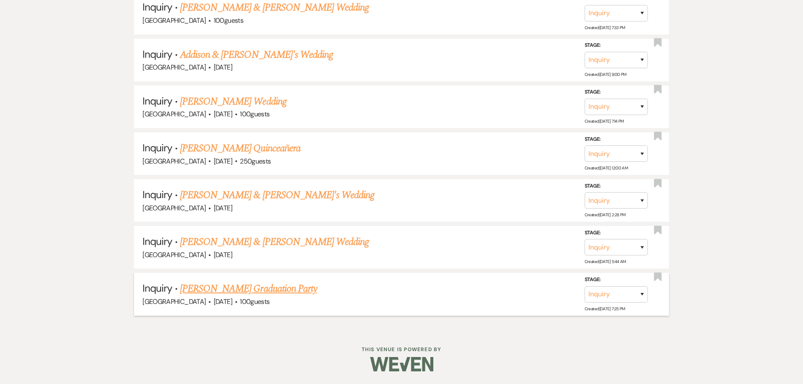
click at [228, 287] on link "Eden Materese's Graduation Party" at bounding box center [248, 288] width 137 height 15
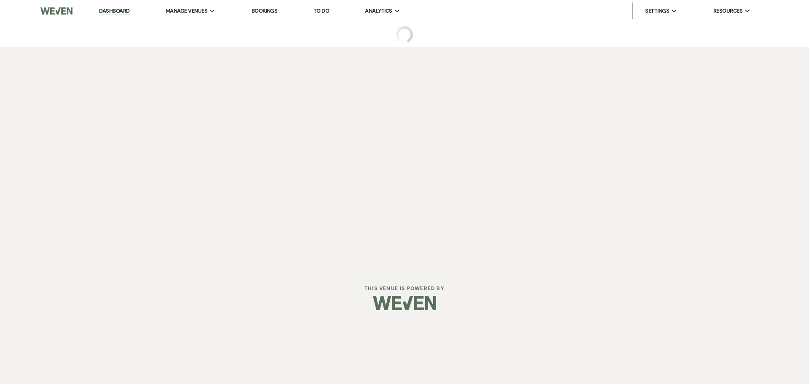
select select "5"
select select "19"
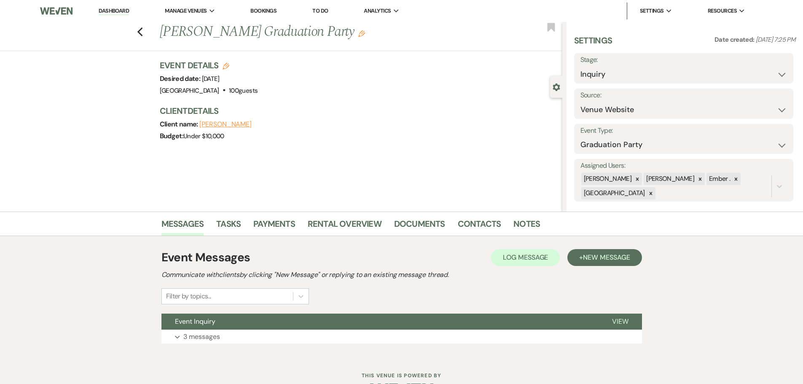
click at [367, 361] on div "Dashboard Manage Venues Expand Prairie View Event Hall Bookings To Do Analytics…" at bounding box center [401, 205] width 803 height 410
click at [368, 337] on button "Expand 3 messages" at bounding box center [401, 337] width 480 height 14
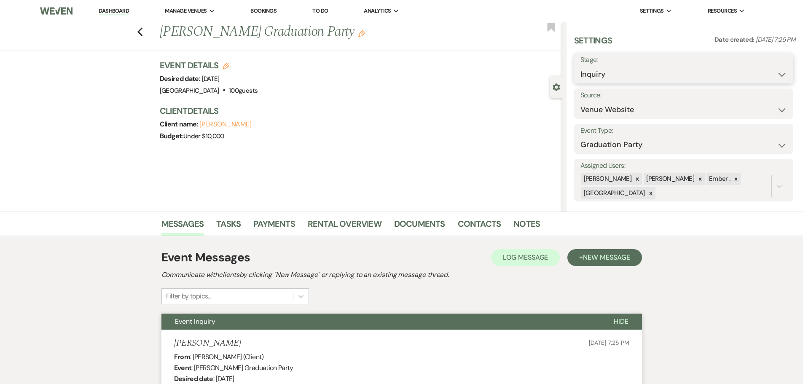
click at [656, 78] on select "Inquiry Follow Up Tour Requested Tour Confirmed Toured Proposal Sent Booked Lost" at bounding box center [683, 74] width 207 height 16
select select "8"
click at [580, 66] on select "Inquiry Follow Up Tour Requested Tour Confirmed Toured Proposal Sent Booked Lost" at bounding box center [683, 74] width 207 height 16
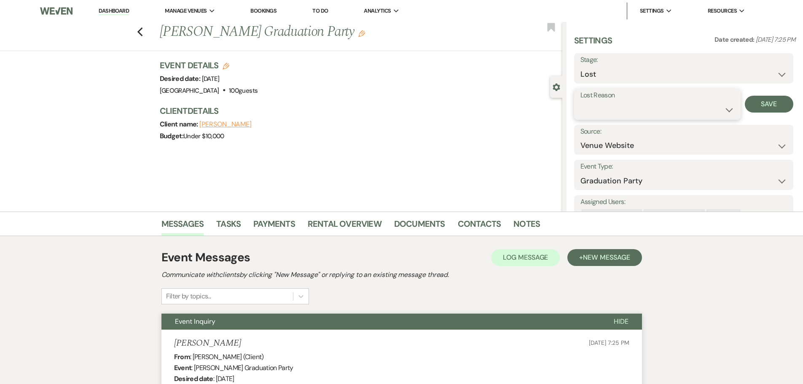
click at [605, 109] on select "Booked Elsewhere Budget Date Unavailable No Response Not a Good Match Capacity …" at bounding box center [657, 110] width 154 height 16
select select "5"
click at [580, 102] on select "Booked Elsewhere Budget Date Unavailable No Response Not a Good Match Capacity …" at bounding box center [657, 110] width 154 height 16
click at [757, 104] on button "Save" at bounding box center [769, 104] width 48 height 17
click at [142, 33] on use "button" at bounding box center [139, 31] width 5 height 9
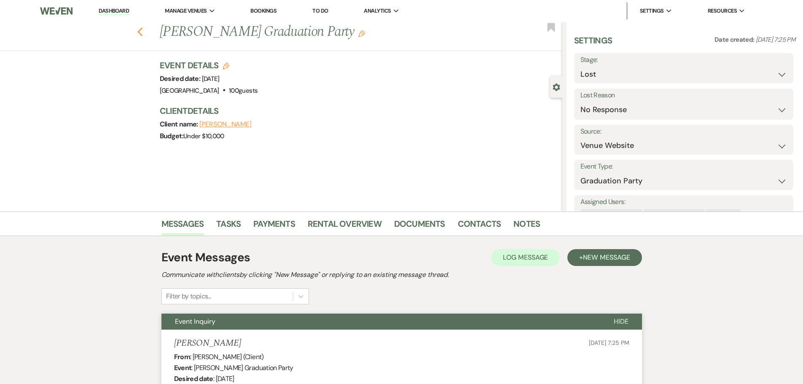
select select "8"
select select "5"
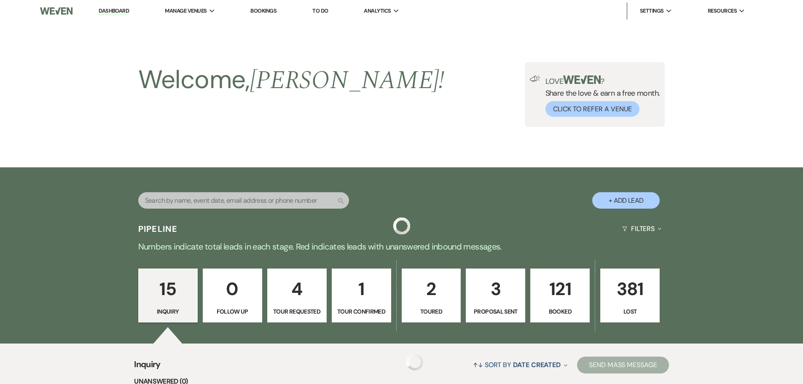
scroll to position [783, 0]
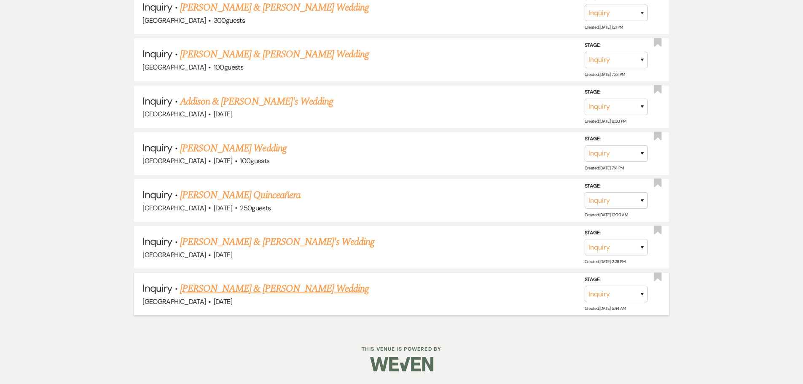
click at [218, 289] on link "Roger & Stacy's Wedding" at bounding box center [274, 288] width 189 height 15
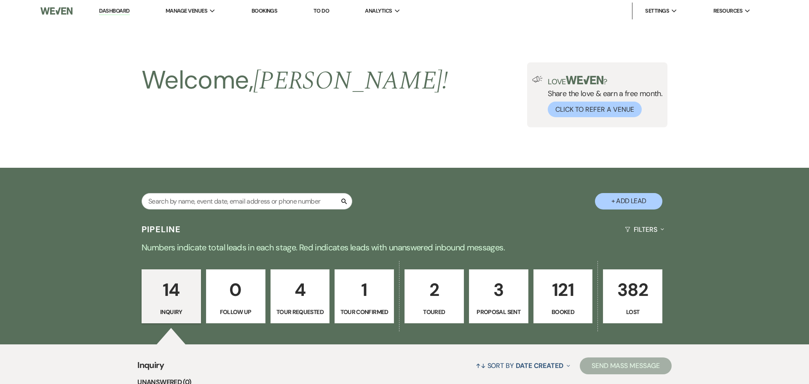
select select "5"
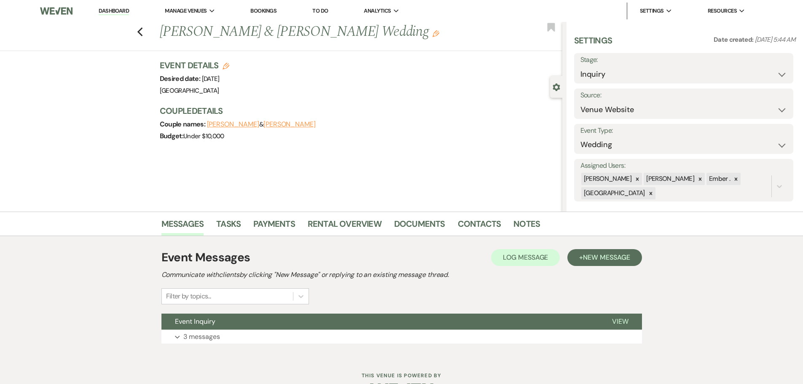
click at [303, 346] on div "Event Messages Log Log Message + New Message Communicate with clients by clicki…" at bounding box center [401, 295] width 480 height 103
click at [304, 335] on button "Expand 3 messages" at bounding box center [401, 337] width 480 height 14
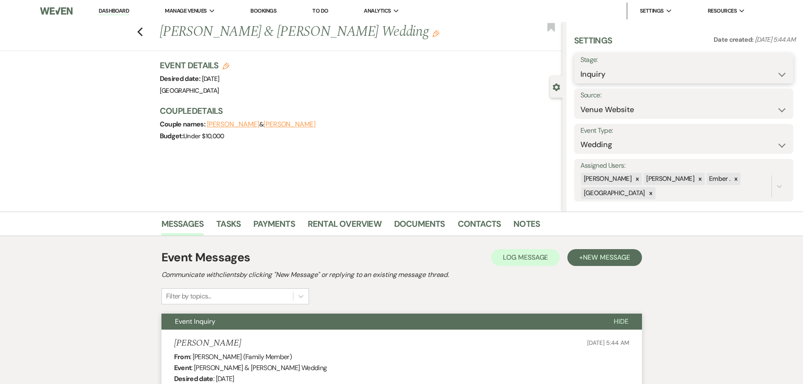
click at [712, 67] on select "Inquiry Follow Up Tour Requested Tour Confirmed Toured Proposal Sent Booked Lost" at bounding box center [683, 74] width 207 height 16
select select "8"
click at [580, 66] on select "Inquiry Follow Up Tour Requested Tour Confirmed Toured Proposal Sent Booked Lost" at bounding box center [683, 74] width 207 height 16
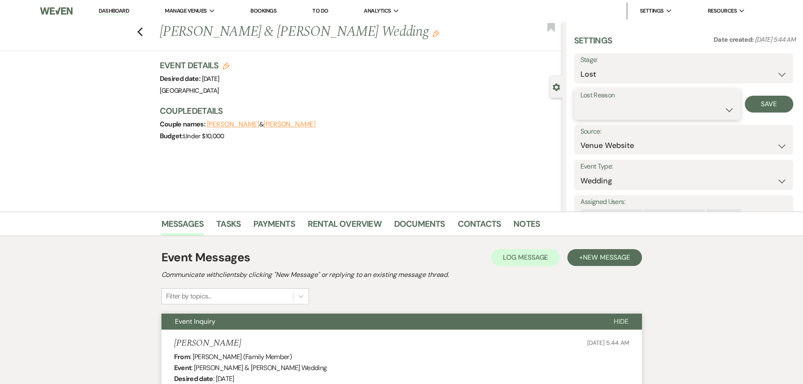
click at [646, 110] on select "Booked Elsewhere Budget Date Unavailable No Response Not a Good Match Capacity …" at bounding box center [657, 110] width 154 height 16
select select "5"
click at [580, 102] on select "Booked Elsewhere Budget Date Unavailable No Response Not a Good Match Capacity …" at bounding box center [657, 110] width 154 height 16
click at [770, 104] on button "Save" at bounding box center [769, 104] width 48 height 17
click at [142, 28] on icon "Previous" at bounding box center [140, 32] width 6 height 10
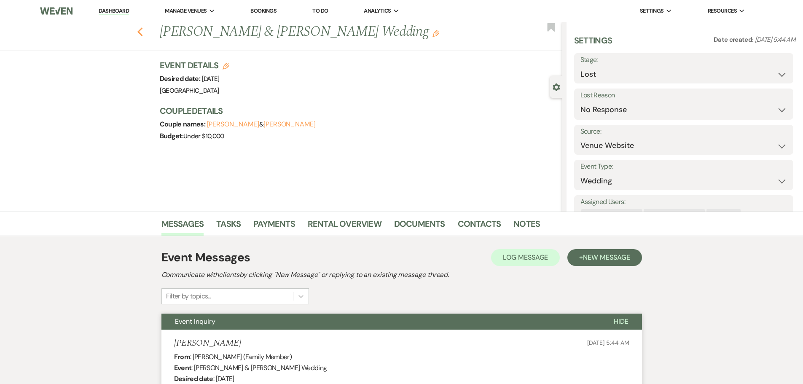
select select "8"
select select "5"
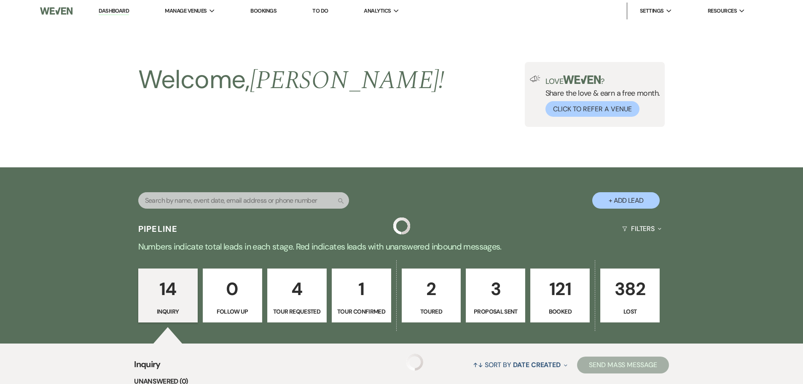
scroll to position [736, 0]
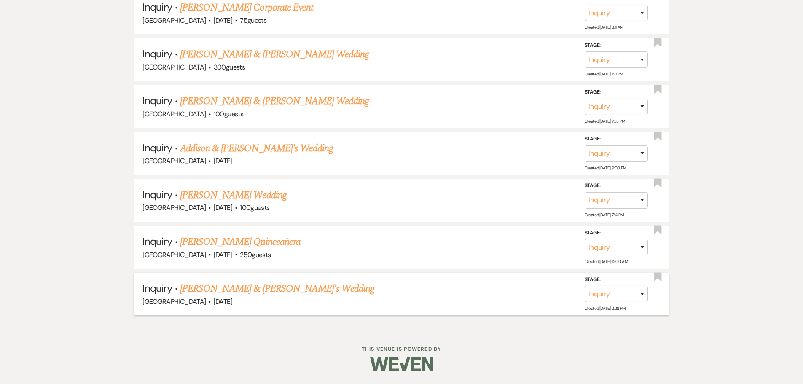
click at [250, 295] on link "Leah Snyder & Fiance's Wedding" at bounding box center [277, 288] width 195 height 15
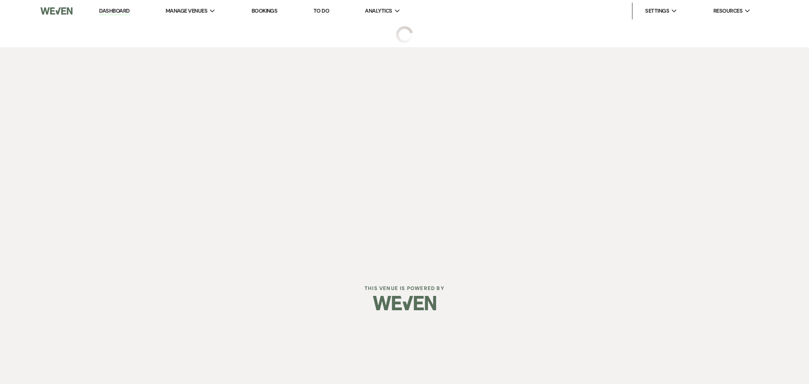
select select "5"
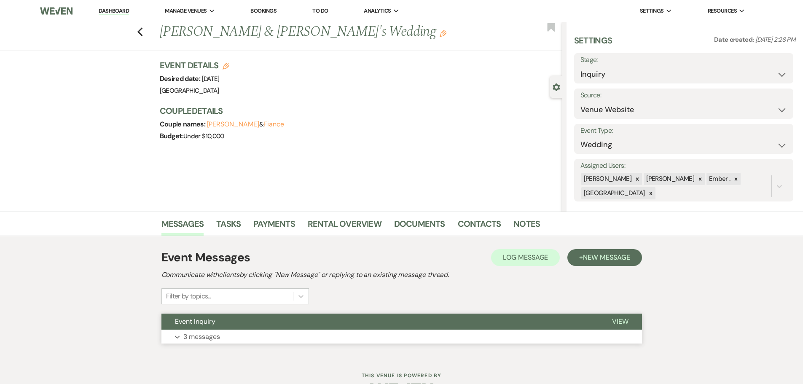
click at [422, 333] on button "Expand 3 messages" at bounding box center [401, 337] width 480 height 14
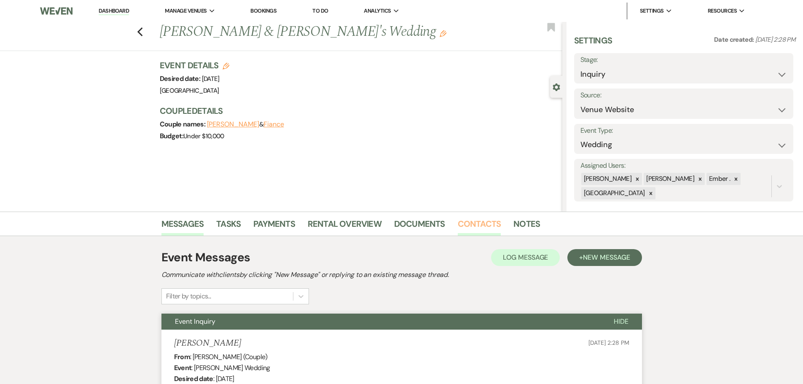
click at [461, 225] on link "Contacts" at bounding box center [479, 226] width 43 height 19
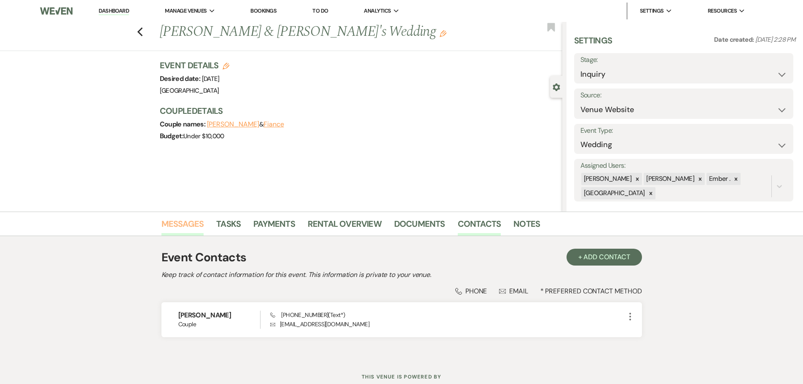
click at [172, 223] on link "Messages" at bounding box center [182, 226] width 43 height 19
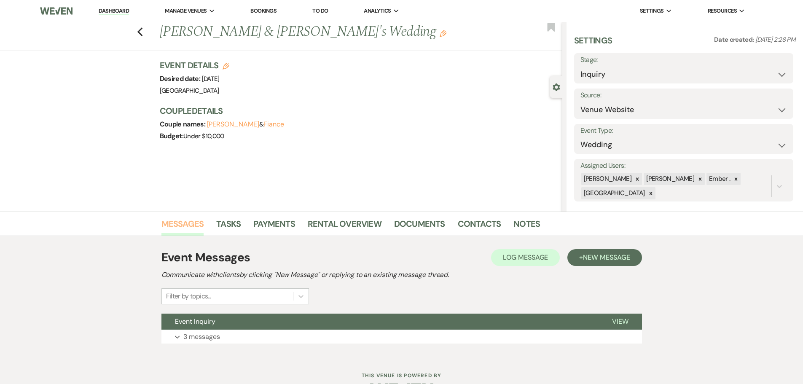
scroll to position [27, 0]
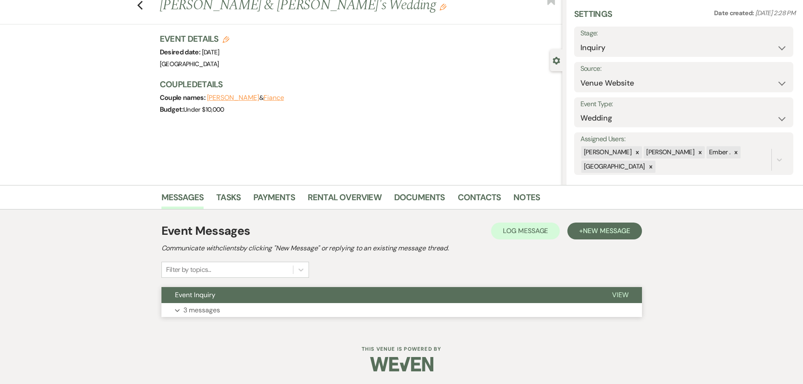
click at [400, 315] on button "Expand 3 messages" at bounding box center [401, 310] width 480 height 14
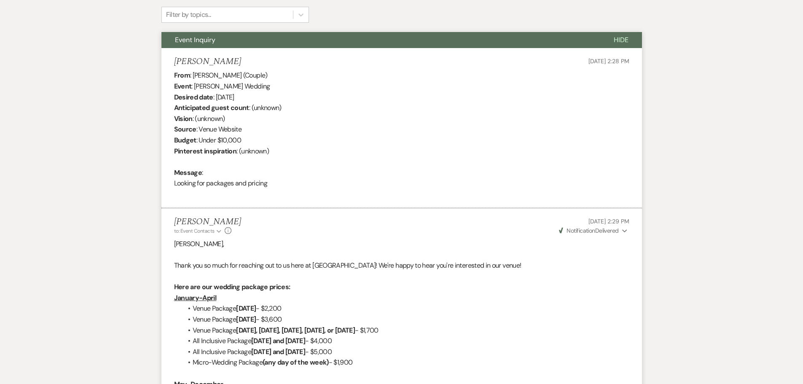
scroll to position [0, 0]
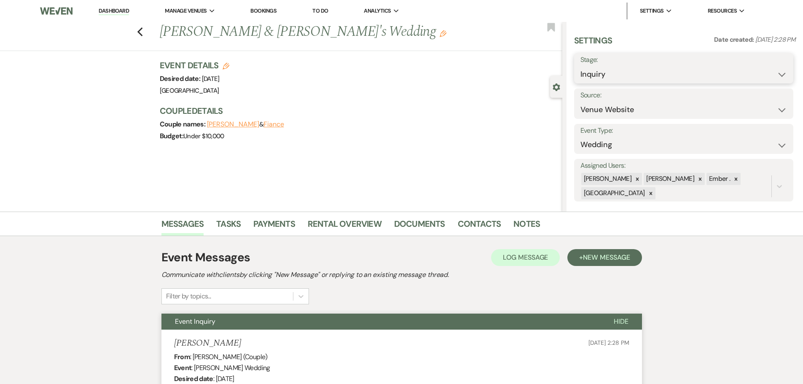
click at [661, 75] on select "Inquiry Follow Up Tour Requested Tour Confirmed Toured Proposal Sent Booked Lost" at bounding box center [683, 74] width 207 height 16
click at [499, 182] on div "Previous Leah Snyder & Fiance's Wedding Edit Bookmark Gear Settings Settings Da…" at bounding box center [281, 117] width 562 height 190
click at [142, 30] on use "button" at bounding box center [139, 31] width 5 height 9
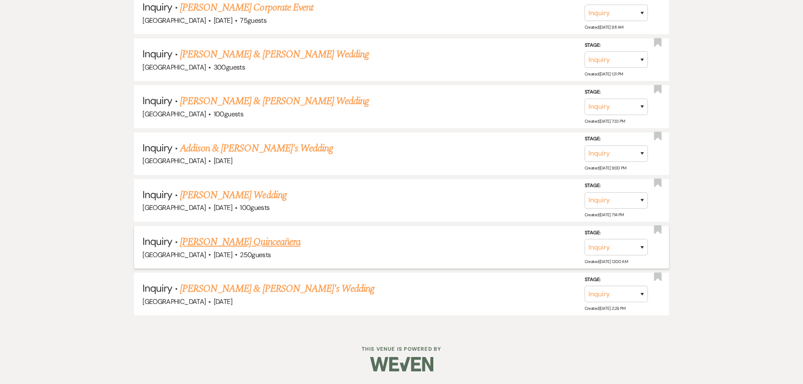
click at [233, 241] on link "Alba Arevalo's Quinceañera" at bounding box center [240, 241] width 121 height 15
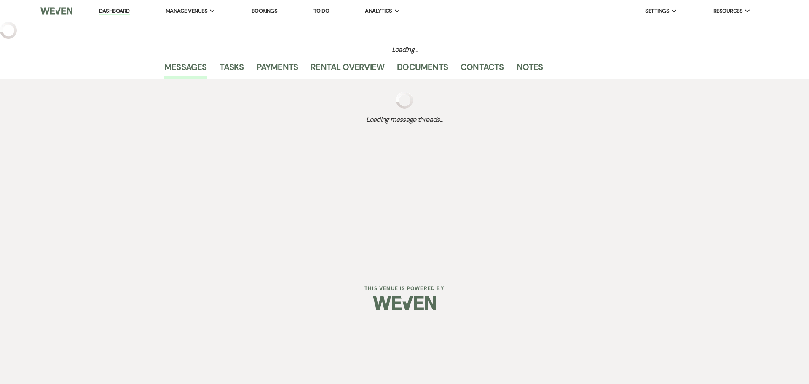
select select "5"
select select "15"
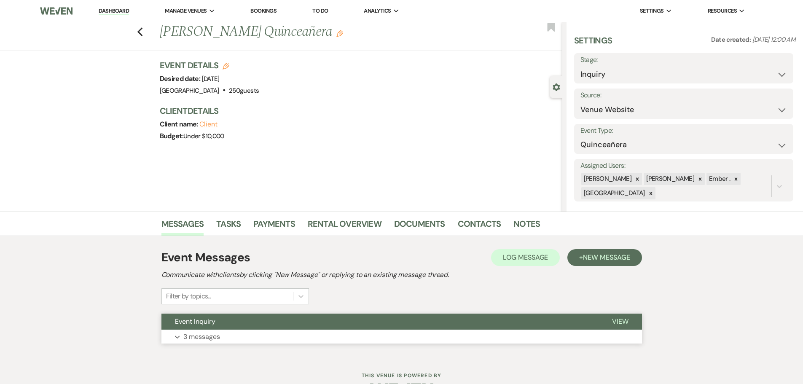
click at [305, 342] on button "Expand 3 messages" at bounding box center [401, 337] width 480 height 14
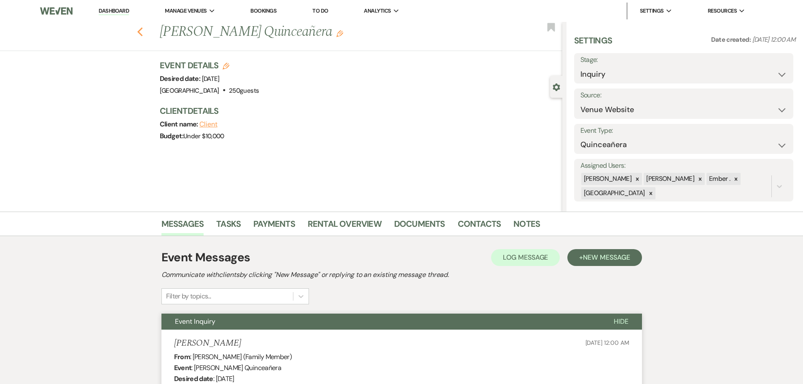
click at [142, 31] on use "button" at bounding box center [139, 31] width 5 height 9
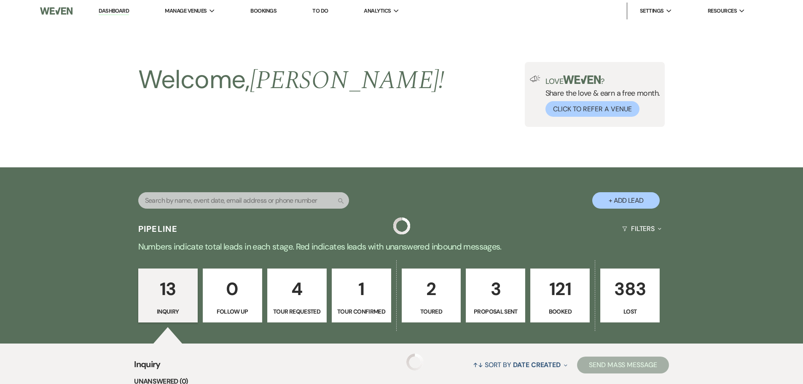
scroll to position [736, 0]
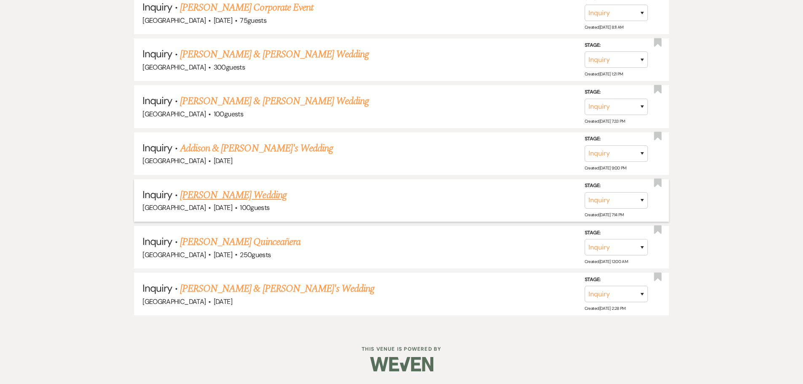
click at [231, 197] on link "Rachel Friez's Wedding" at bounding box center [233, 195] width 107 height 15
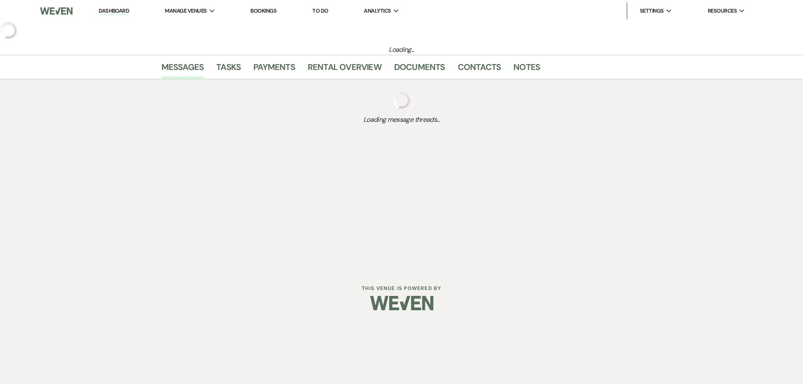
select select "5"
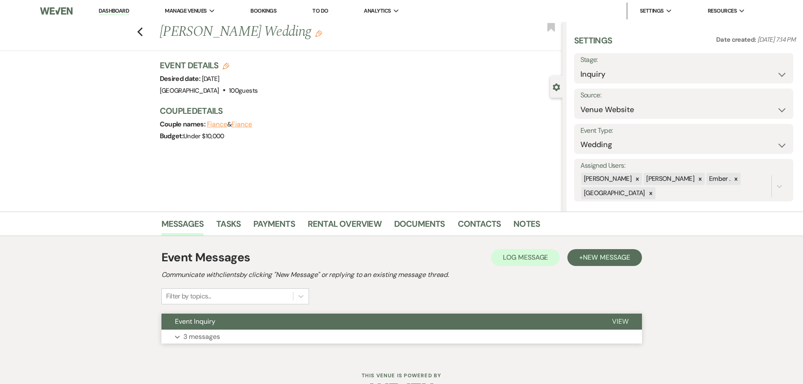
click at [292, 338] on button "Expand 3 messages" at bounding box center [401, 337] width 480 height 14
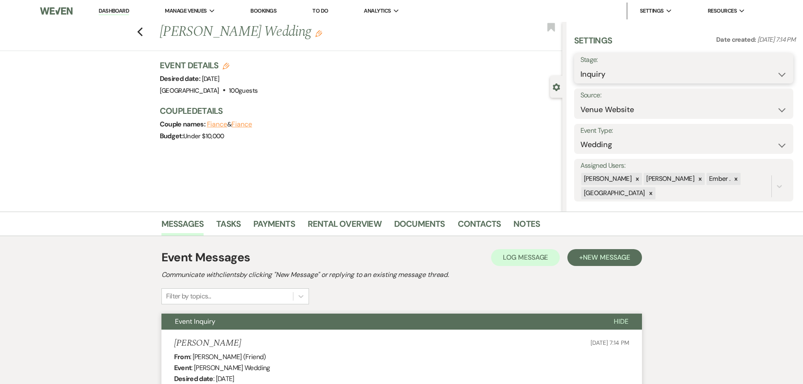
click at [652, 67] on select "Inquiry Follow Up Tour Requested Tour Confirmed Toured Proposal Sent Booked Lost" at bounding box center [683, 74] width 207 height 16
click at [639, 79] on select "Inquiry Follow Up Tour Requested Tour Confirmed Toured Proposal Sent Booked Lost" at bounding box center [683, 74] width 207 height 16
select select "8"
click at [580, 66] on select "Inquiry Follow Up Tour Requested Tour Confirmed Toured Proposal Sent Booked Lost" at bounding box center [683, 74] width 207 height 16
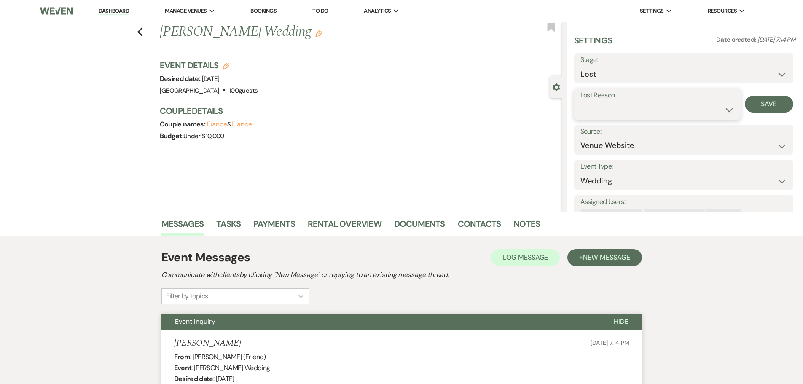
click at [608, 108] on select "Booked Elsewhere Budget Date Unavailable No Response Not a Good Match Capacity …" at bounding box center [657, 110] width 154 height 16
select select "5"
click at [580, 102] on select "Booked Elsewhere Budget Date Unavailable No Response Not a Good Match Capacity …" at bounding box center [657, 110] width 154 height 16
click at [764, 104] on button "Save" at bounding box center [769, 104] width 48 height 17
click at [142, 29] on use "button" at bounding box center [139, 31] width 5 height 9
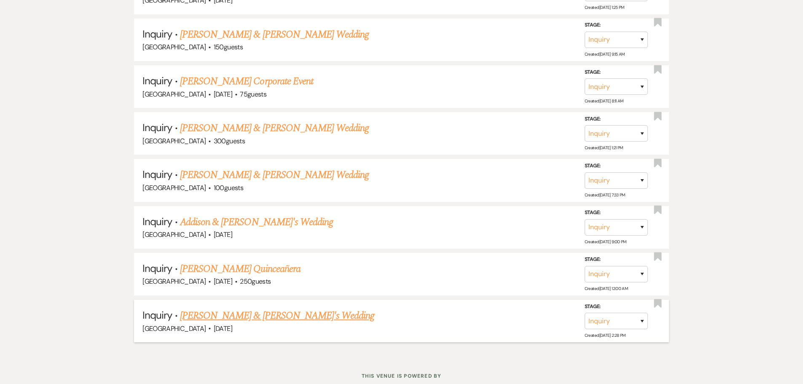
scroll to position [647, 0]
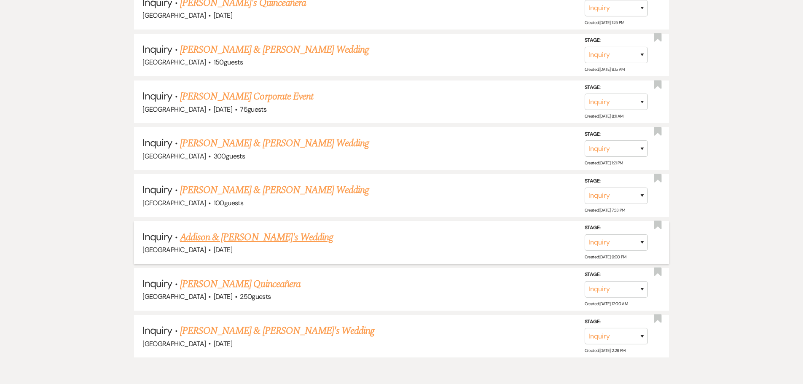
click at [243, 233] on link "Addison & Luke's Wedding" at bounding box center [256, 237] width 153 height 15
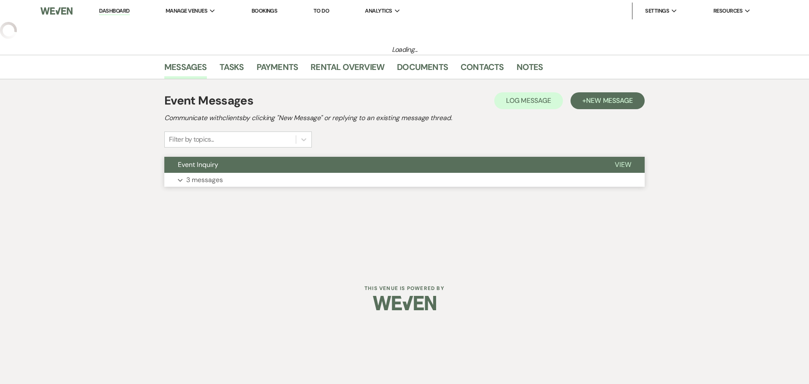
click at [263, 178] on button "Expand 3 messages" at bounding box center [404, 180] width 480 height 14
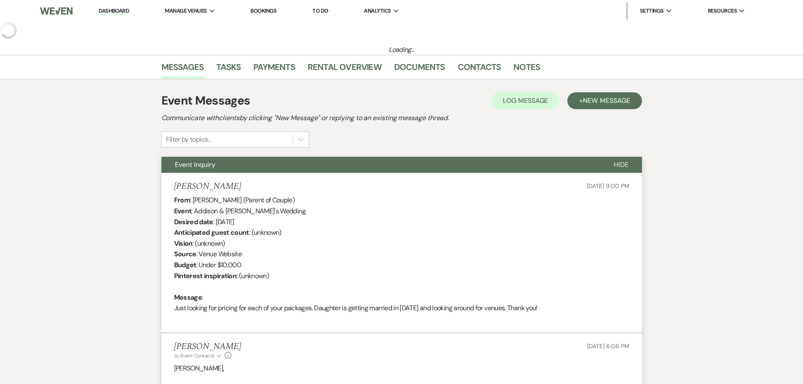
select select "5"
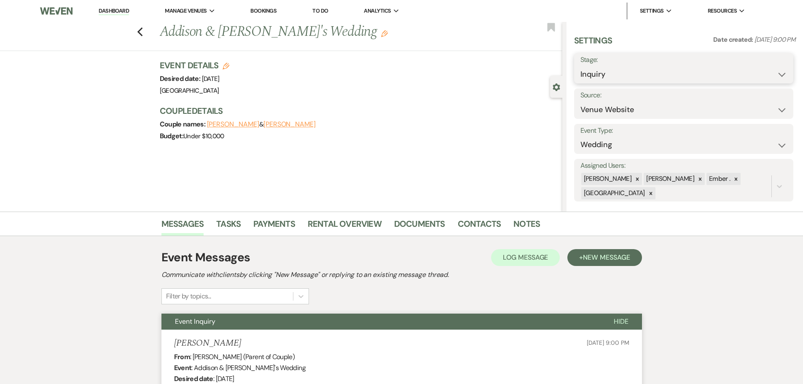
click at [654, 76] on select "Inquiry Follow Up Tour Requested Tour Confirmed Toured Proposal Sent Booked Lost" at bounding box center [683, 74] width 207 height 16
select select "8"
click at [580, 66] on select "Inquiry Follow Up Tour Requested Tour Confirmed Toured Proposal Sent Booked Lost" at bounding box center [683, 74] width 207 height 16
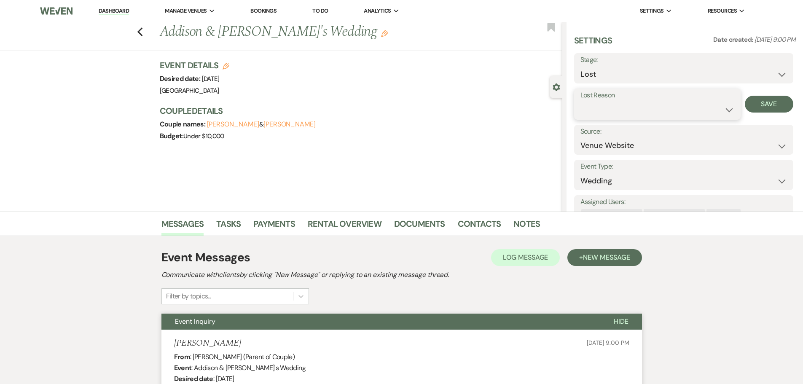
click at [629, 113] on select "Booked Elsewhere Budget Date Unavailable No Response Not a Good Match Capacity …" at bounding box center [657, 110] width 154 height 16
select select "5"
click at [580, 102] on select "Booked Elsewhere Budget Date Unavailable No Response Not a Good Match Capacity …" at bounding box center [657, 110] width 154 height 16
click at [767, 103] on button "Save" at bounding box center [769, 104] width 48 height 17
click at [613, 76] on select "Inquiry Follow Up Tour Requested Tour Confirmed Toured Proposal Sent Booked Lost" at bounding box center [683, 74] width 207 height 16
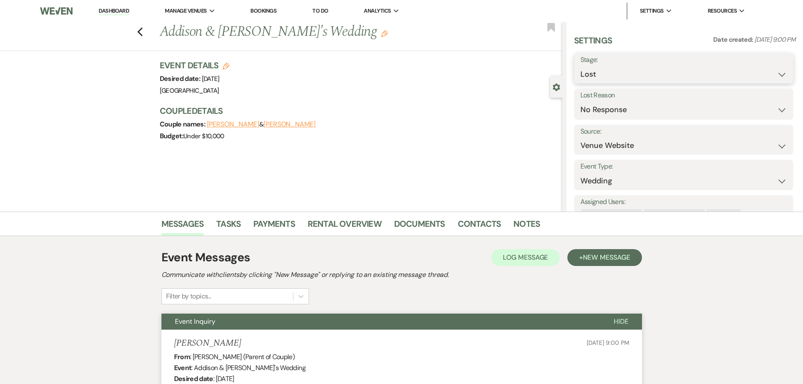
select select "1"
click at [580, 66] on select "Inquiry Follow Up Tour Requested Tour Confirmed Toured Proposal Sent Booked Lost" at bounding box center [683, 74] width 207 height 16
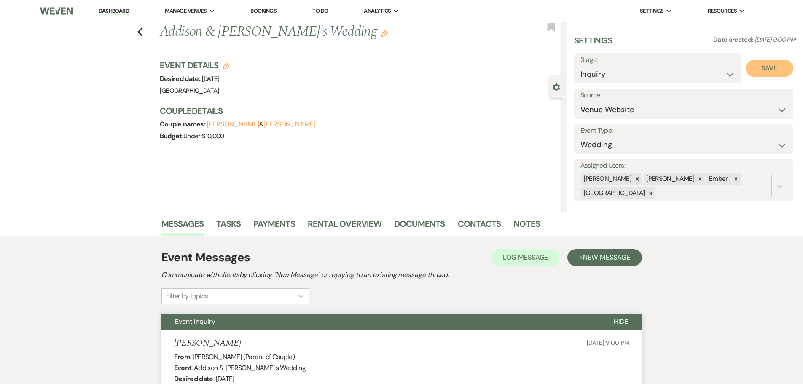
click at [762, 68] on button "Save" at bounding box center [770, 68] width 48 height 17
click at [142, 31] on use "button" at bounding box center [139, 31] width 5 height 9
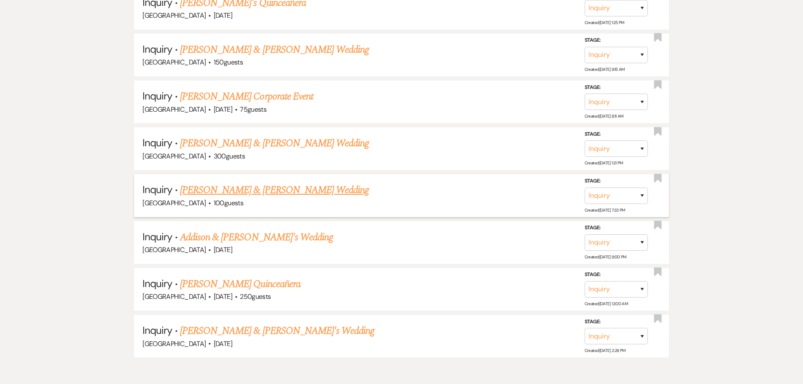
click at [278, 192] on link "Seth Ulmer & Sara Ellington's Wedding" at bounding box center [274, 189] width 189 height 15
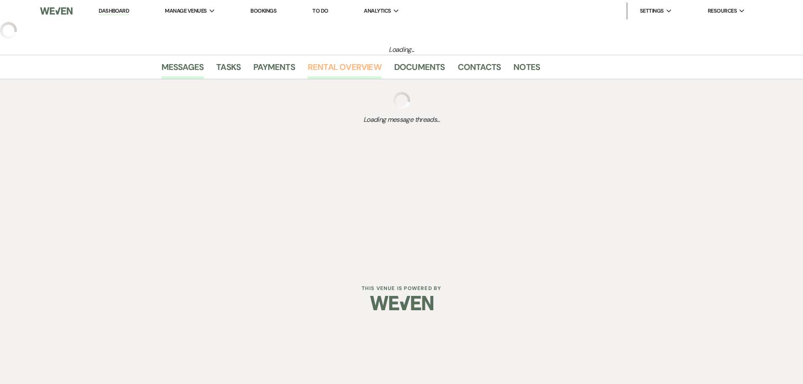
select select "5"
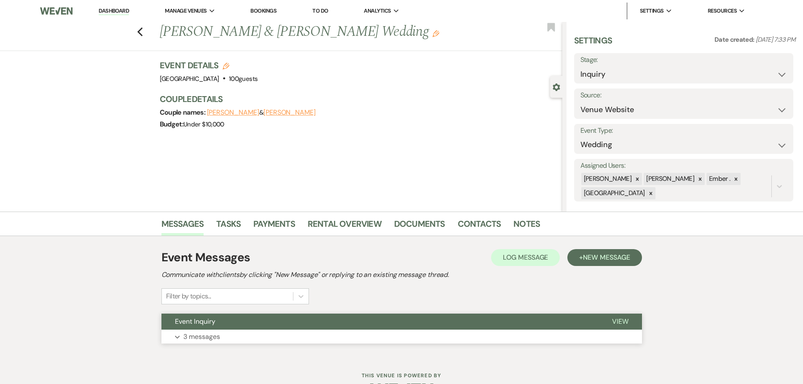
click at [341, 336] on button "Expand 3 messages" at bounding box center [401, 337] width 480 height 14
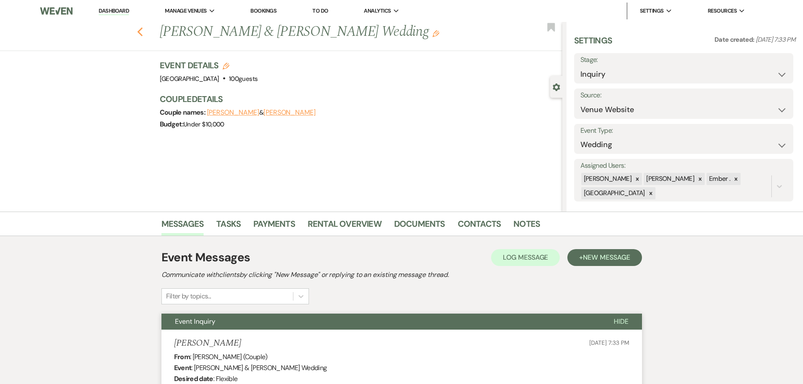
click at [143, 28] on icon "Previous" at bounding box center [140, 32] width 6 height 10
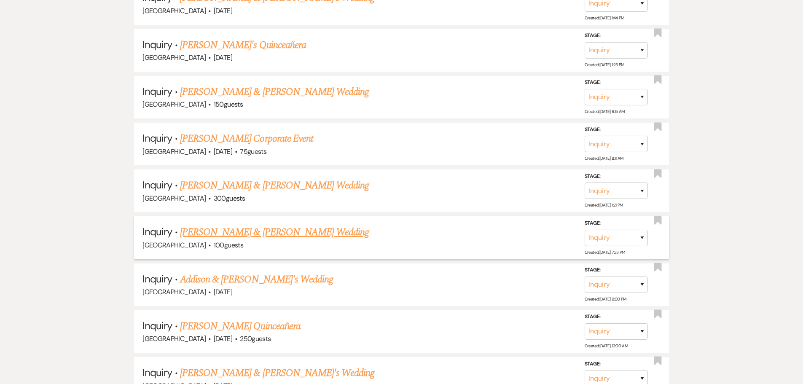
scroll to position [563, 0]
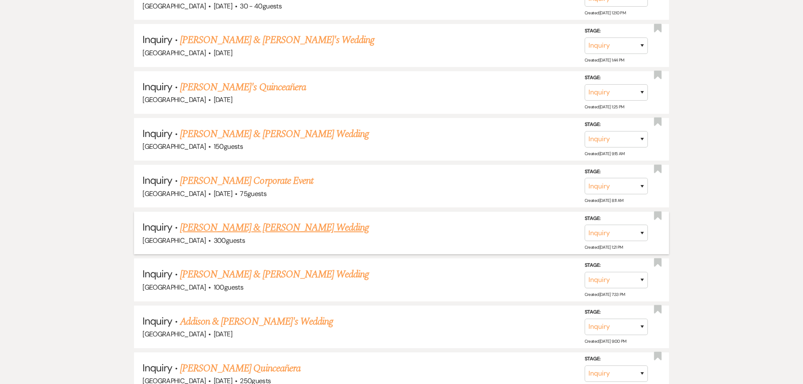
click at [282, 230] on link "Dylan & Ashli Johannsen's Wedding" at bounding box center [274, 227] width 189 height 15
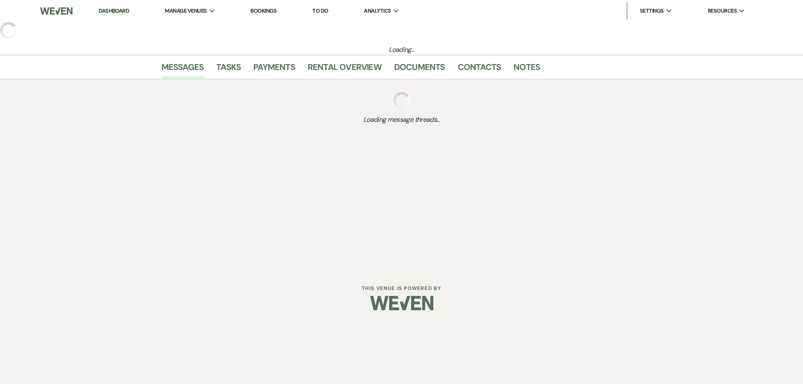
select select "5"
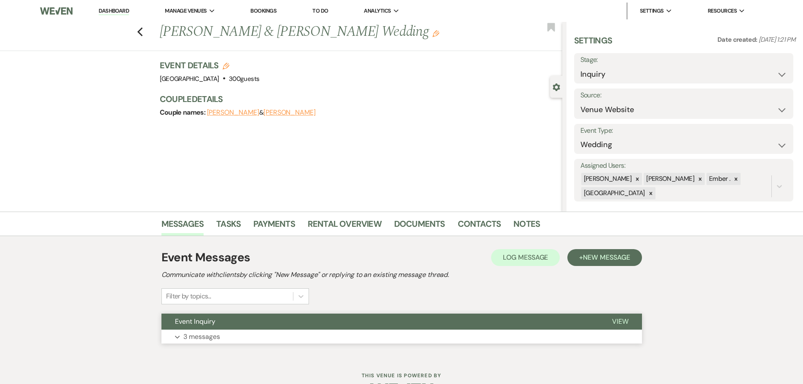
click at [247, 338] on button "Expand 3 messages" at bounding box center [401, 337] width 480 height 14
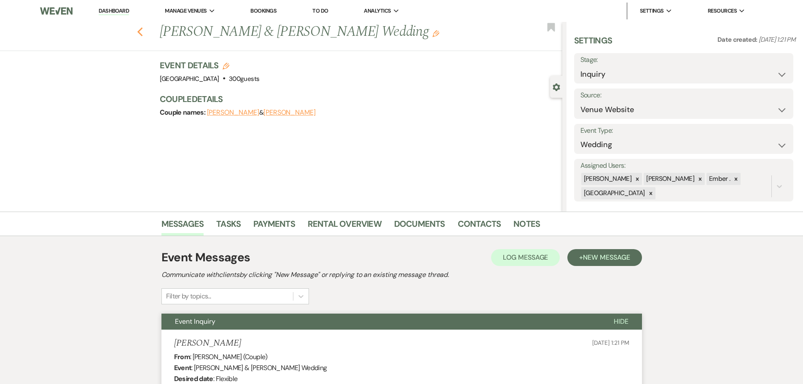
click at [142, 29] on use "button" at bounding box center [139, 31] width 5 height 9
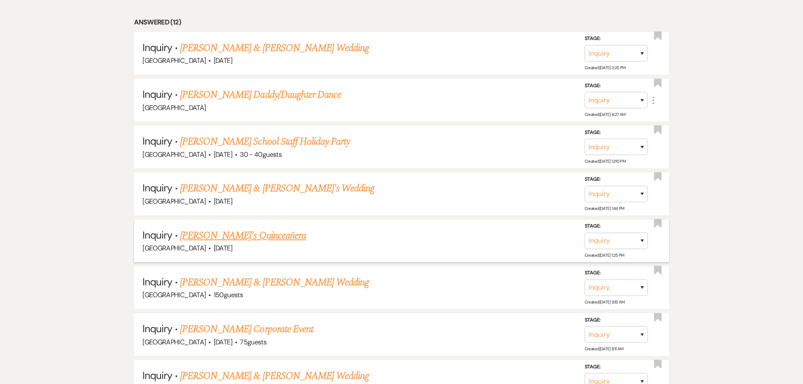
scroll to position [394, 0]
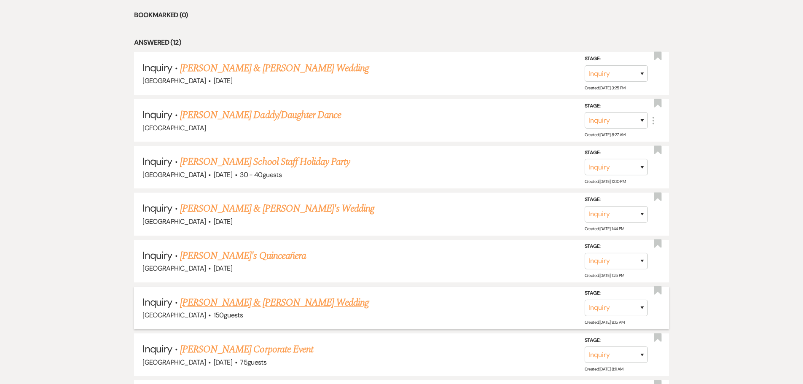
click at [285, 302] on link "Kerin King & Rachel Bruening's Wedding" at bounding box center [274, 302] width 189 height 15
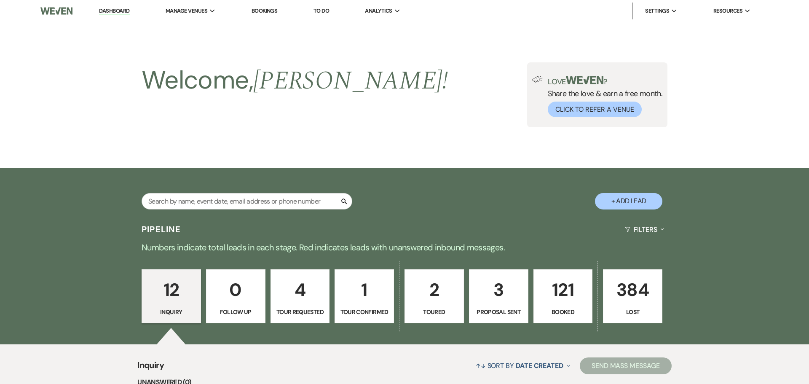
select select "14"
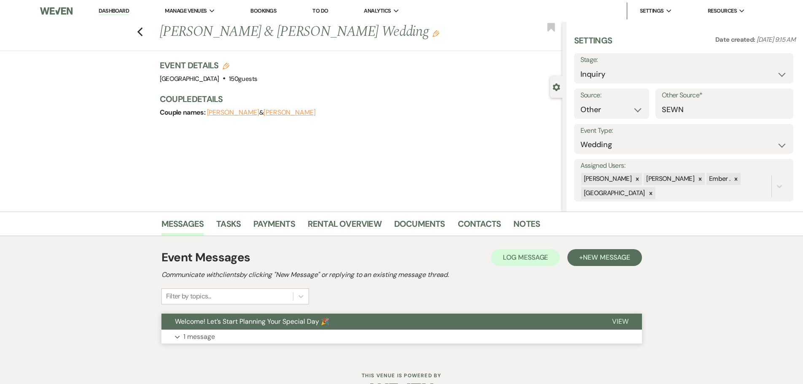
click at [262, 341] on button "Expand 1 message" at bounding box center [401, 337] width 480 height 14
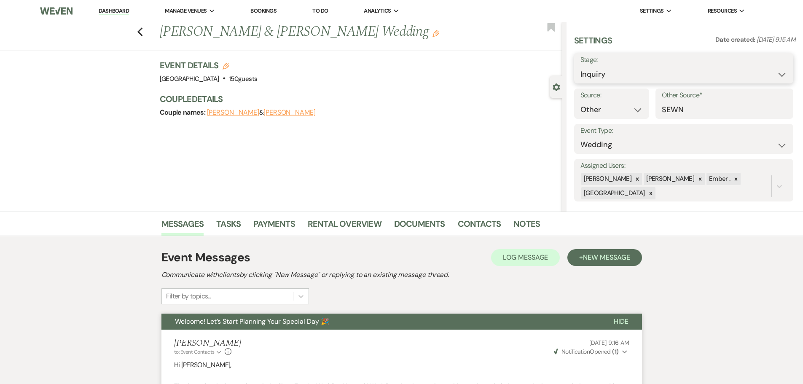
click at [634, 71] on select "Inquiry Follow Up Tour Requested Tour Confirmed Toured Proposal Sent Booked Lost" at bounding box center [683, 74] width 207 height 16
select select "8"
click at [580, 66] on select "Inquiry Follow Up Tour Requested Tour Confirmed Toured Proposal Sent Booked Lost" at bounding box center [683, 74] width 207 height 16
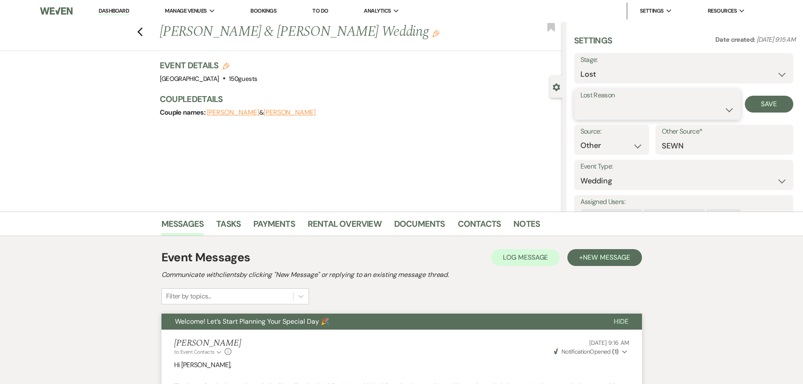
click at [613, 108] on select "Booked Elsewhere Budget Date Unavailable No Response Not a Good Match Capacity …" at bounding box center [657, 110] width 154 height 16
select select "5"
click at [580, 102] on select "Booked Elsewhere Budget Date Unavailable No Response Not a Good Match Capacity …" at bounding box center [657, 110] width 154 height 16
click at [773, 98] on button "Save" at bounding box center [769, 104] width 48 height 17
click at [142, 30] on icon "Previous" at bounding box center [140, 32] width 6 height 10
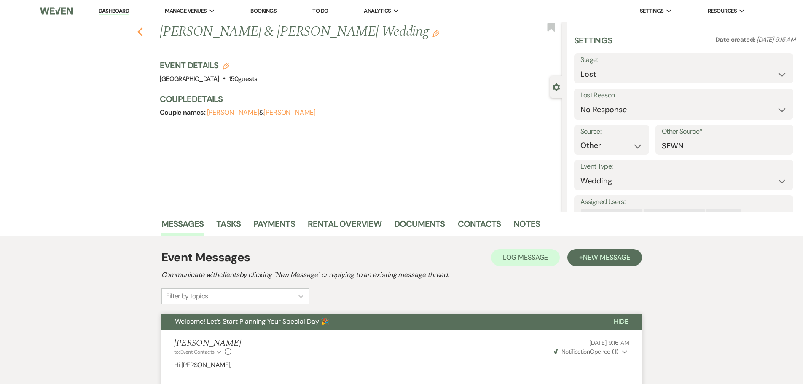
select select "8"
select select "5"
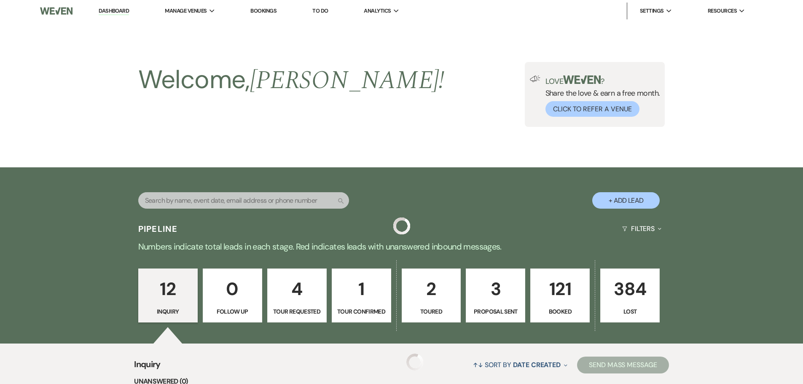
scroll to position [394, 0]
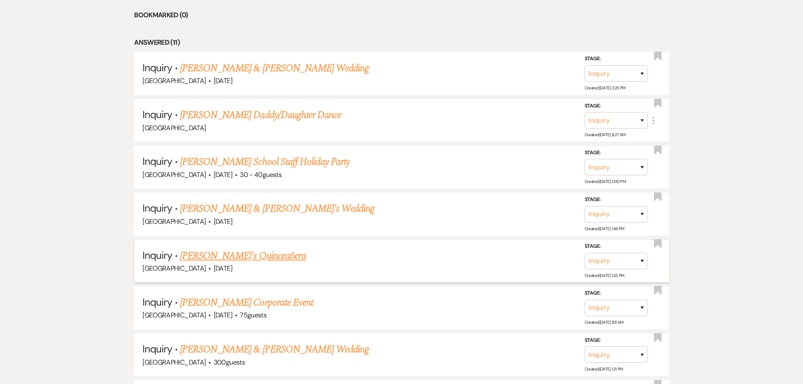
click at [233, 256] on link "Luis's Quinceañera" at bounding box center [243, 255] width 126 height 15
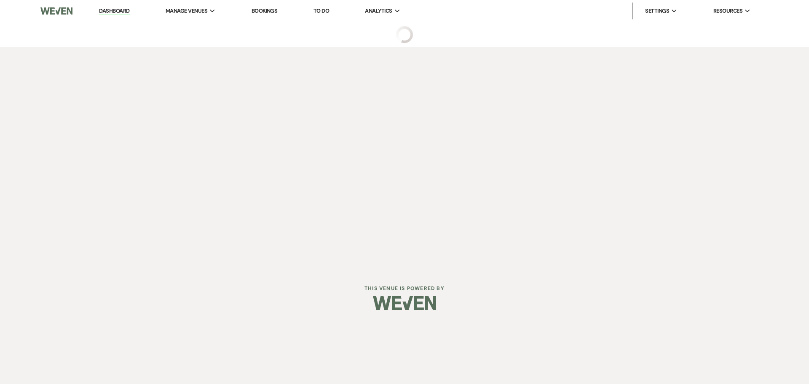
select select "5"
select select "15"
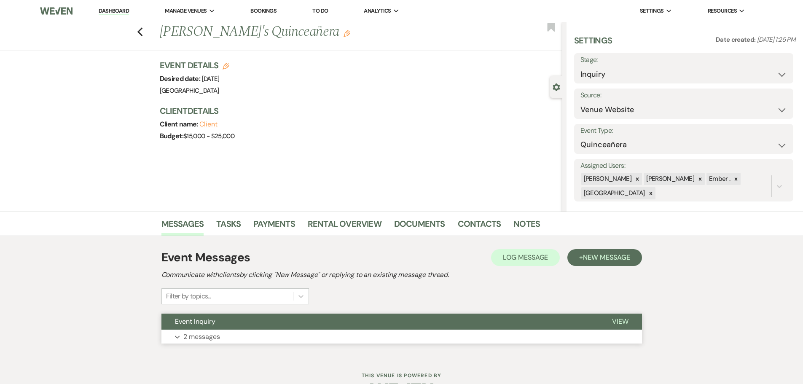
click at [211, 337] on p "2 messages" at bounding box center [201, 336] width 37 height 11
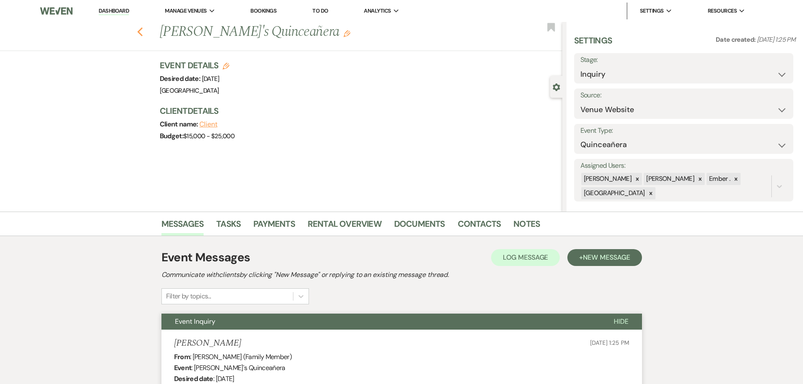
click at [142, 28] on use "button" at bounding box center [139, 31] width 5 height 9
